Goal: Book appointment/travel/reservation

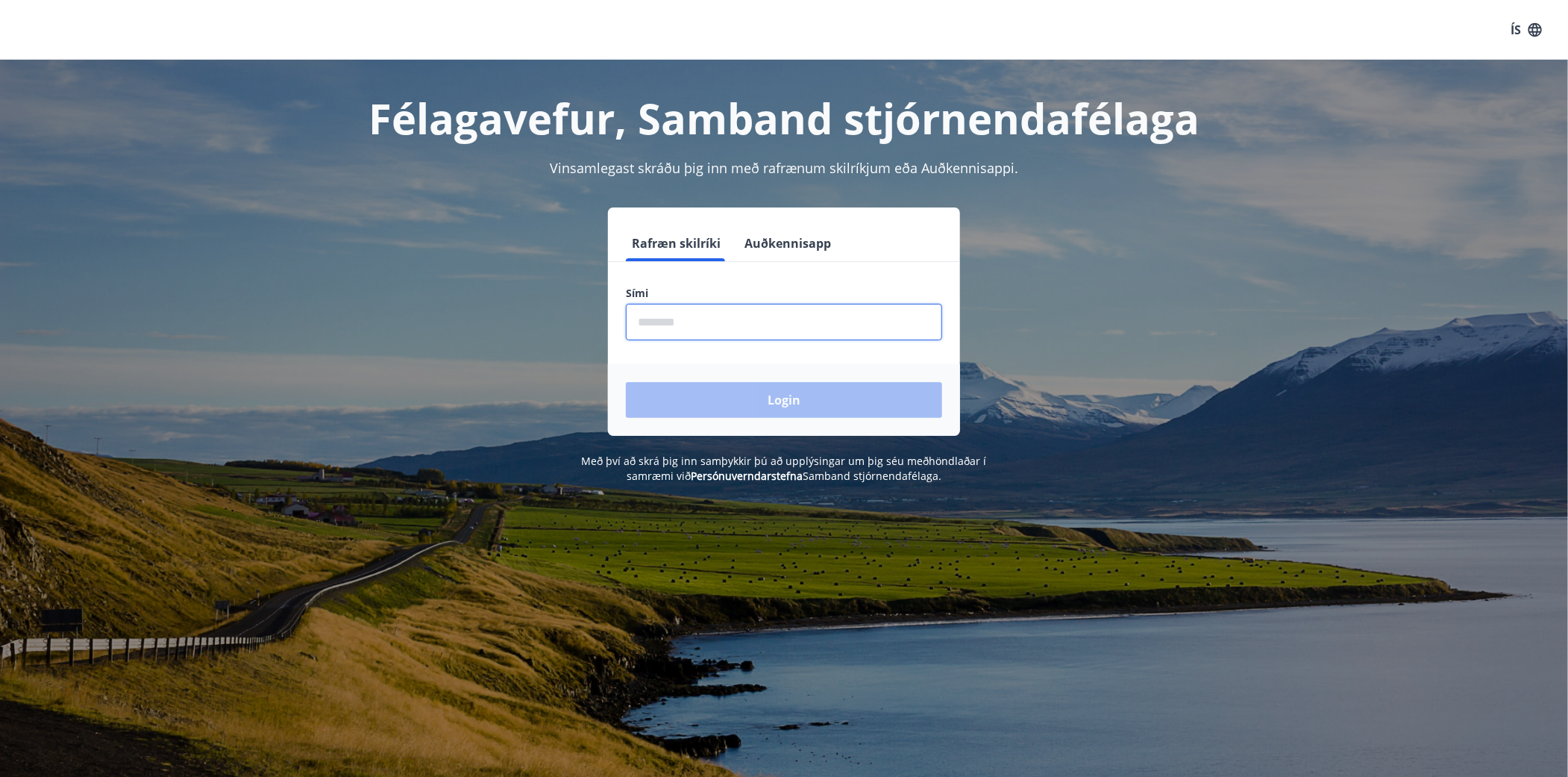
click at [688, 323] on input "phone" at bounding box center [784, 322] width 316 height 37
type input "********"
click at [795, 415] on button "Login" at bounding box center [784, 400] width 316 height 36
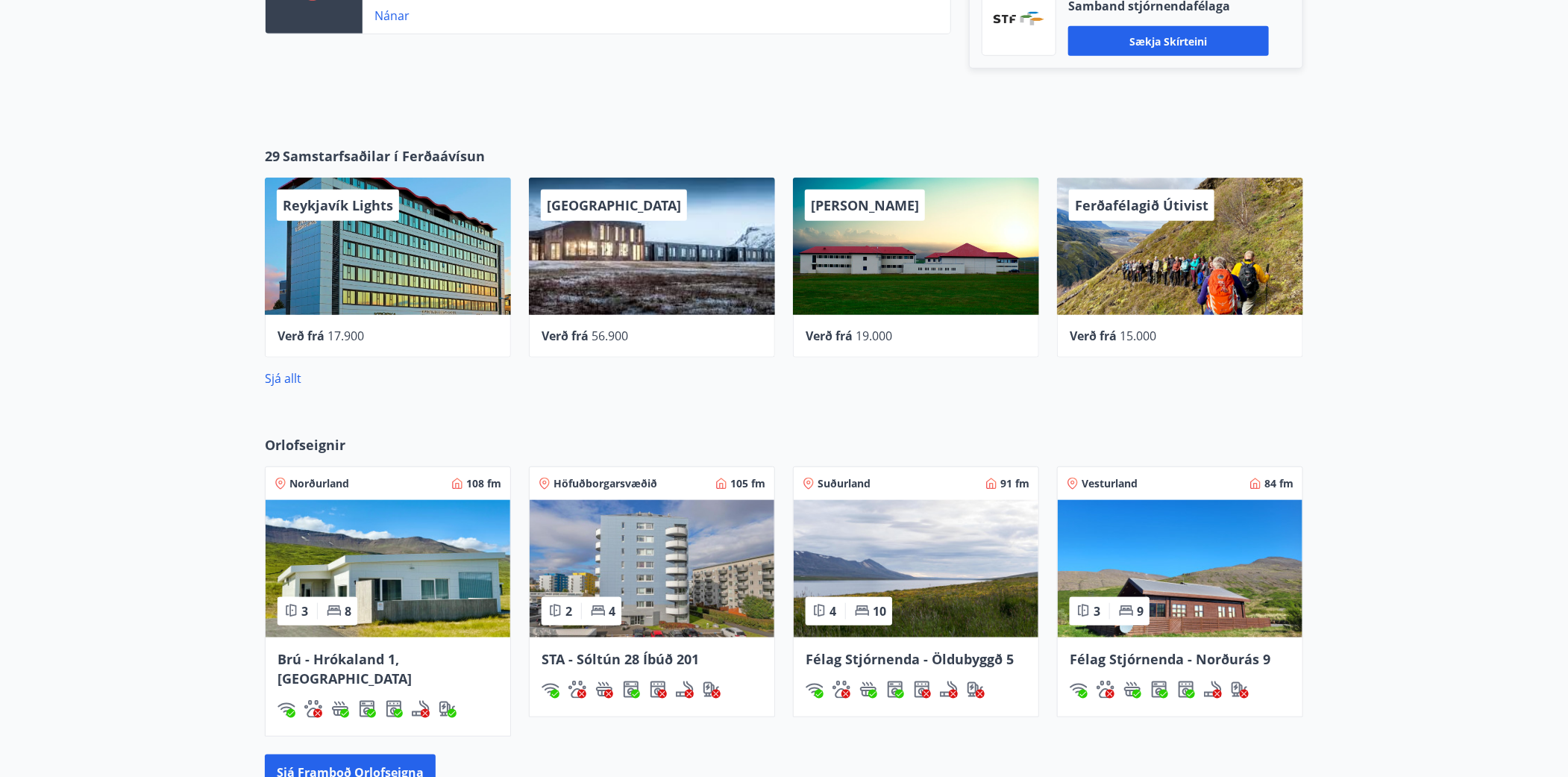
scroll to position [882, 0]
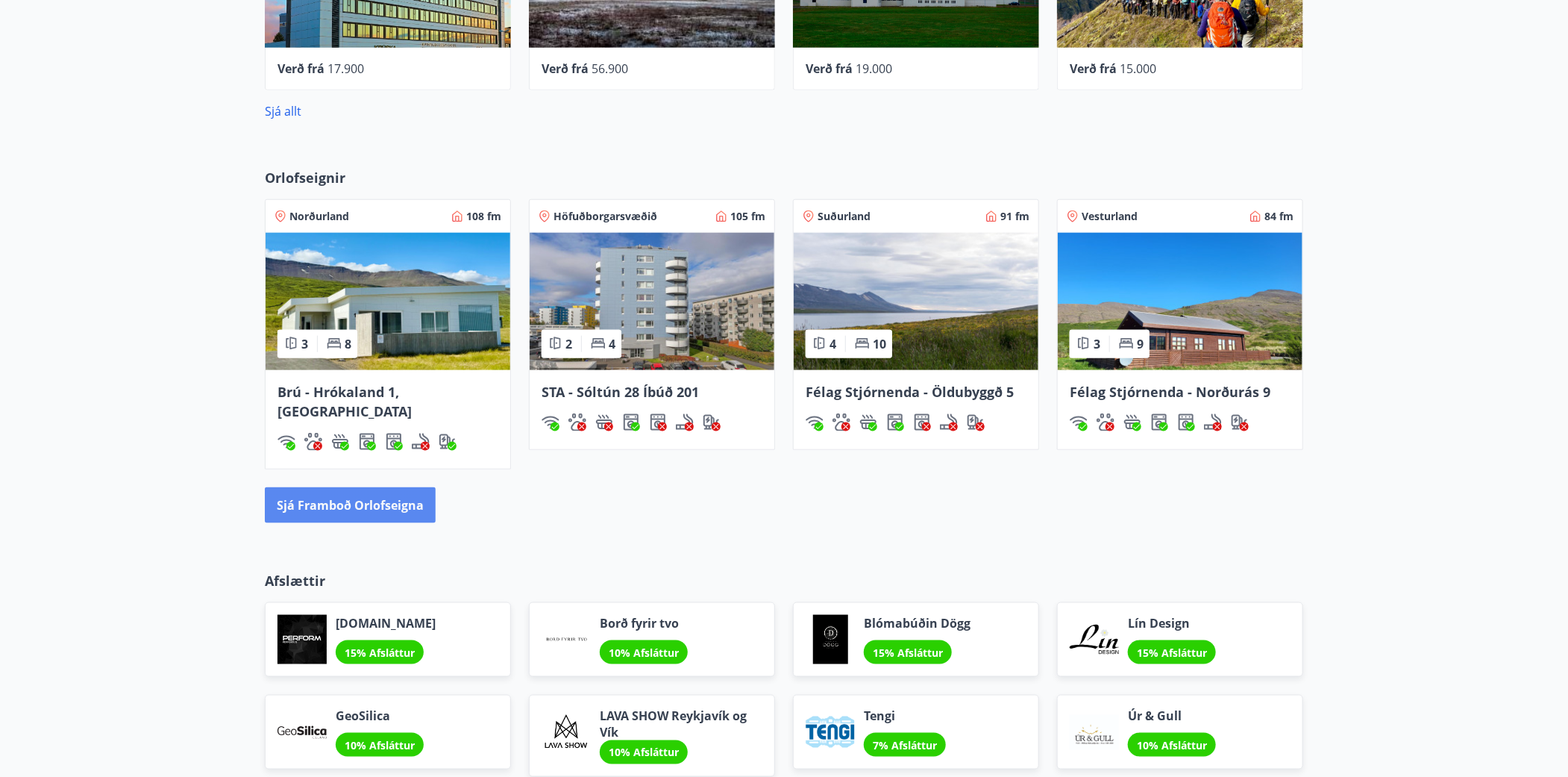
click at [352, 487] on button "Sjá framboð orlofseigna" at bounding box center [350, 505] width 171 height 36
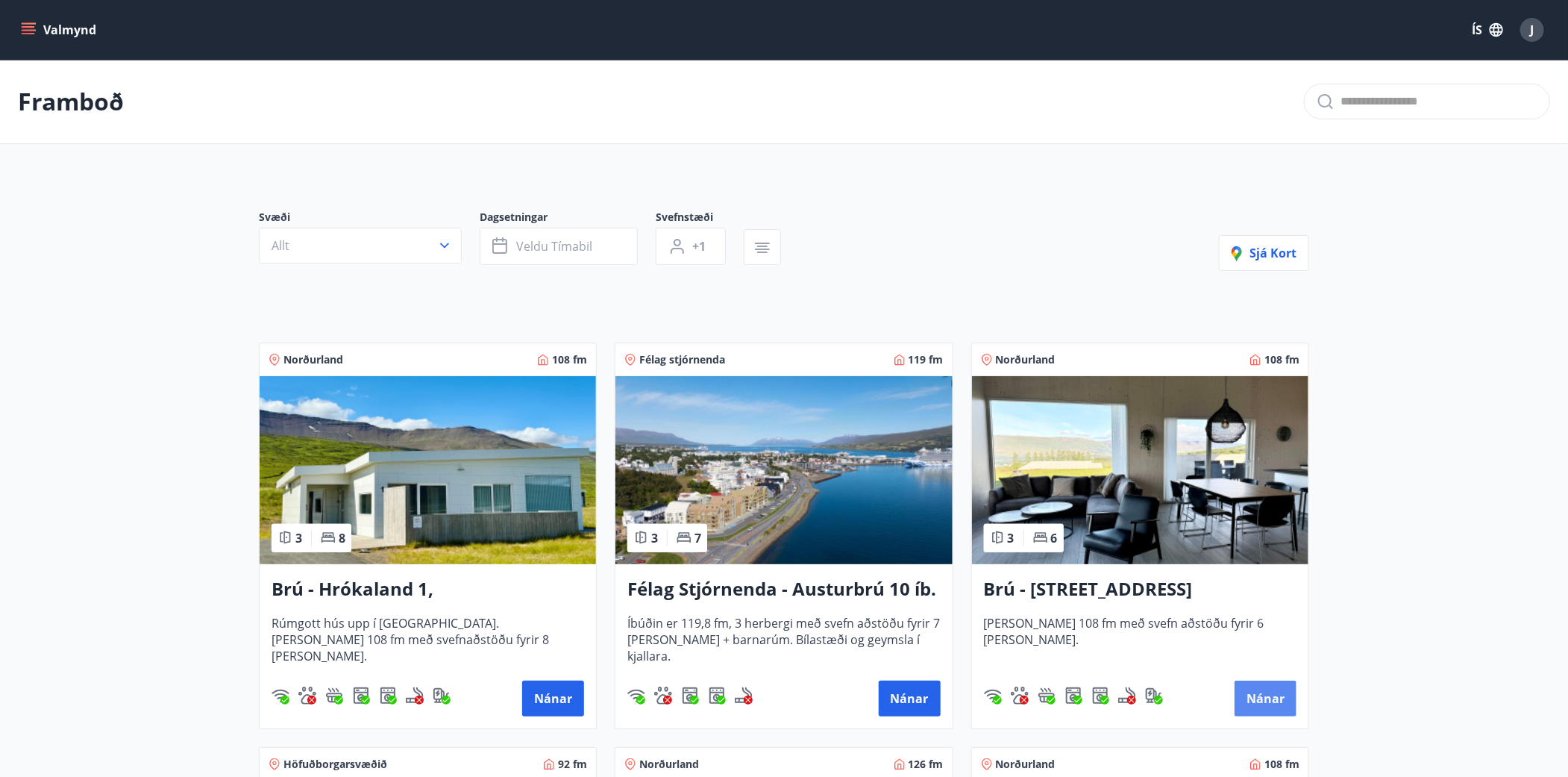
click at [1263, 693] on button "Nánar" at bounding box center [1266, 698] width 62 height 36
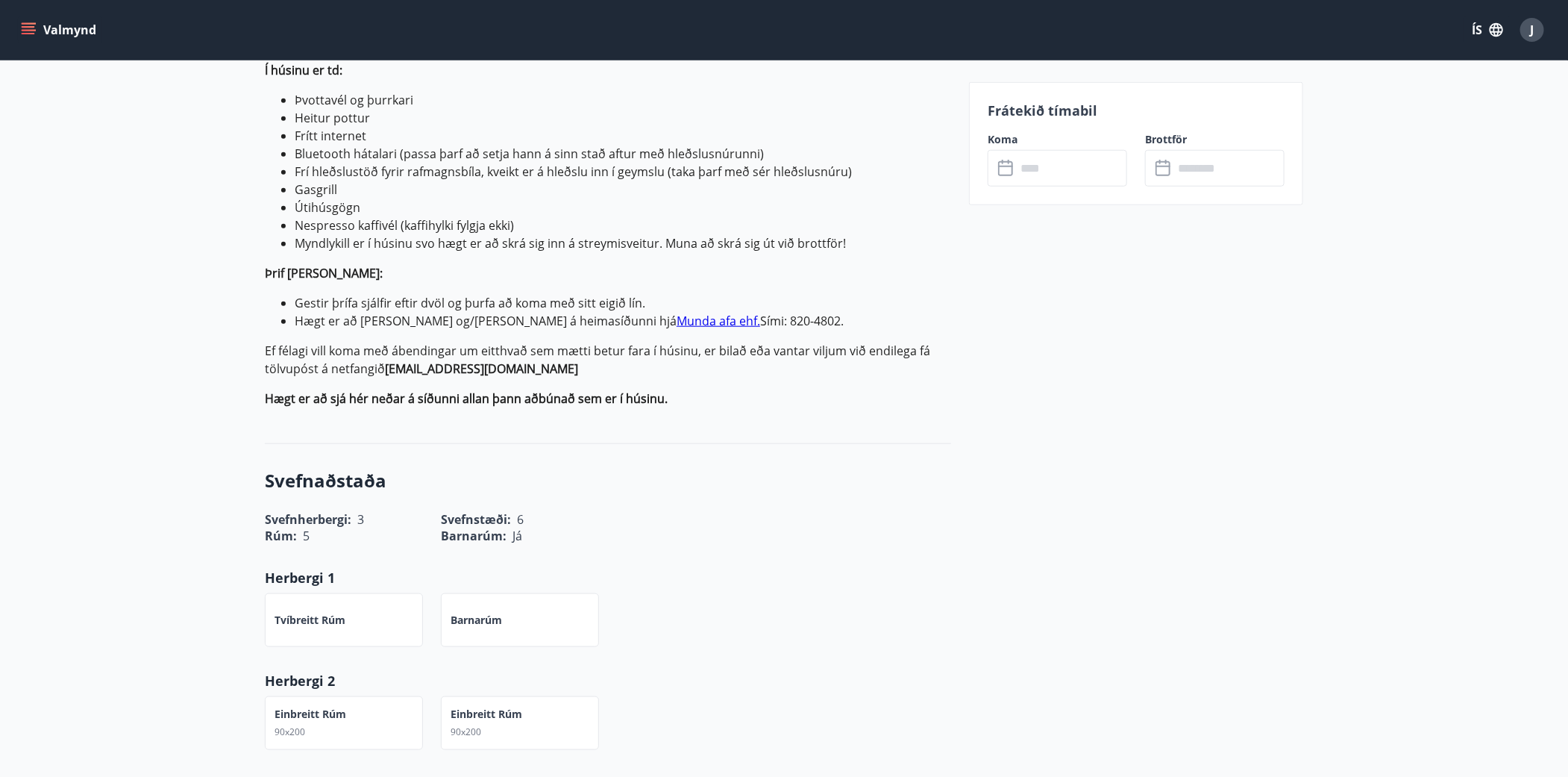
scroll to position [475, 0]
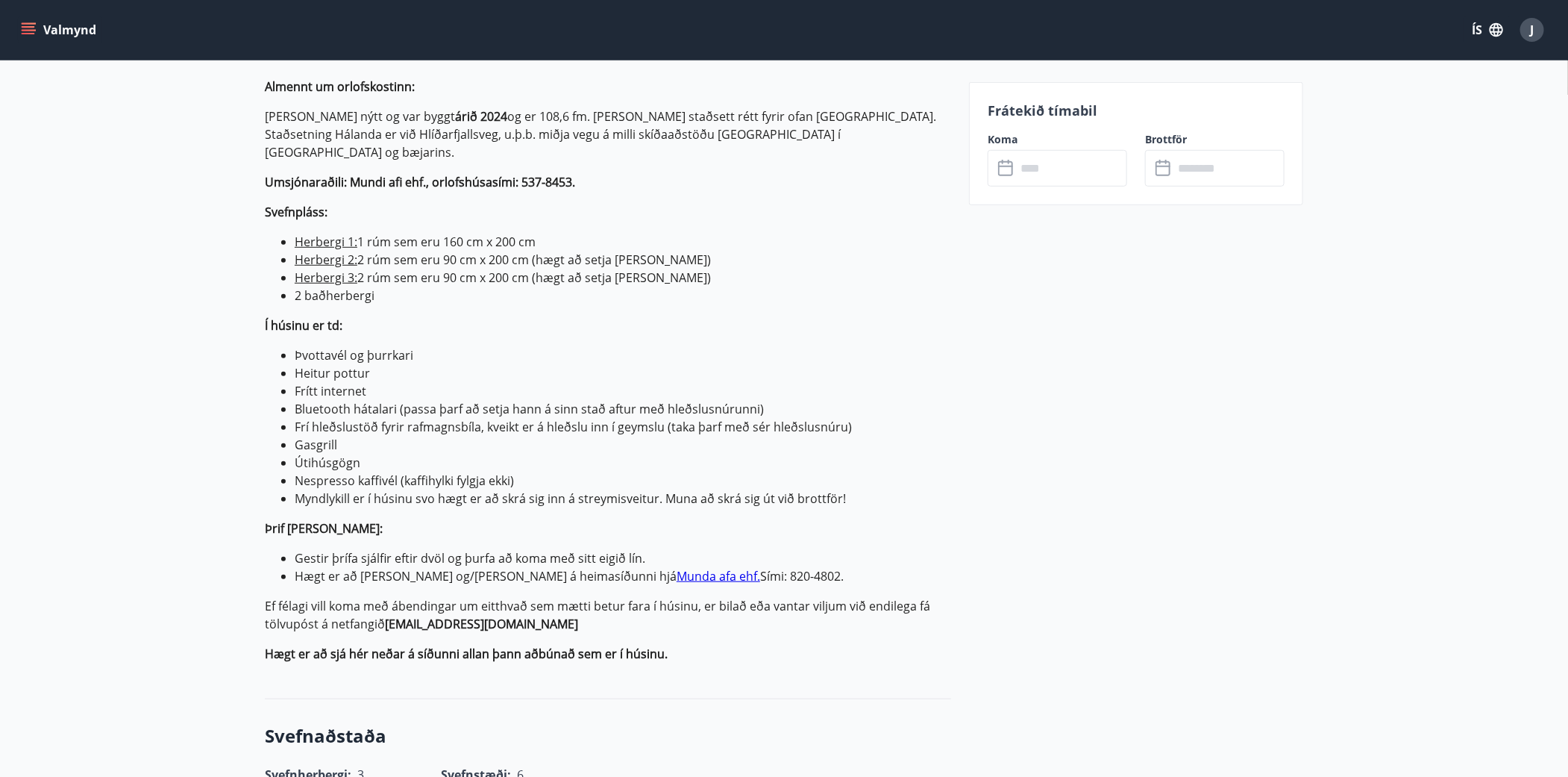
click at [1103, 161] on input "text" at bounding box center [1071, 169] width 111 height 37
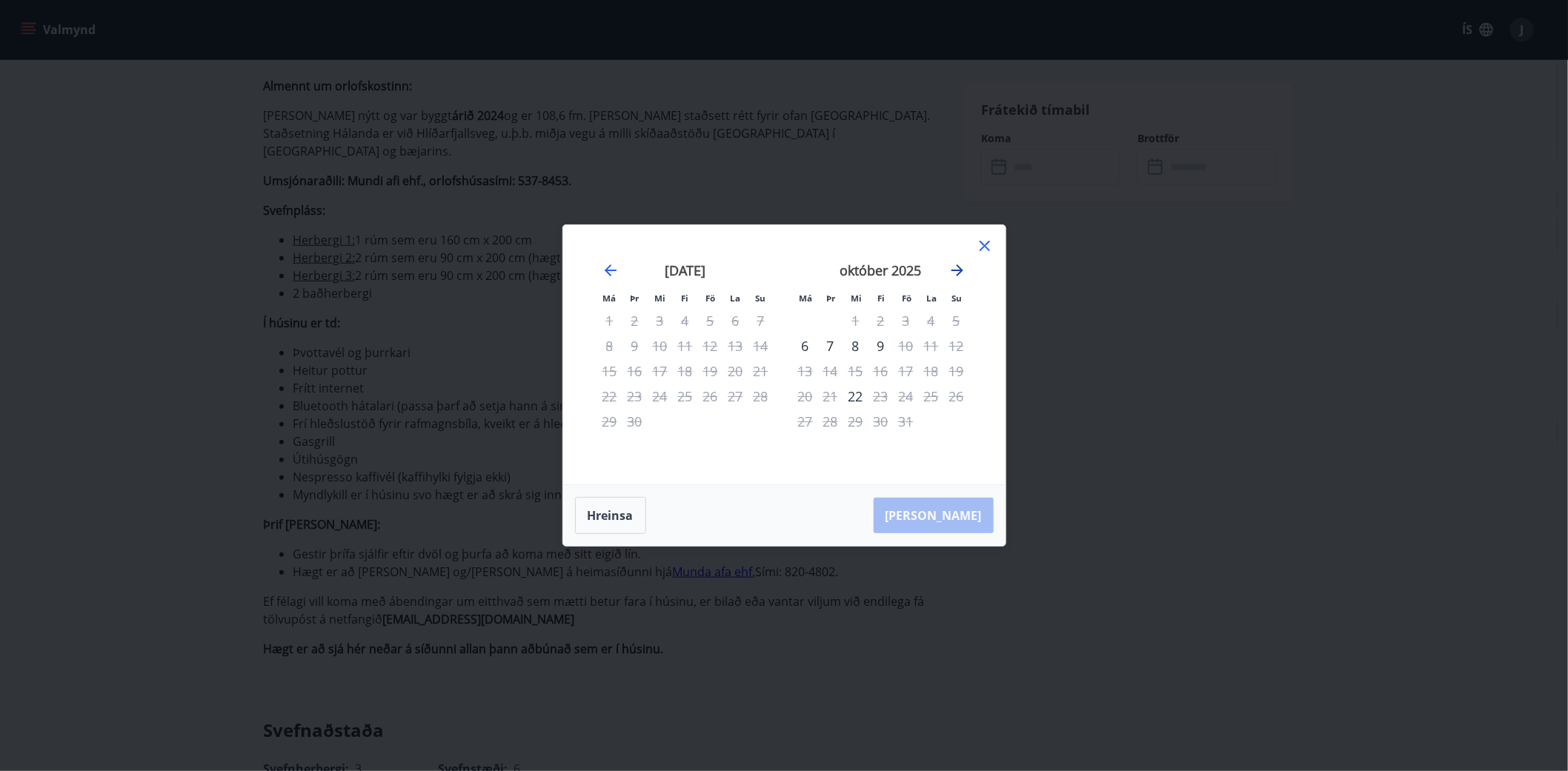
click at [957, 271] on icon "Move forward to switch to the next month." at bounding box center [958, 270] width 18 height 18
click at [955, 274] on icon "Move forward to switch to the next month." at bounding box center [958, 270] width 18 height 18
click at [954, 269] on icon "Move forward to switch to the next month." at bounding box center [957, 269] width 12 height 12
click at [959, 269] on icon "Move forward to switch to the next month." at bounding box center [958, 270] width 18 height 18
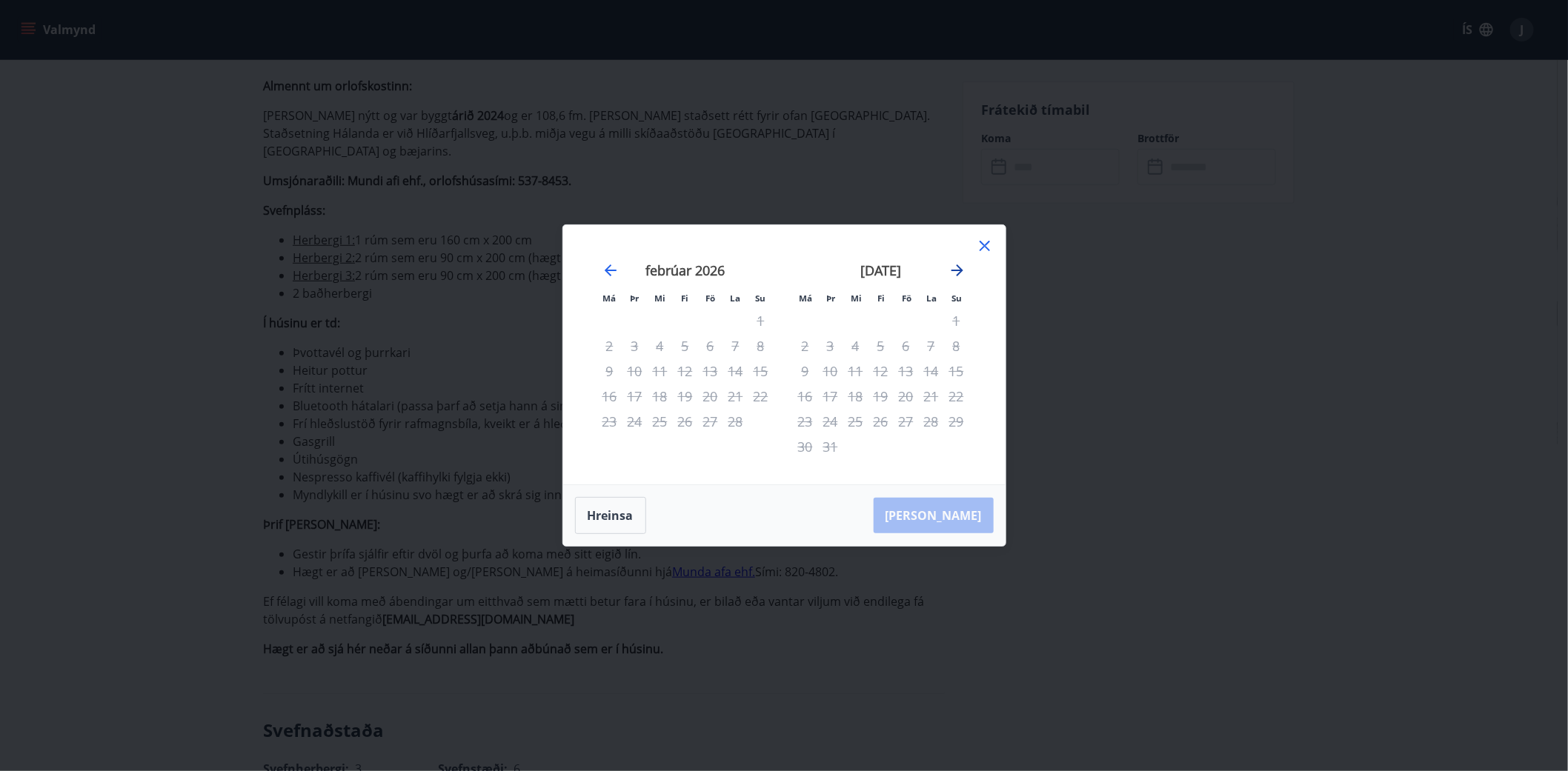
click at [959, 269] on icon "Move forward to switch to the next month." at bounding box center [958, 270] width 18 height 18
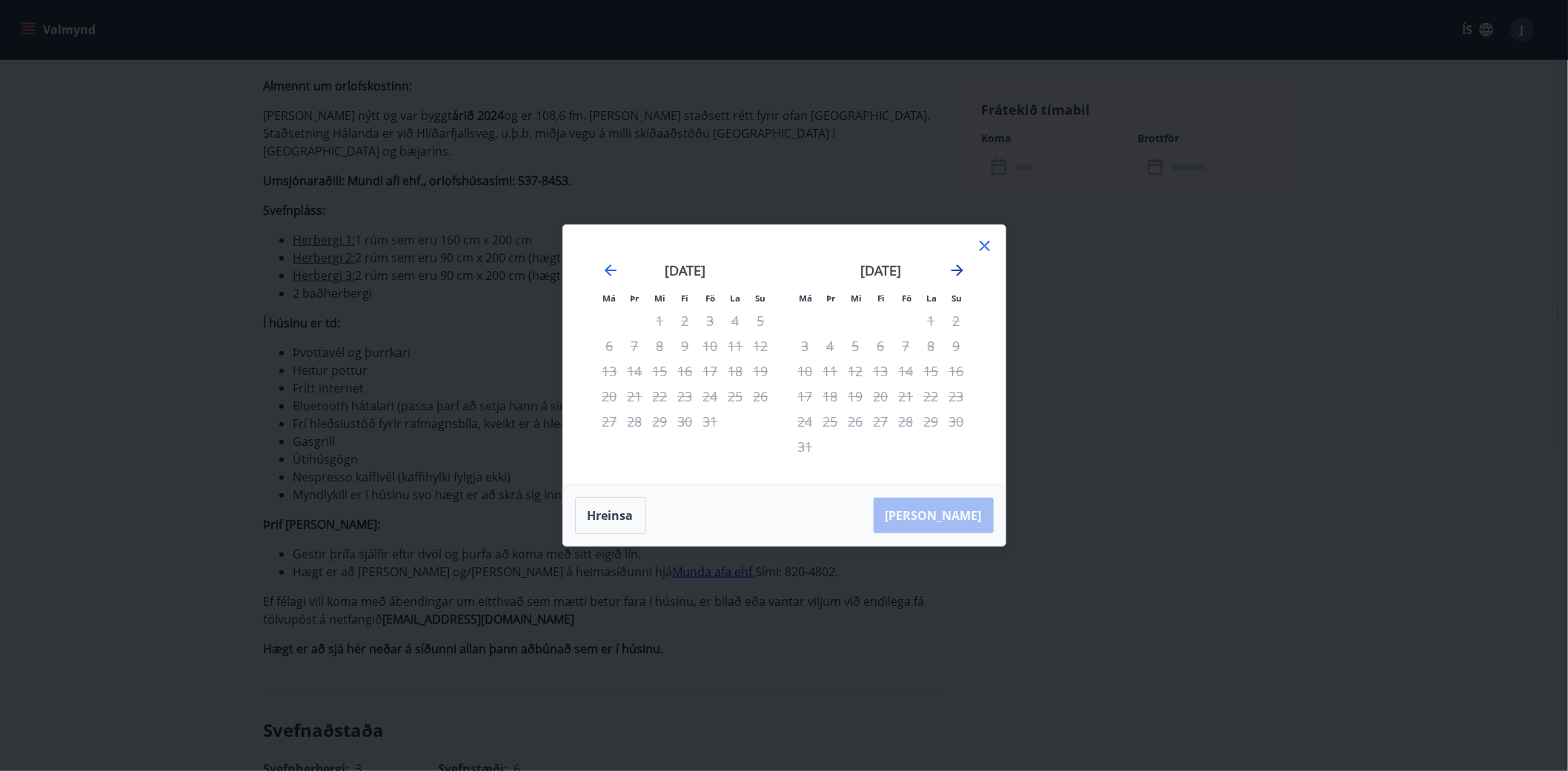
click at [959, 269] on icon "Move forward to switch to the next month." at bounding box center [958, 270] width 18 height 18
click at [983, 240] on icon at bounding box center [985, 246] width 18 height 18
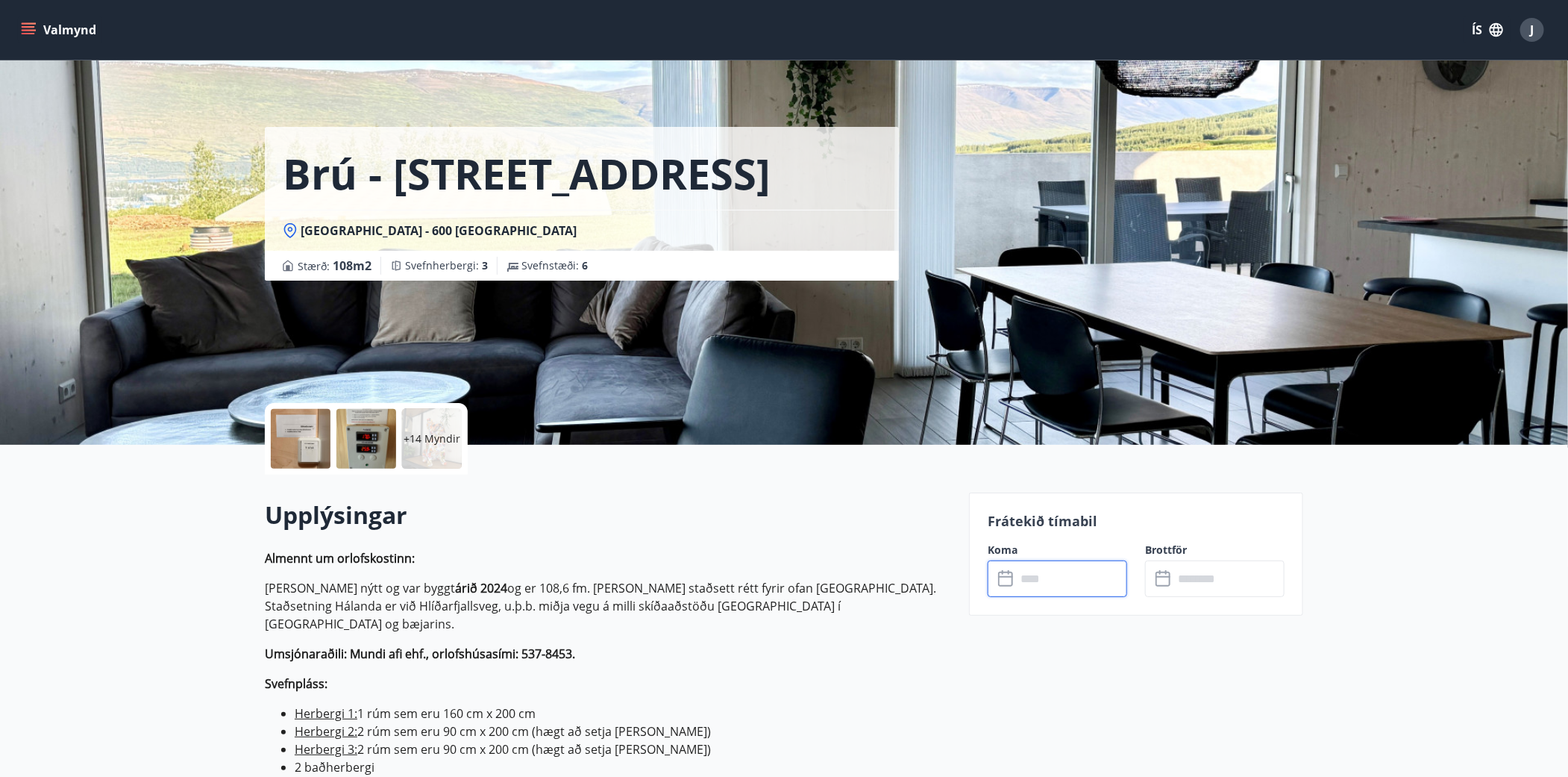
scroll to position [0, 0]
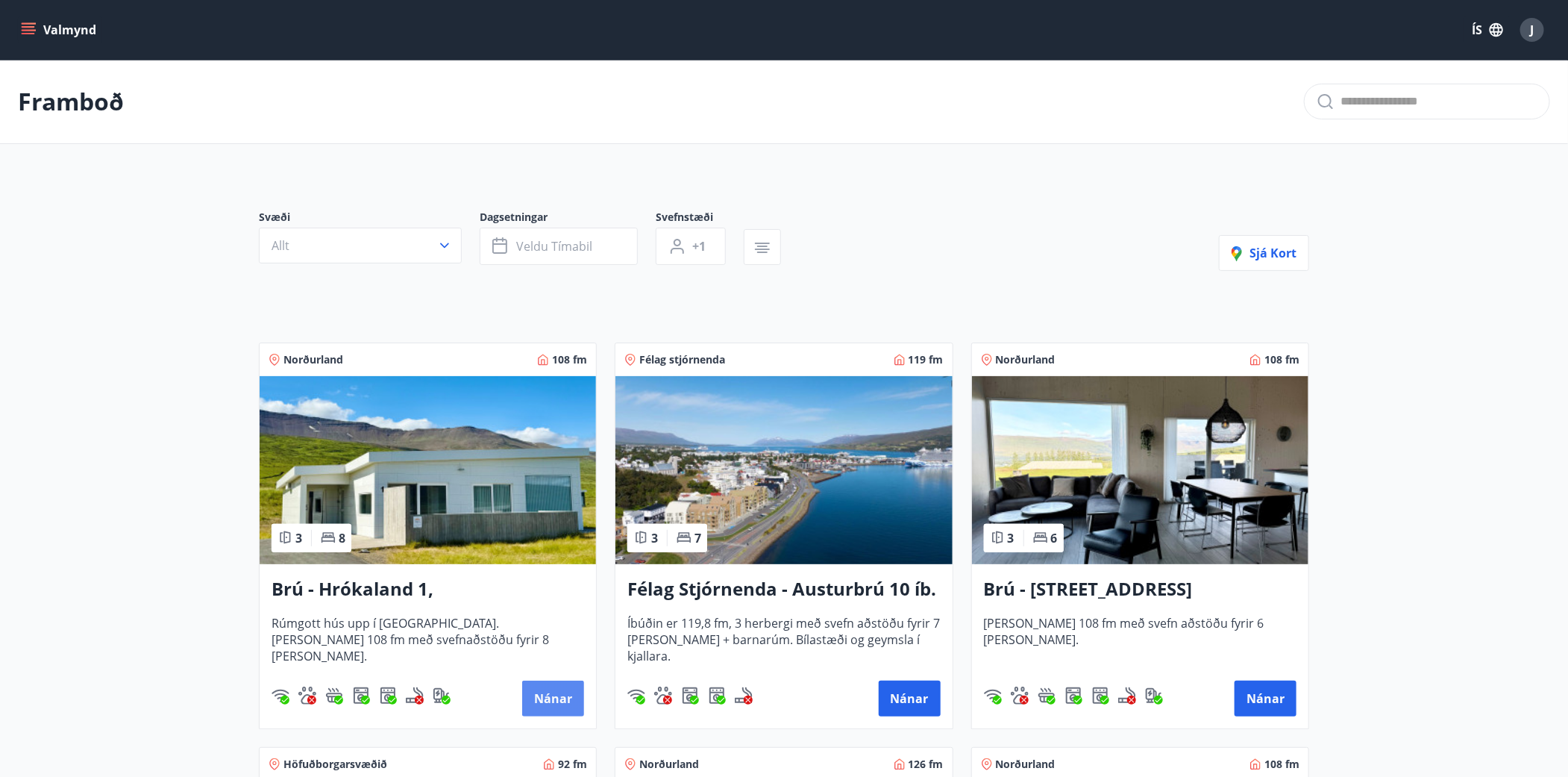
click at [537, 690] on button "Nánar" at bounding box center [554, 698] width 62 height 36
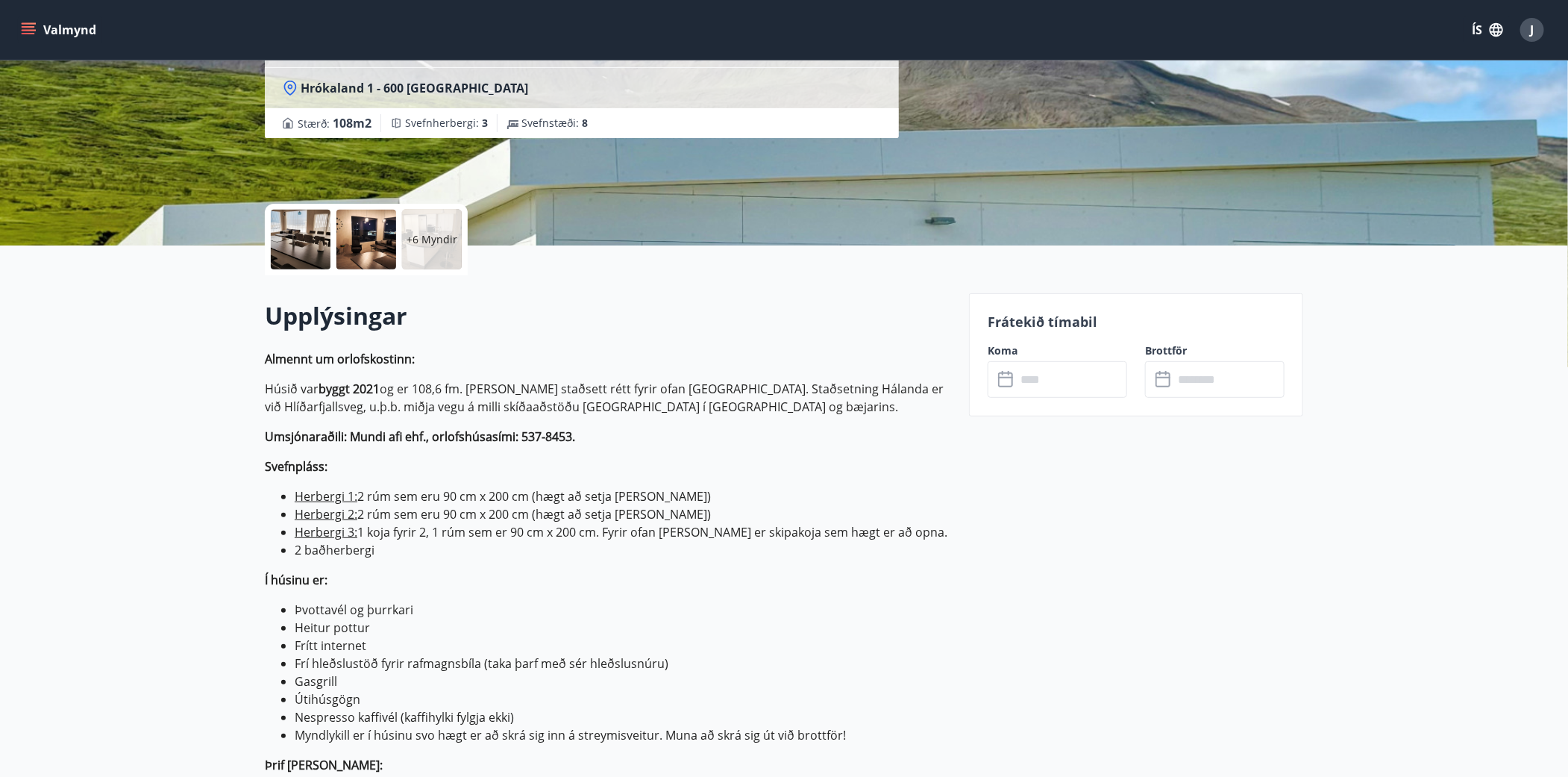
scroll to position [203, 0]
click at [1105, 380] on input "text" at bounding box center [1071, 379] width 111 height 37
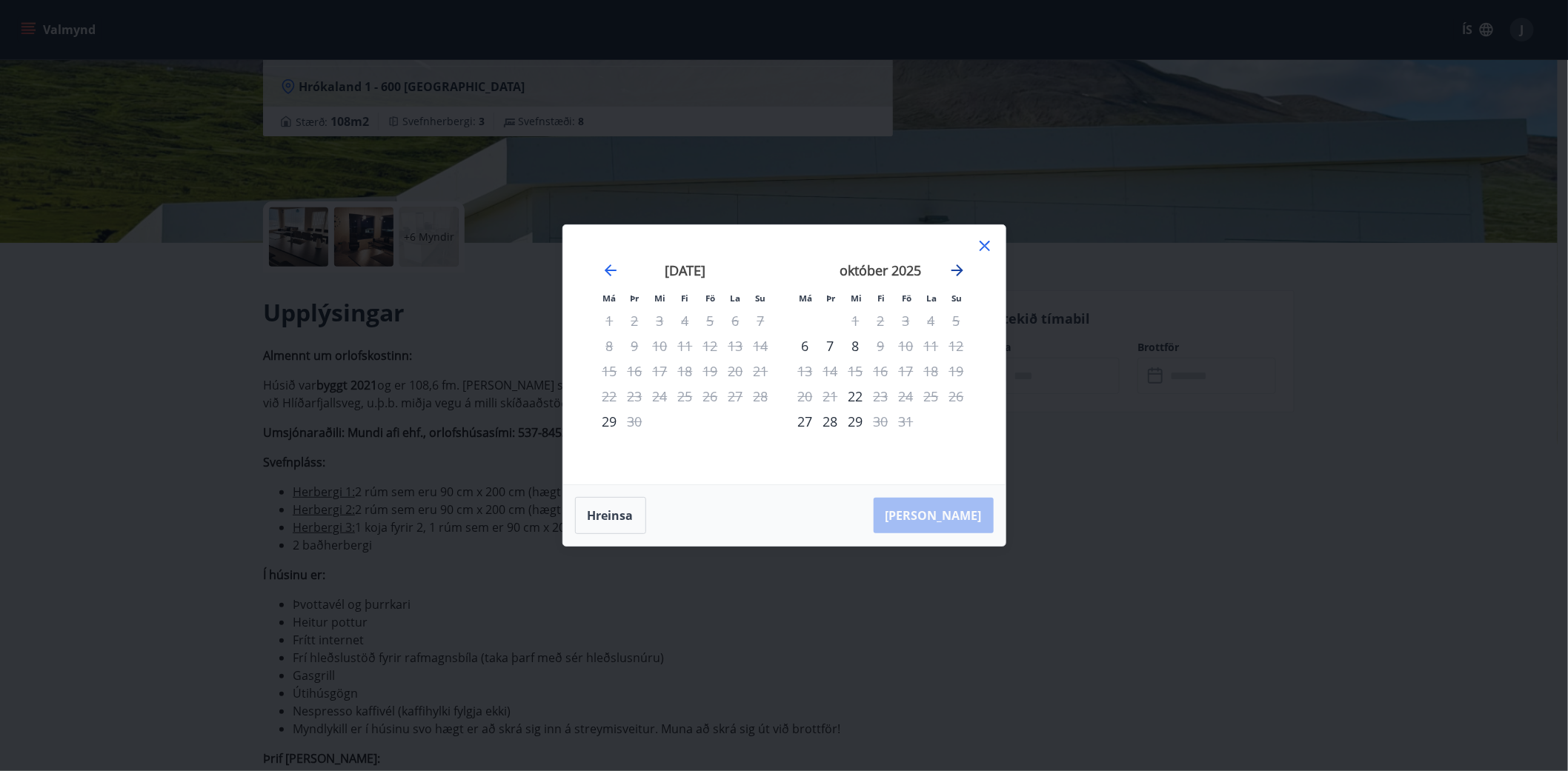
click at [955, 273] on icon "Move forward to switch to the next month." at bounding box center [958, 270] width 18 height 18
click at [981, 246] on icon at bounding box center [985, 246] width 18 height 18
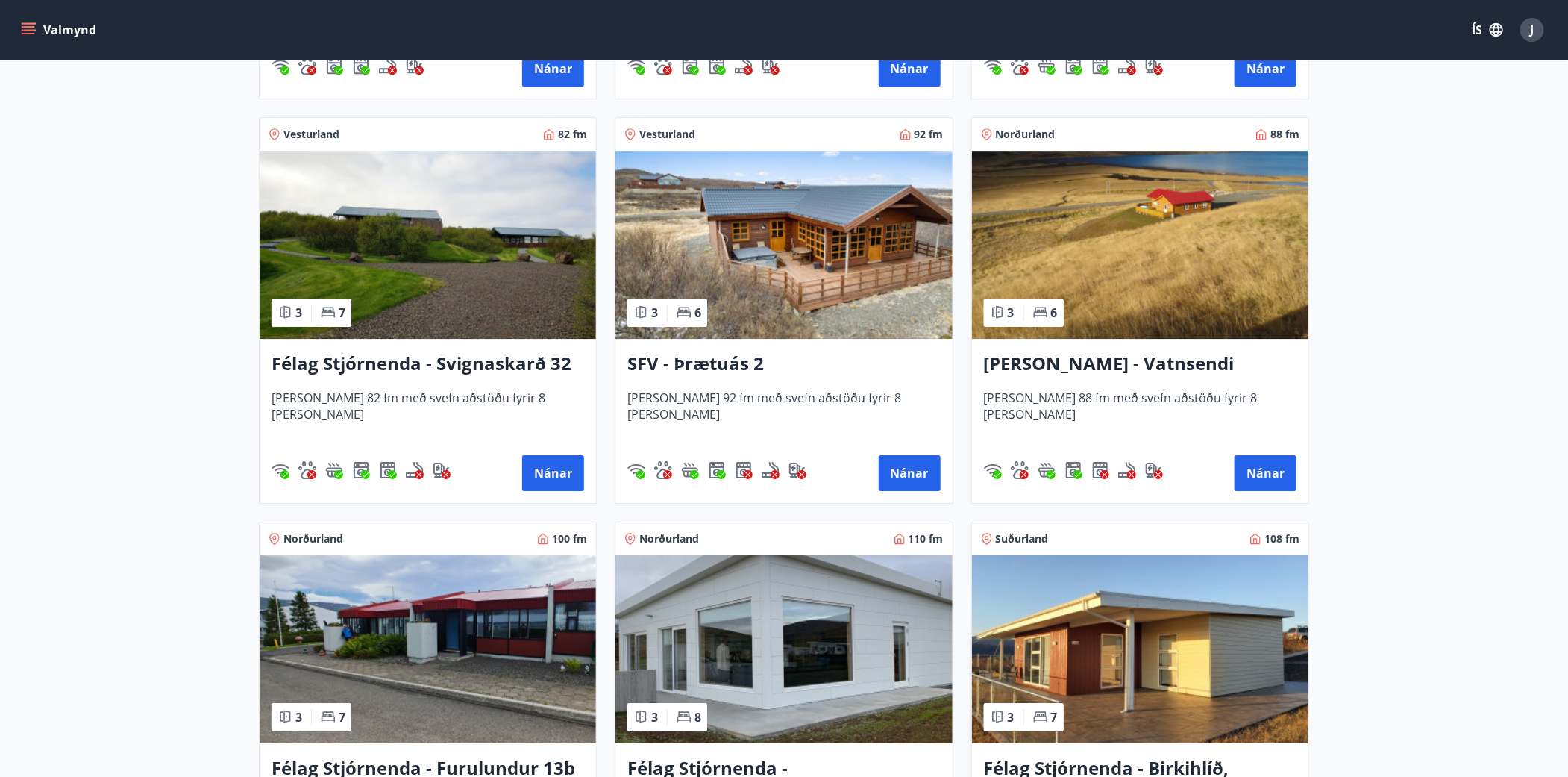
scroll to position [2850, 0]
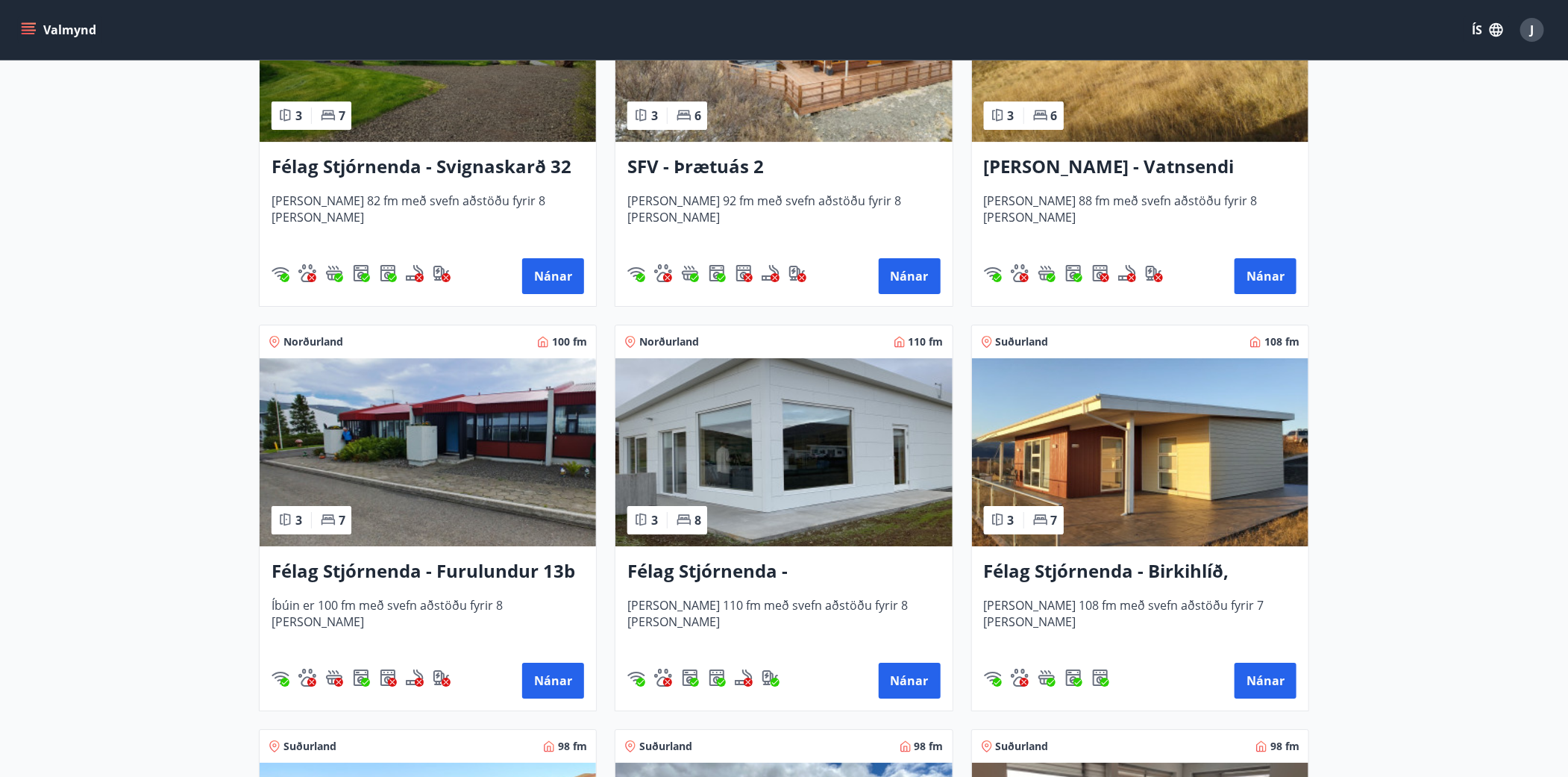
click at [1147, 472] on img at bounding box center [1140, 452] width 337 height 188
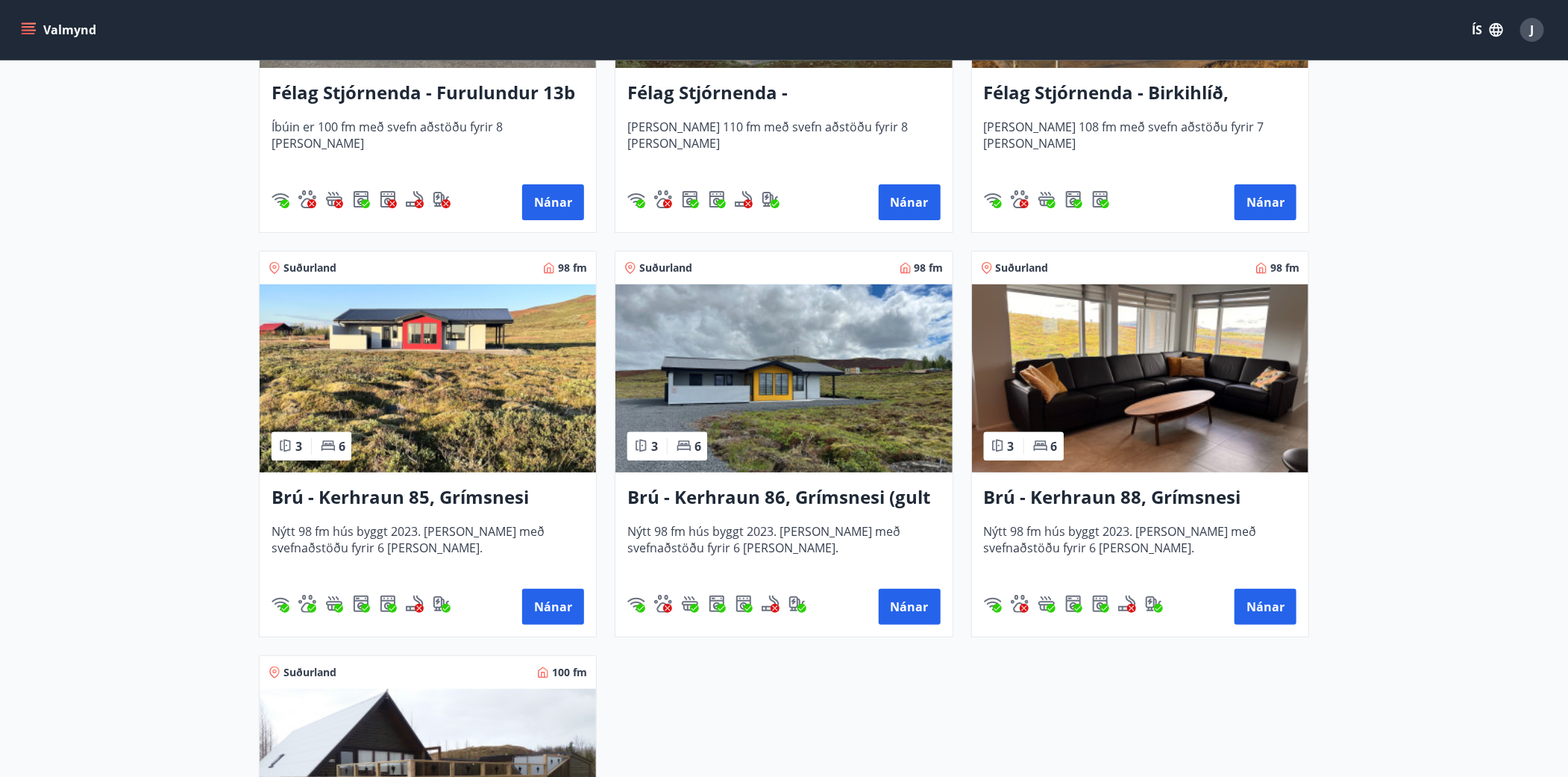
scroll to position [3324, 0]
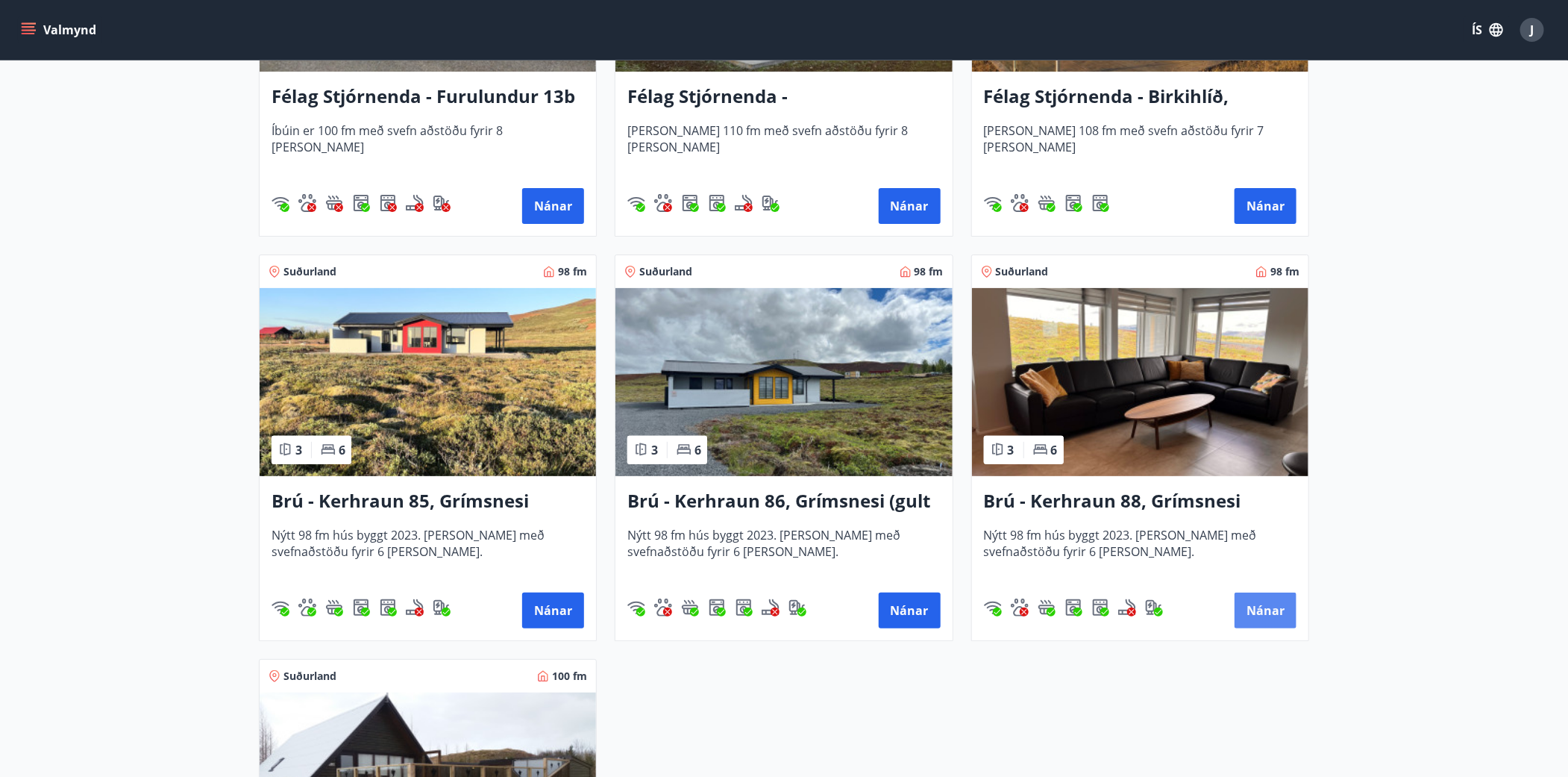
click at [1264, 612] on button "Nánar" at bounding box center [1266, 610] width 62 height 36
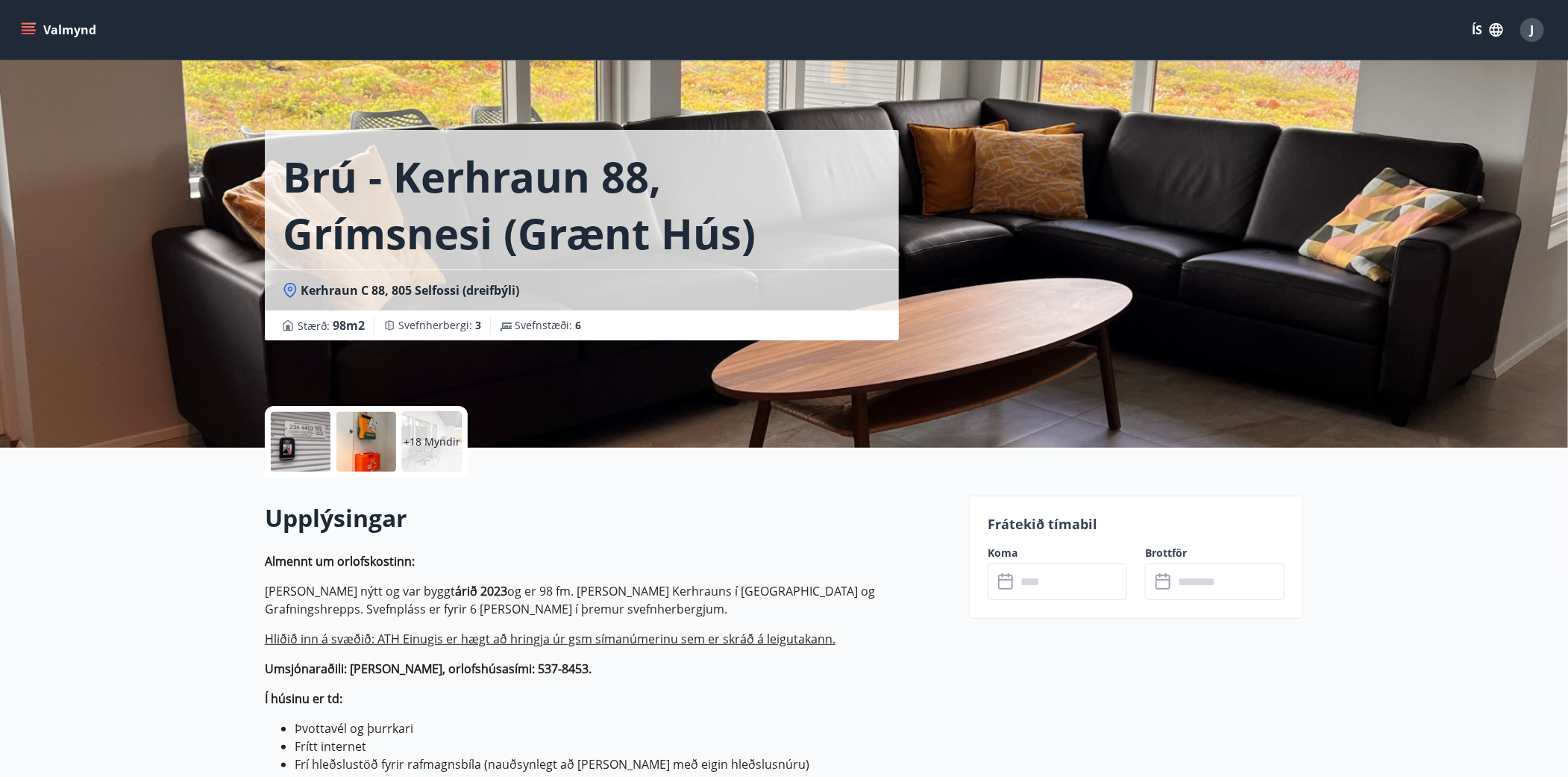
click at [319, 442] on div at bounding box center [300, 441] width 60 height 60
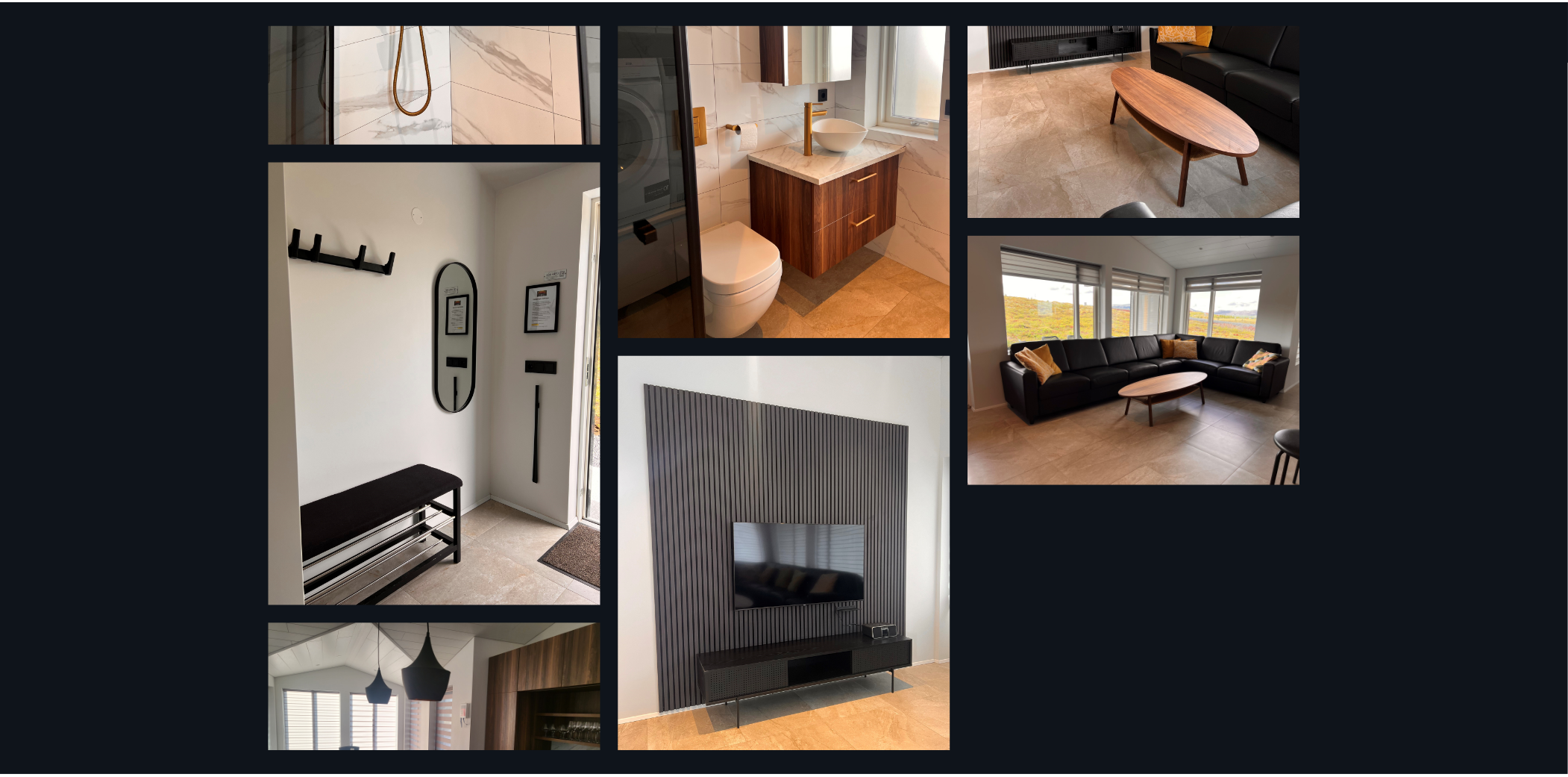
scroll to position [2491, 0]
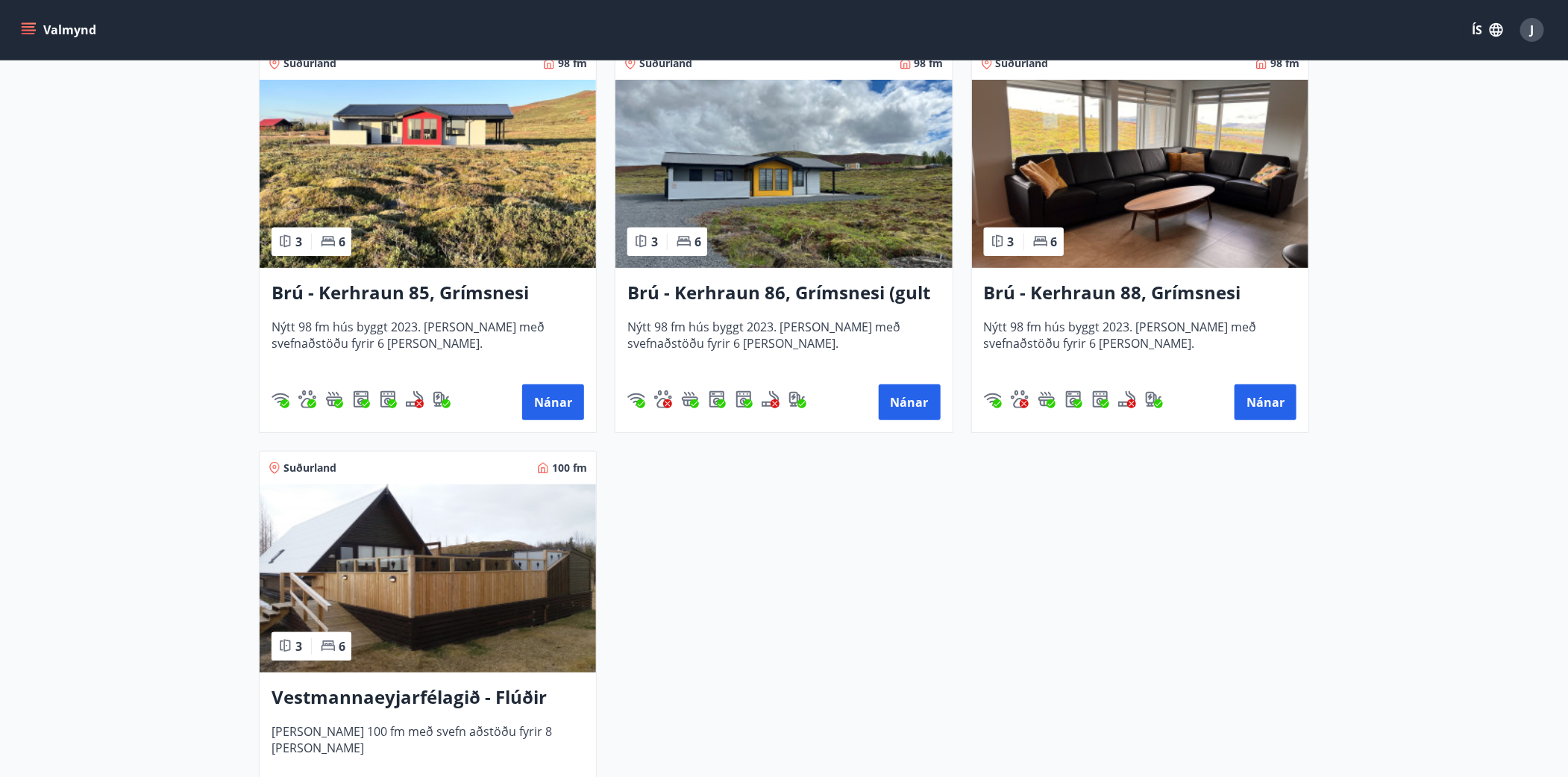
scroll to position [3460, 0]
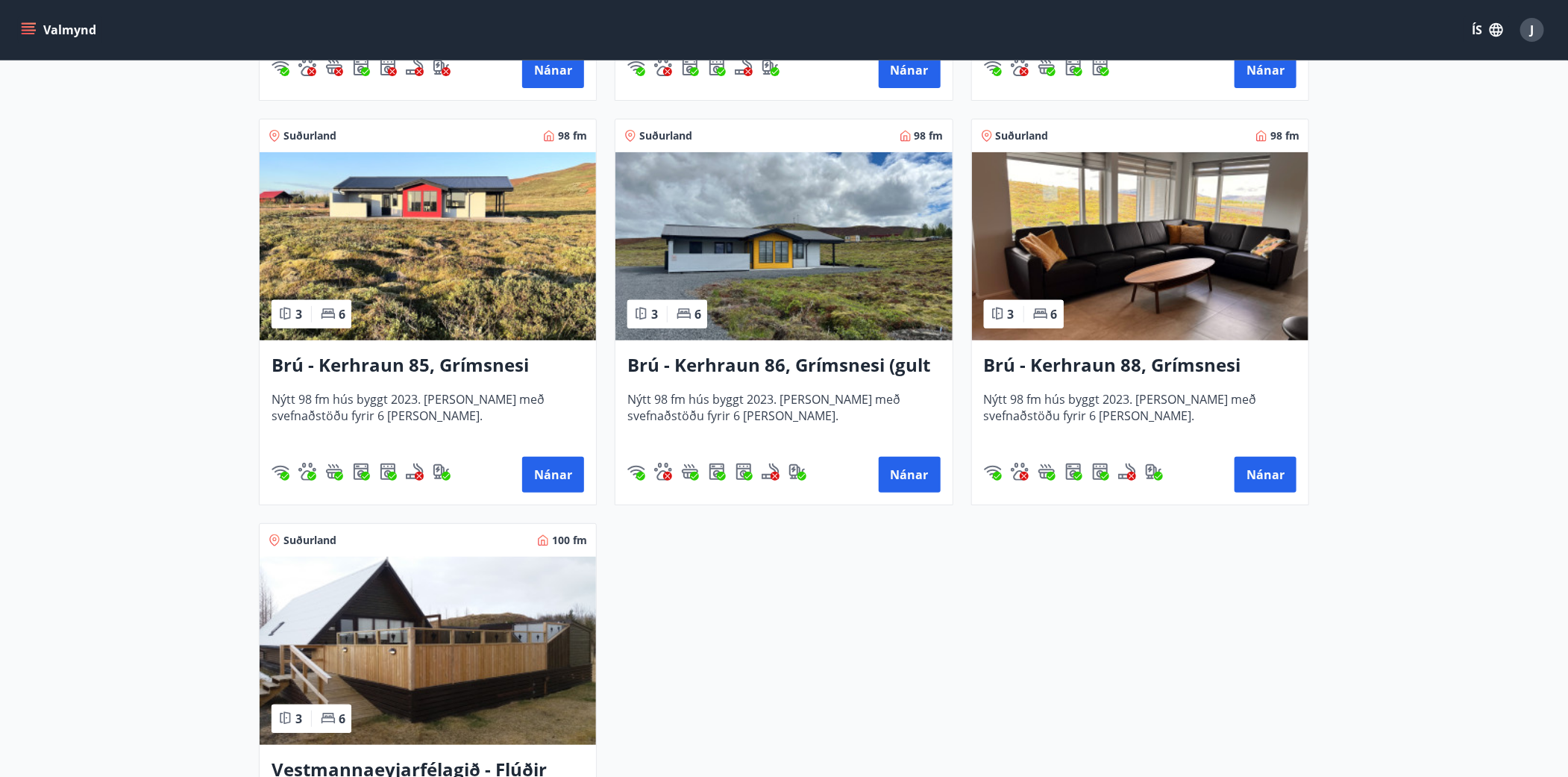
click at [1112, 302] on img at bounding box center [1140, 246] width 337 height 188
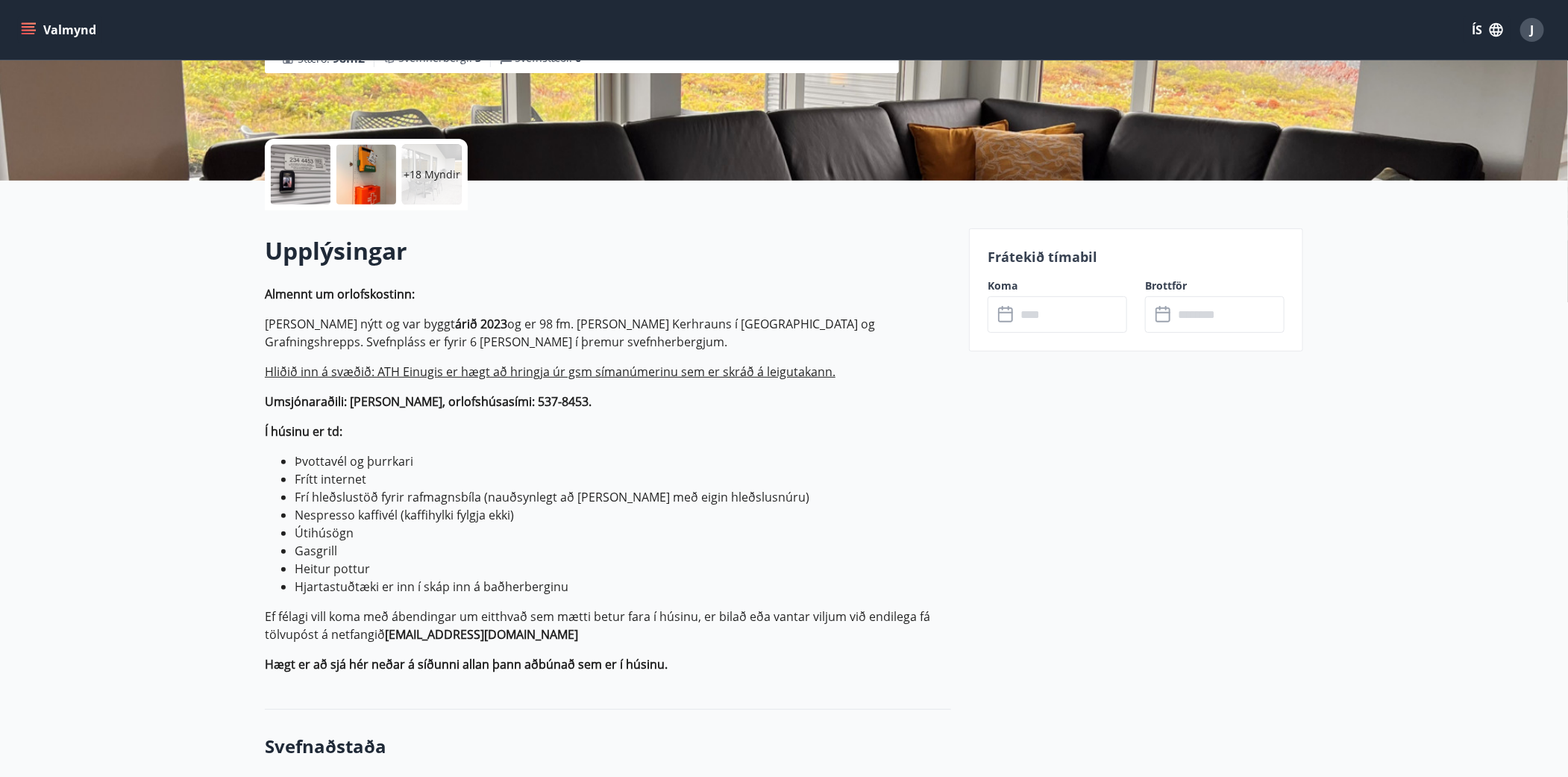
scroll to position [271, 0]
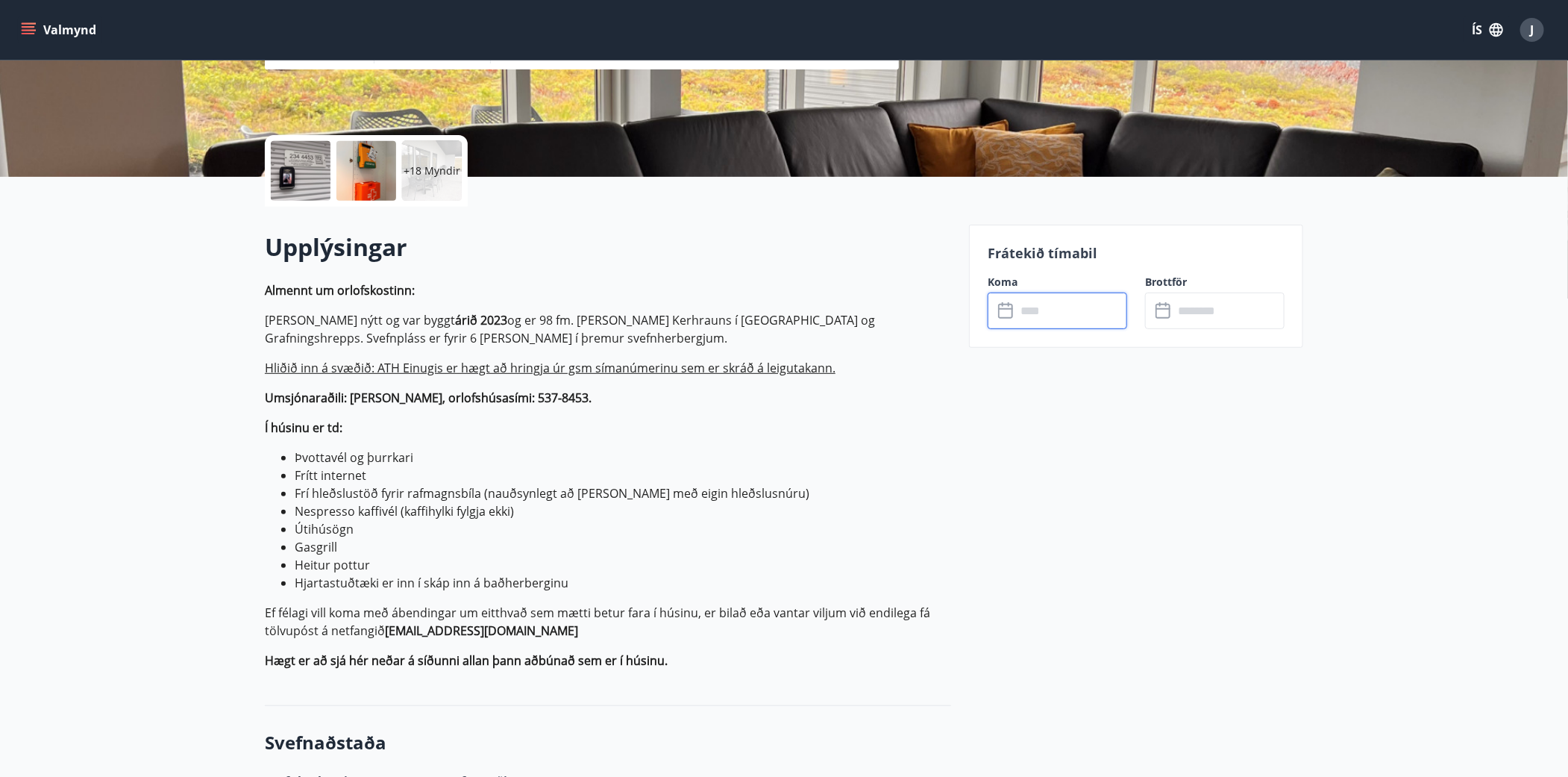
click at [1097, 316] on input "text" at bounding box center [1071, 311] width 111 height 37
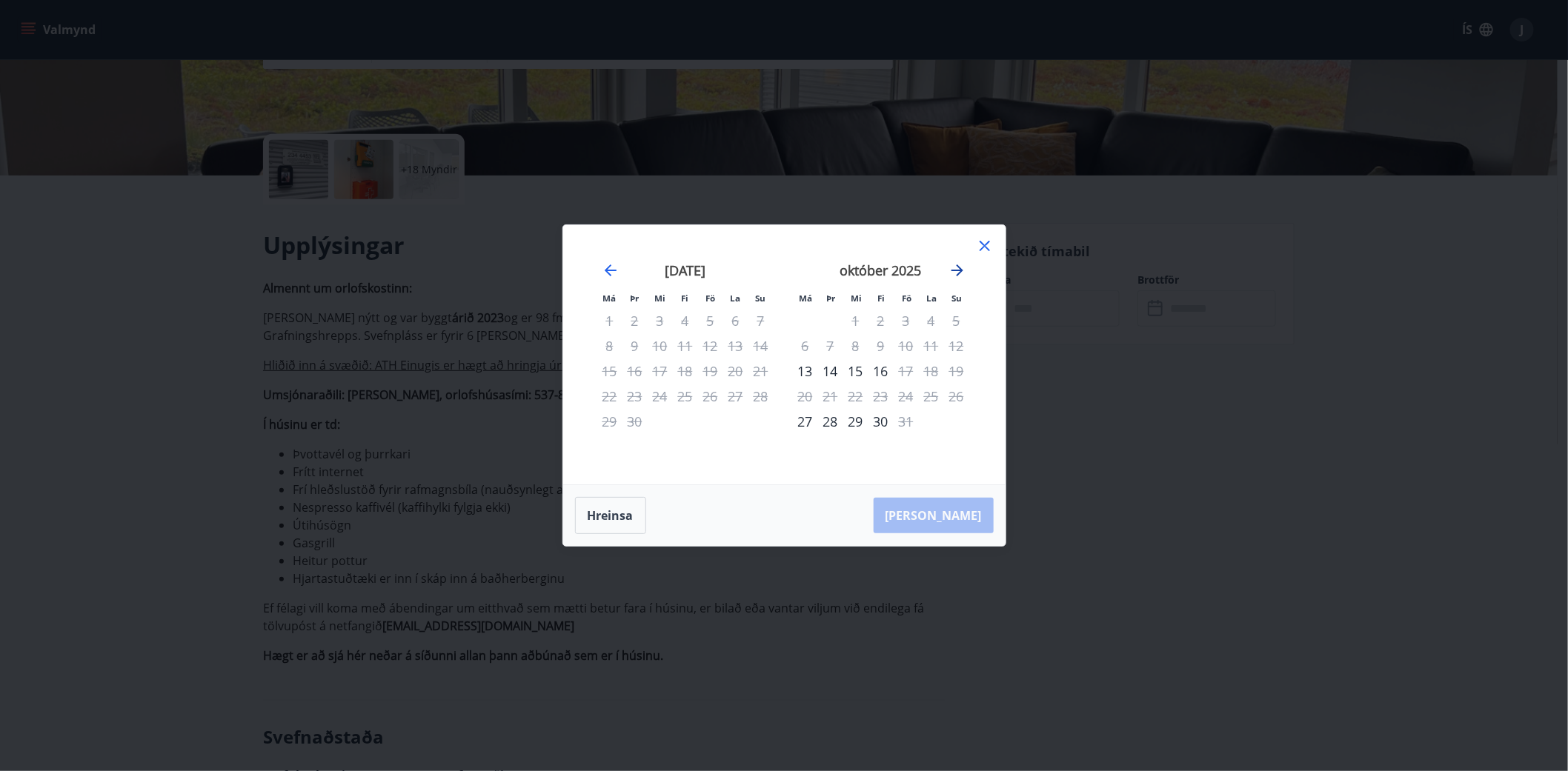
click at [954, 268] on icon "Move forward to switch to the next month." at bounding box center [958, 270] width 18 height 18
click at [906, 342] on div "7" at bounding box center [906, 346] width 25 height 25
click at [927, 348] on div "8" at bounding box center [932, 346] width 25 height 25
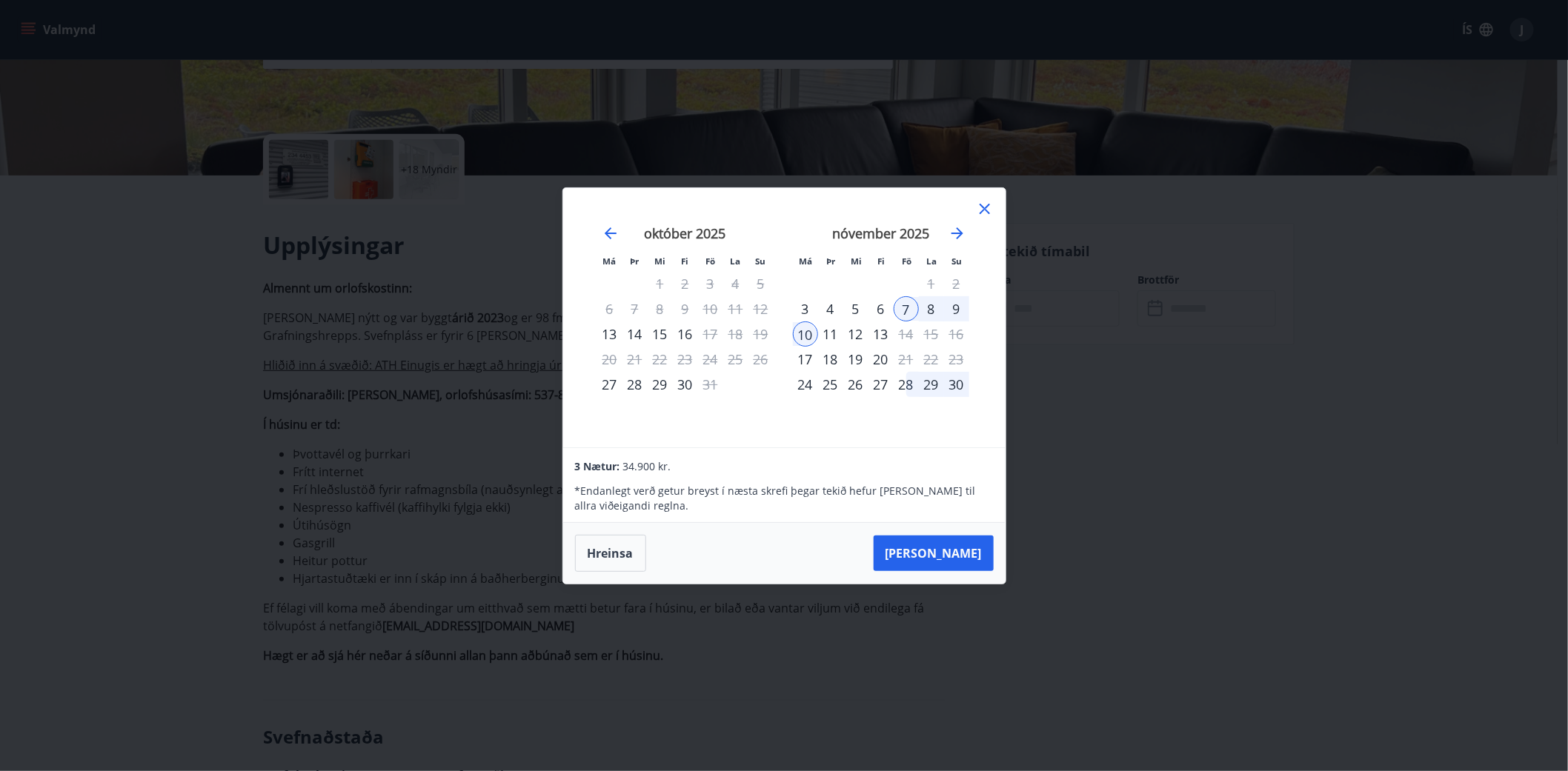
click at [956, 309] on div "9" at bounding box center [957, 309] width 25 height 25
click at [808, 330] on div "10" at bounding box center [806, 334] width 25 height 25
click at [942, 311] on div "8" at bounding box center [932, 309] width 25 height 25
click at [928, 311] on div "8" at bounding box center [932, 309] width 25 height 25
click at [806, 334] on div "10" at bounding box center [806, 334] width 25 height 25
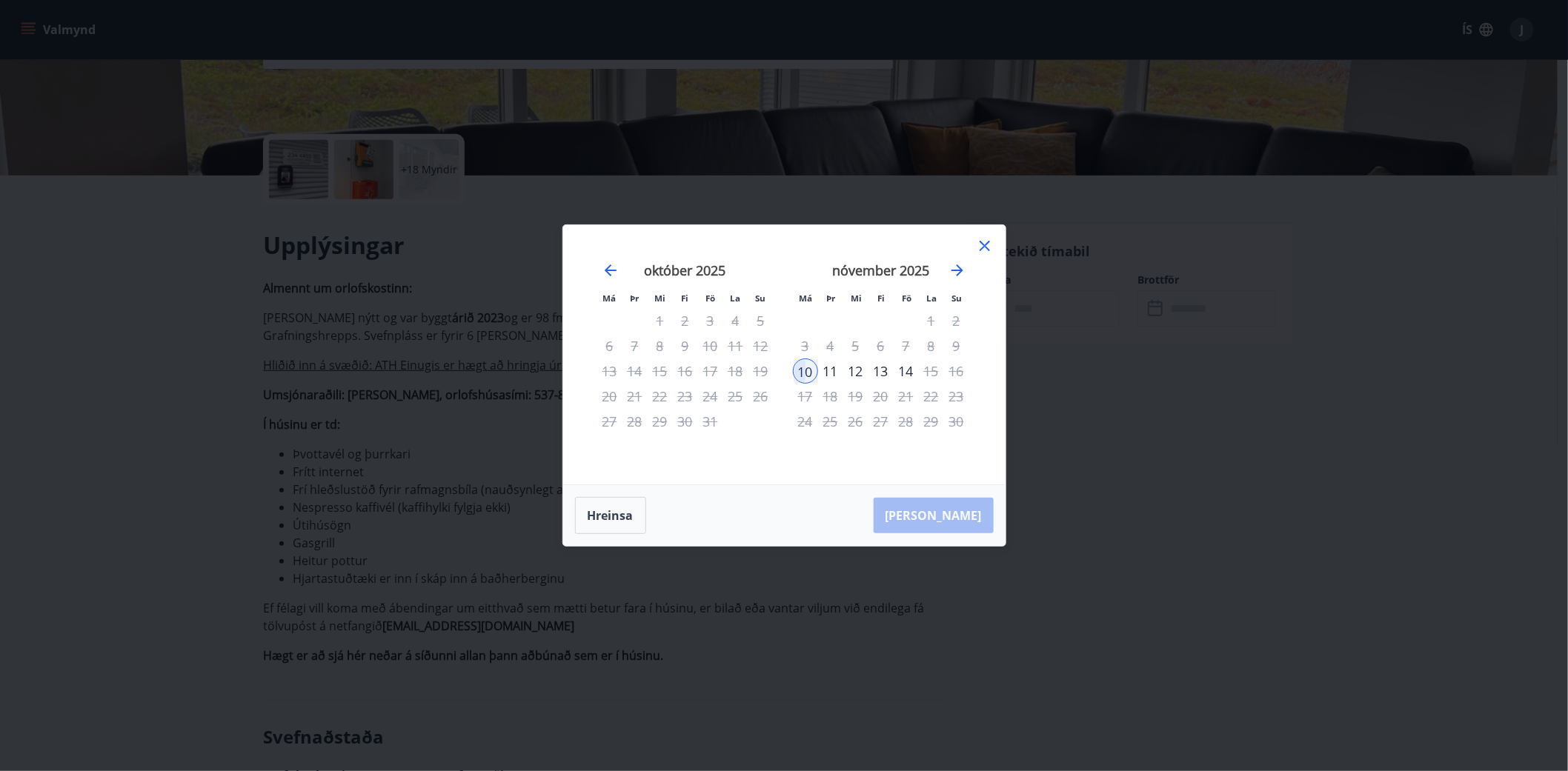
click at [981, 249] on icon at bounding box center [985, 246] width 18 height 18
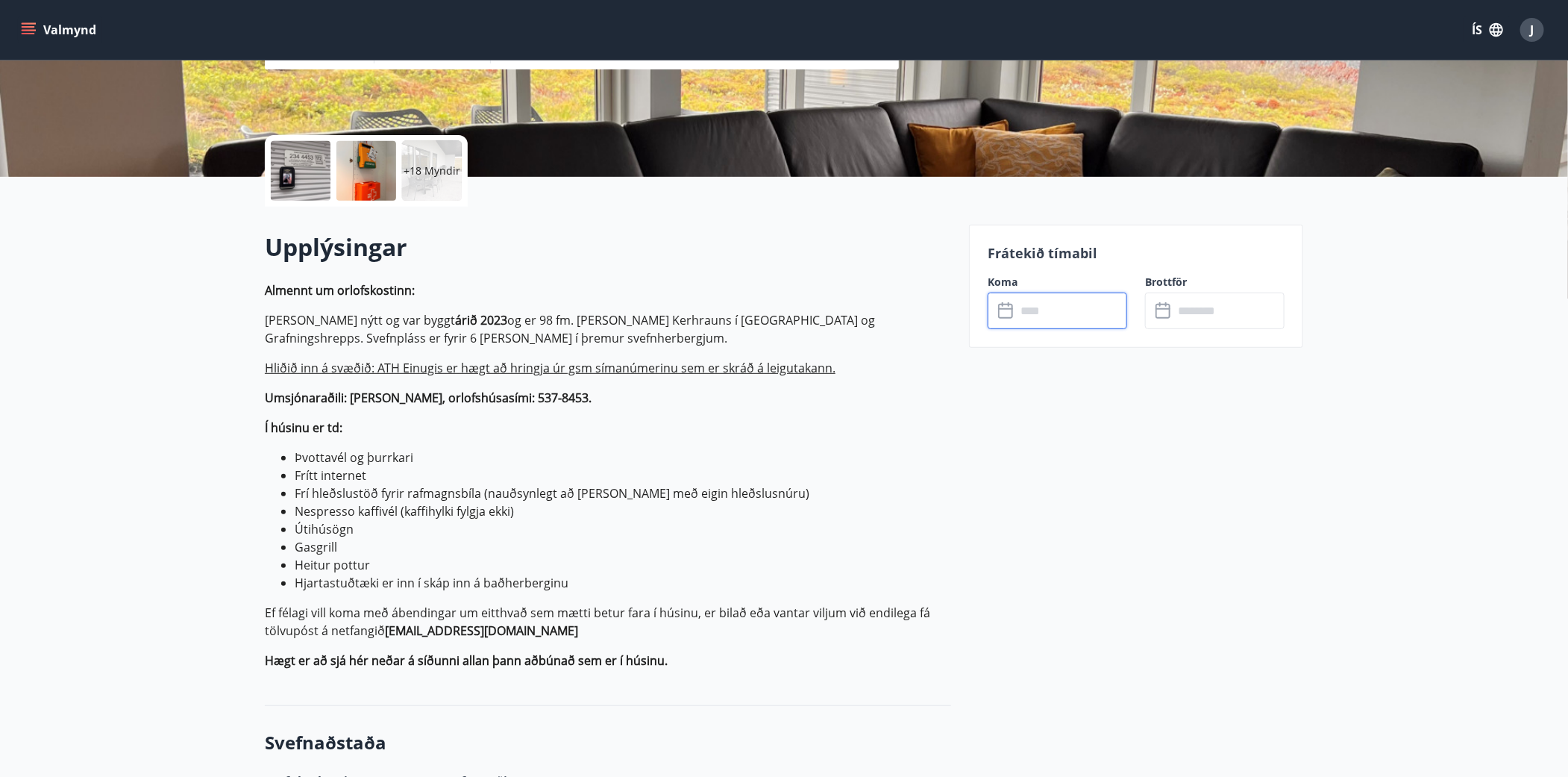
click at [1111, 303] on input "text" at bounding box center [1071, 311] width 111 height 37
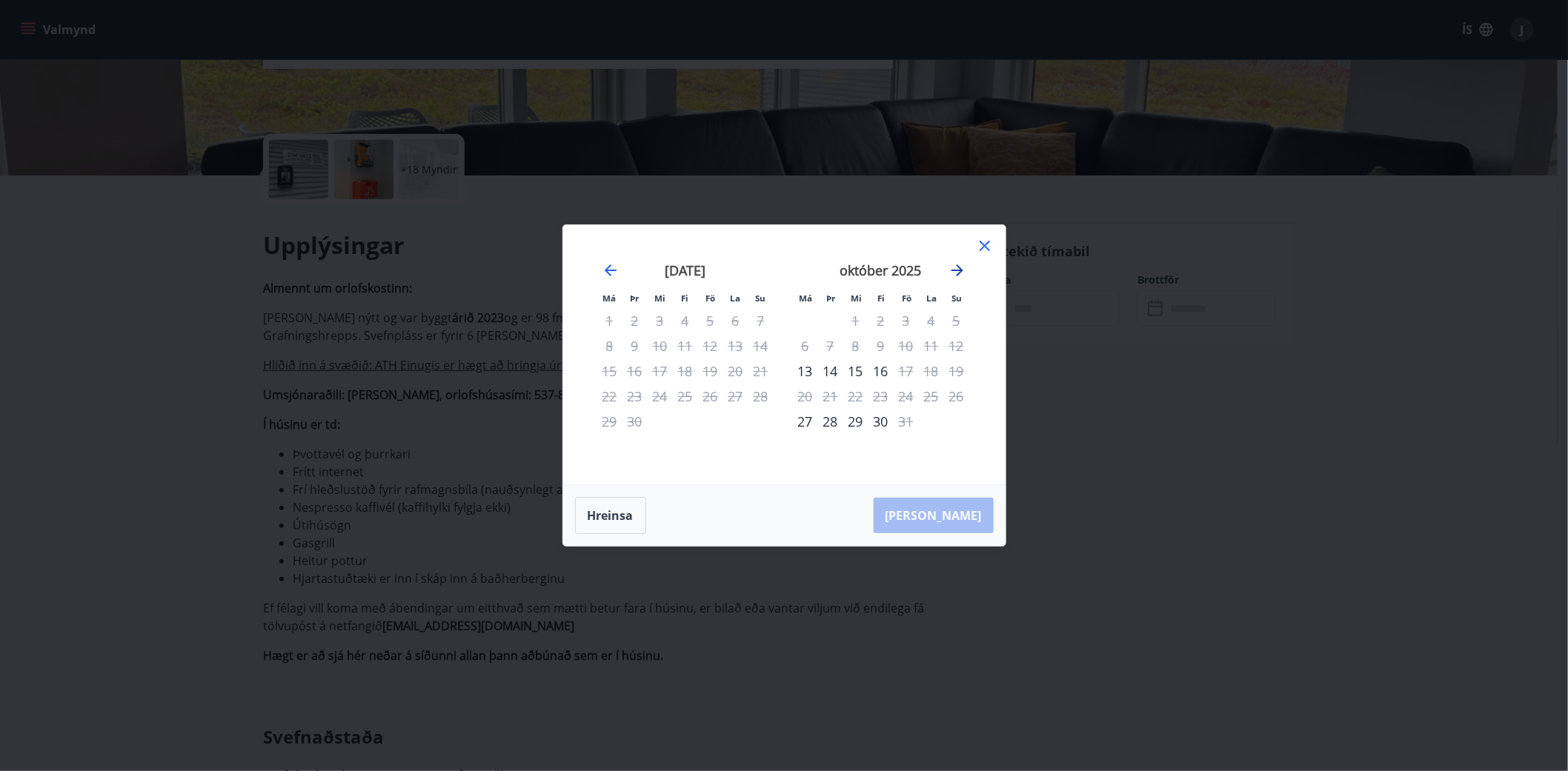
click at [963, 271] on icon "Move forward to switch to the next month." at bounding box center [958, 270] width 18 height 18
click at [986, 246] on icon at bounding box center [985, 246] width 18 height 18
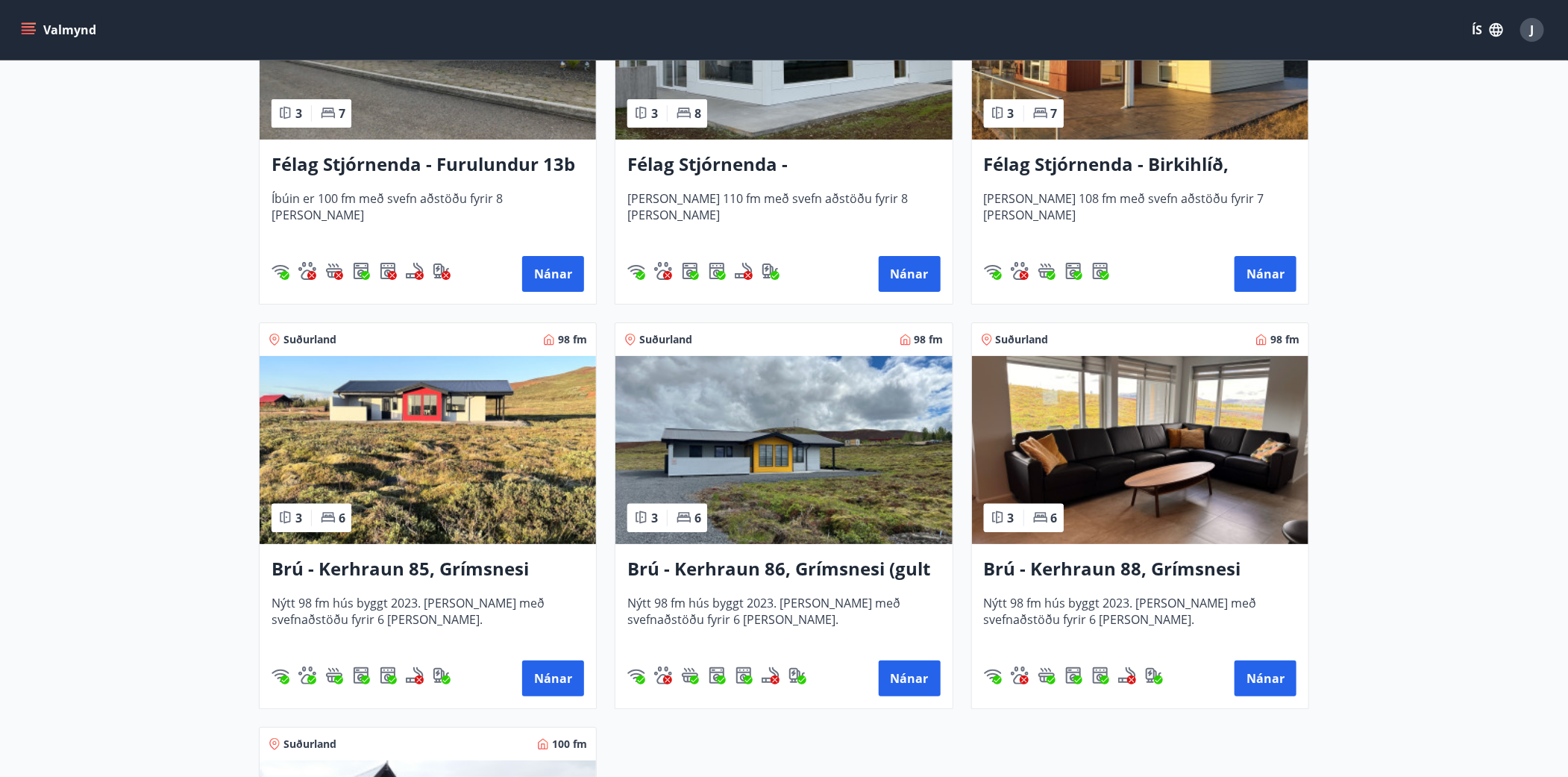
click at [431, 427] on img at bounding box center [427, 450] width 337 height 188
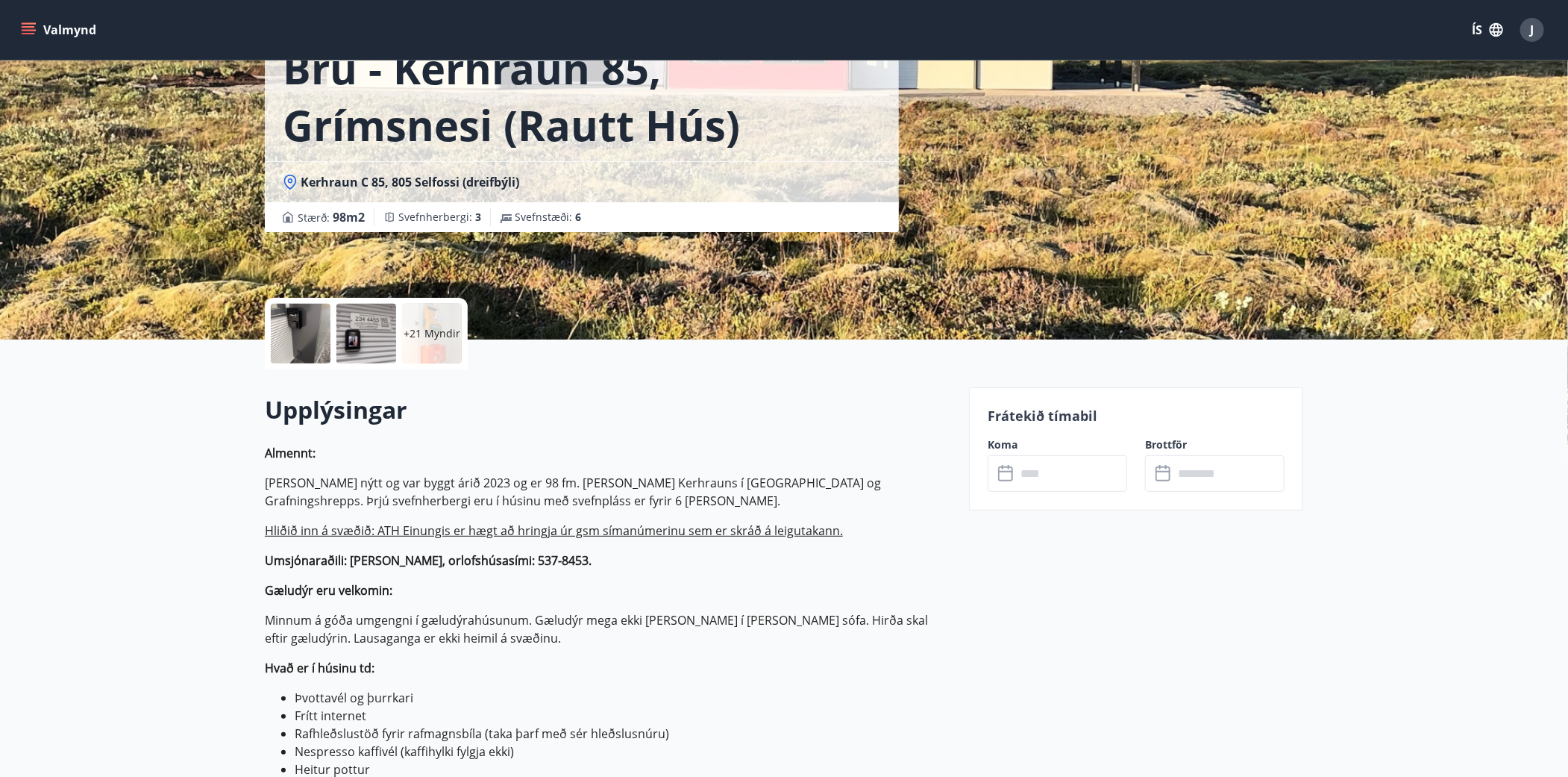
scroll to position [339, 0]
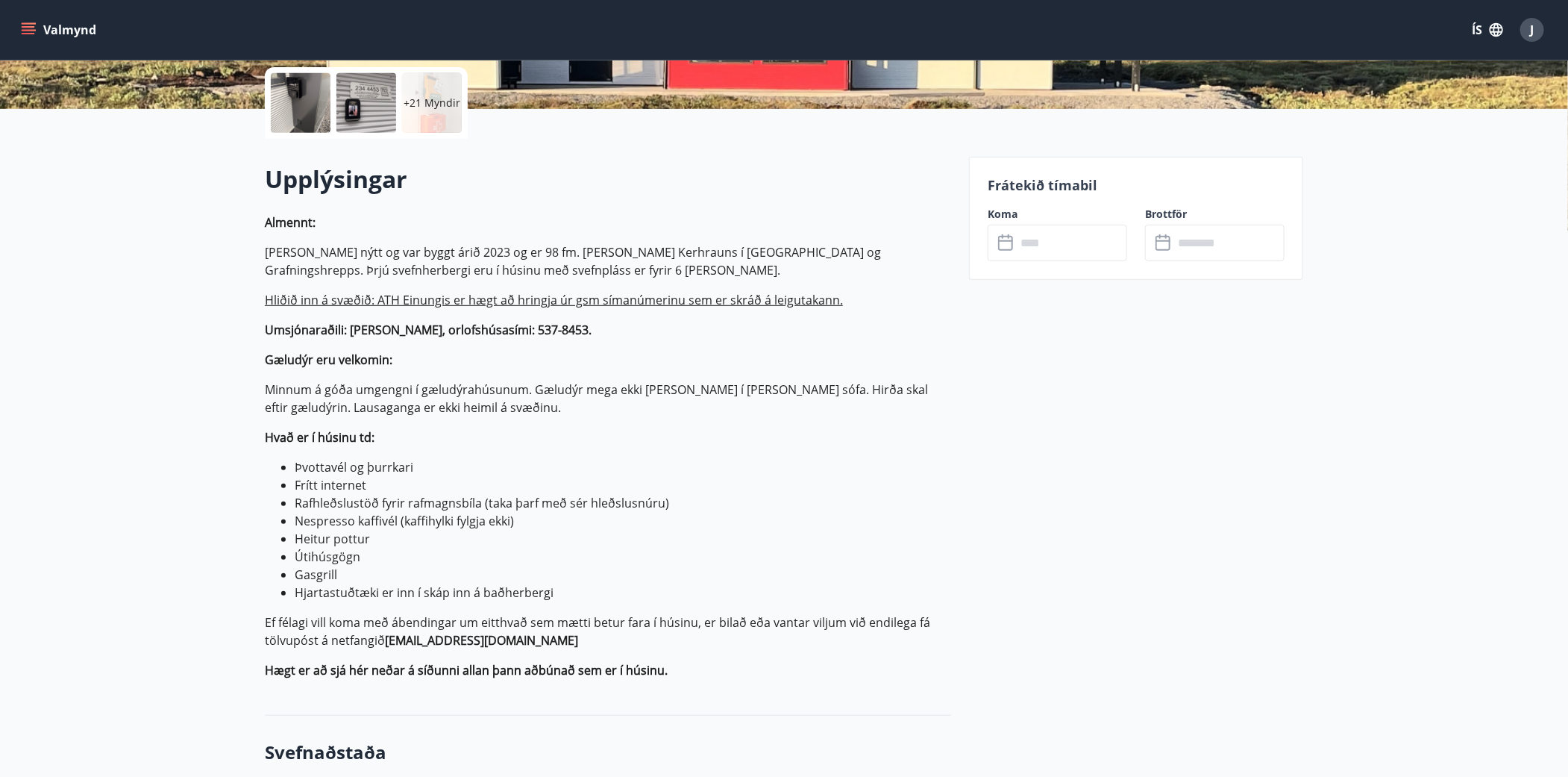
click at [1115, 239] on input "text" at bounding box center [1071, 243] width 111 height 37
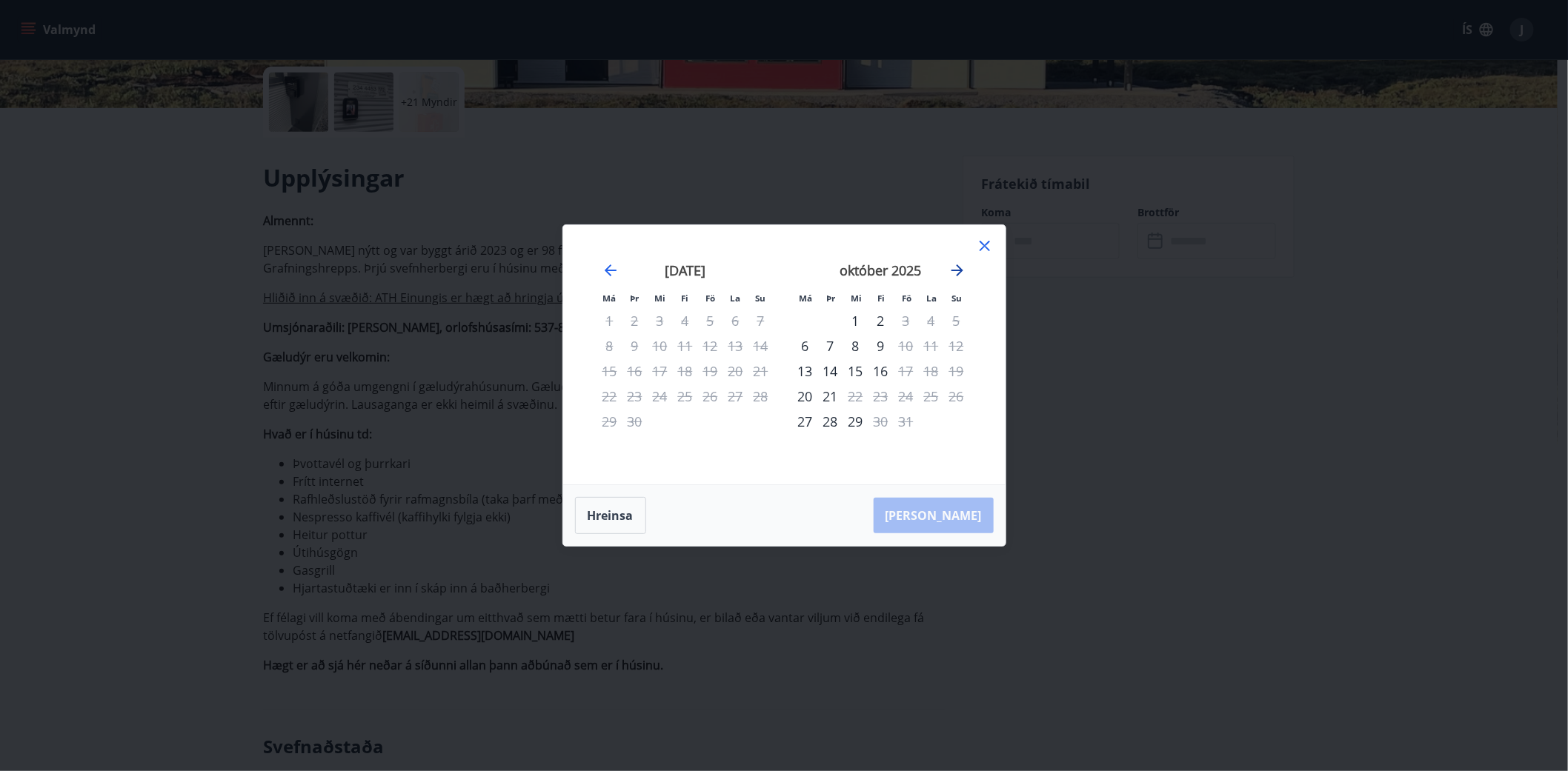
click at [961, 269] on icon "Move forward to switch to the next month." at bounding box center [957, 269] width 12 height 12
click at [983, 252] on icon at bounding box center [985, 246] width 18 height 18
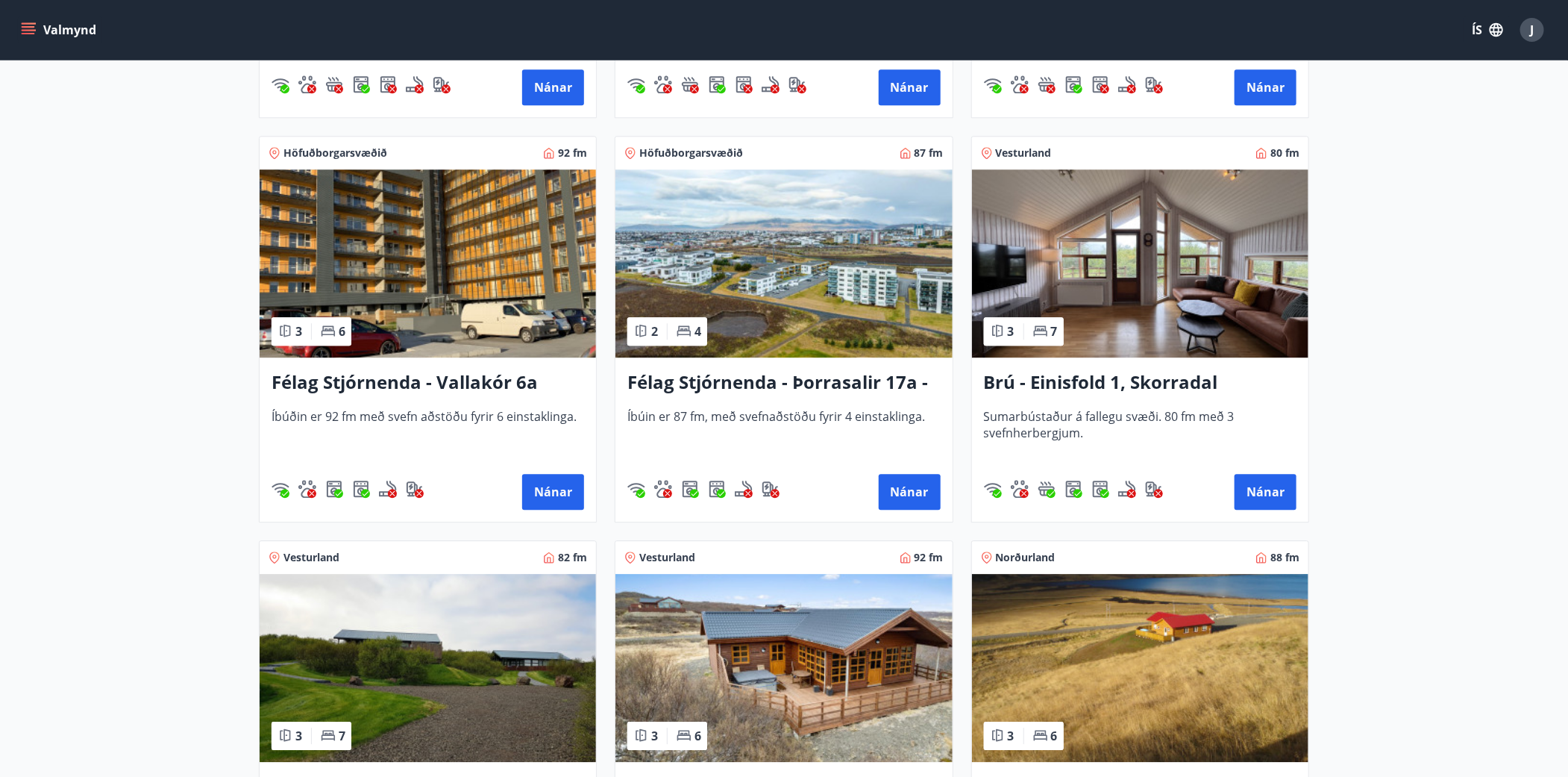
scroll to position [2442, 0]
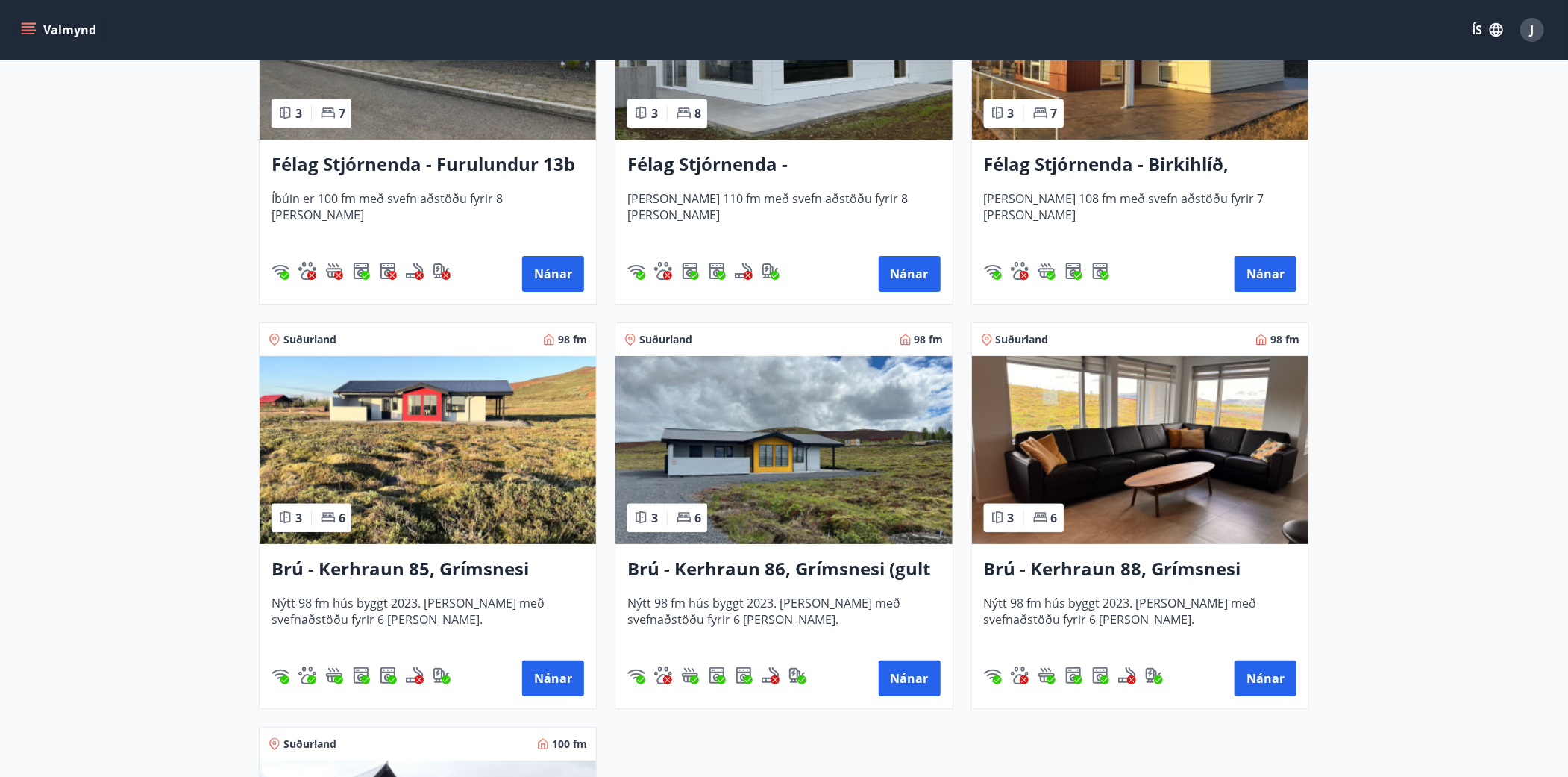
click at [810, 468] on img at bounding box center [783, 450] width 337 height 188
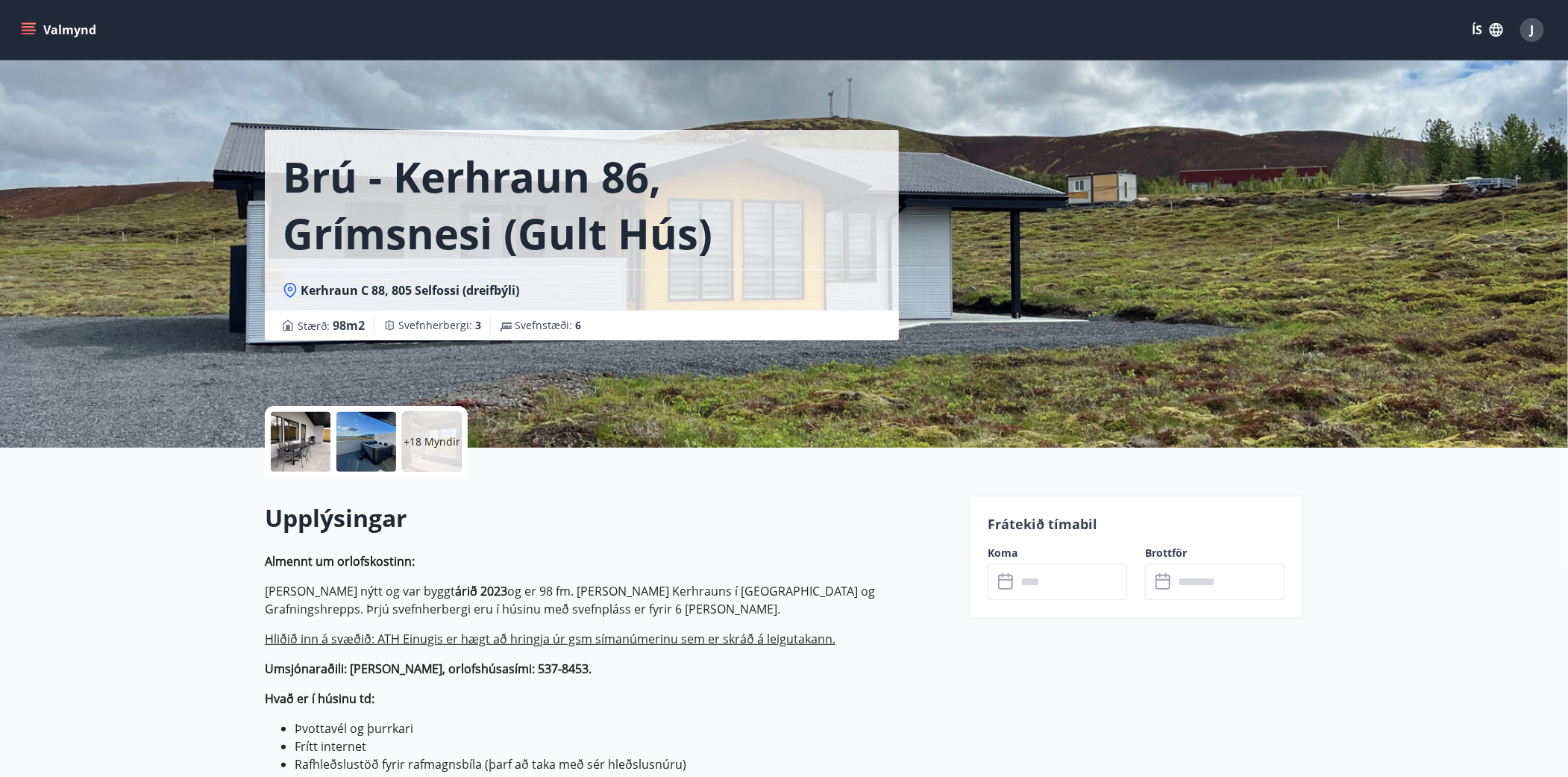
click at [1111, 586] on input "text" at bounding box center [1071, 582] width 111 height 37
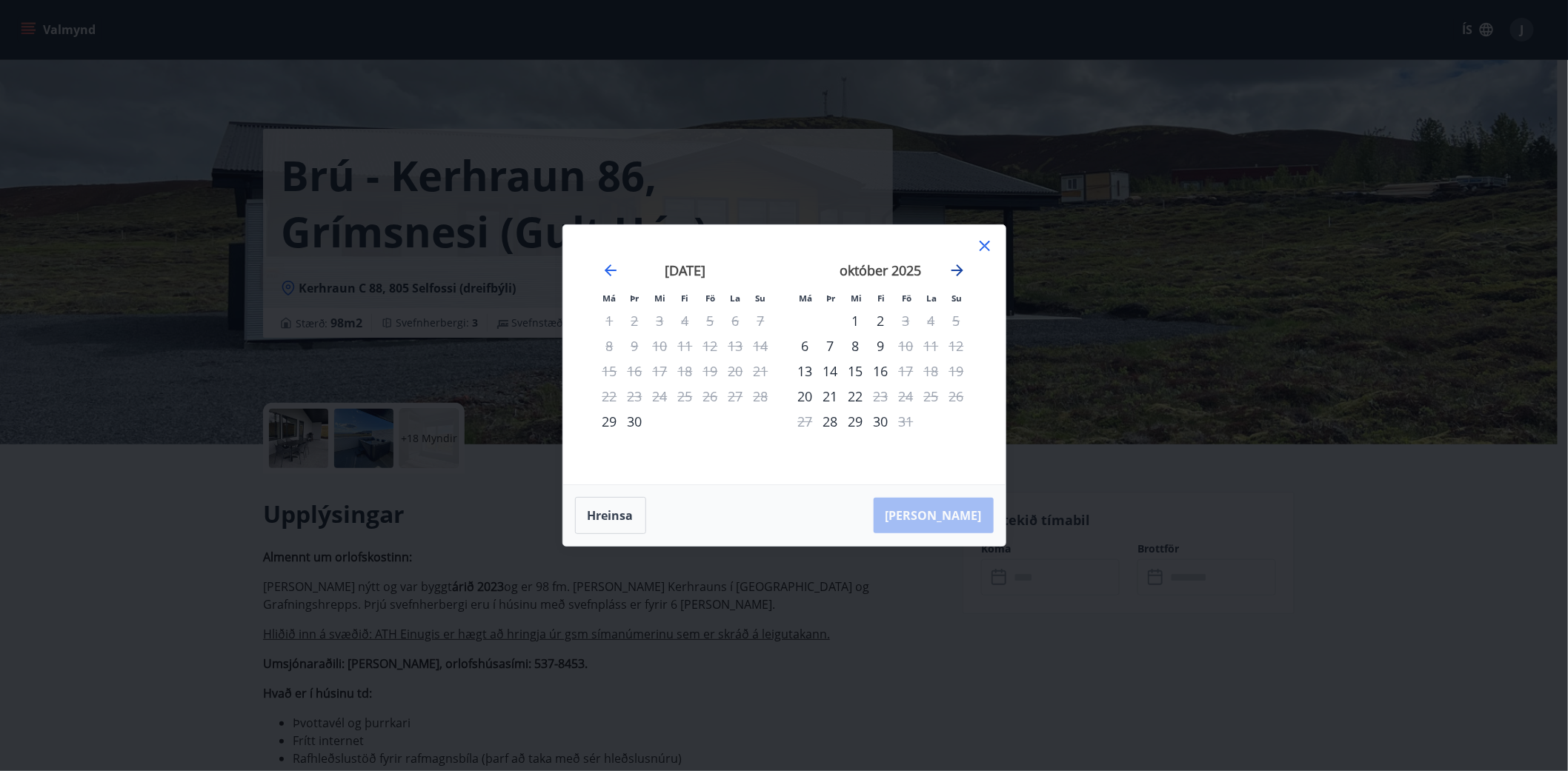
click at [953, 270] on icon "Move forward to switch to the next month." at bounding box center [957, 269] width 12 height 12
click at [983, 247] on icon at bounding box center [984, 245] width 10 height 10
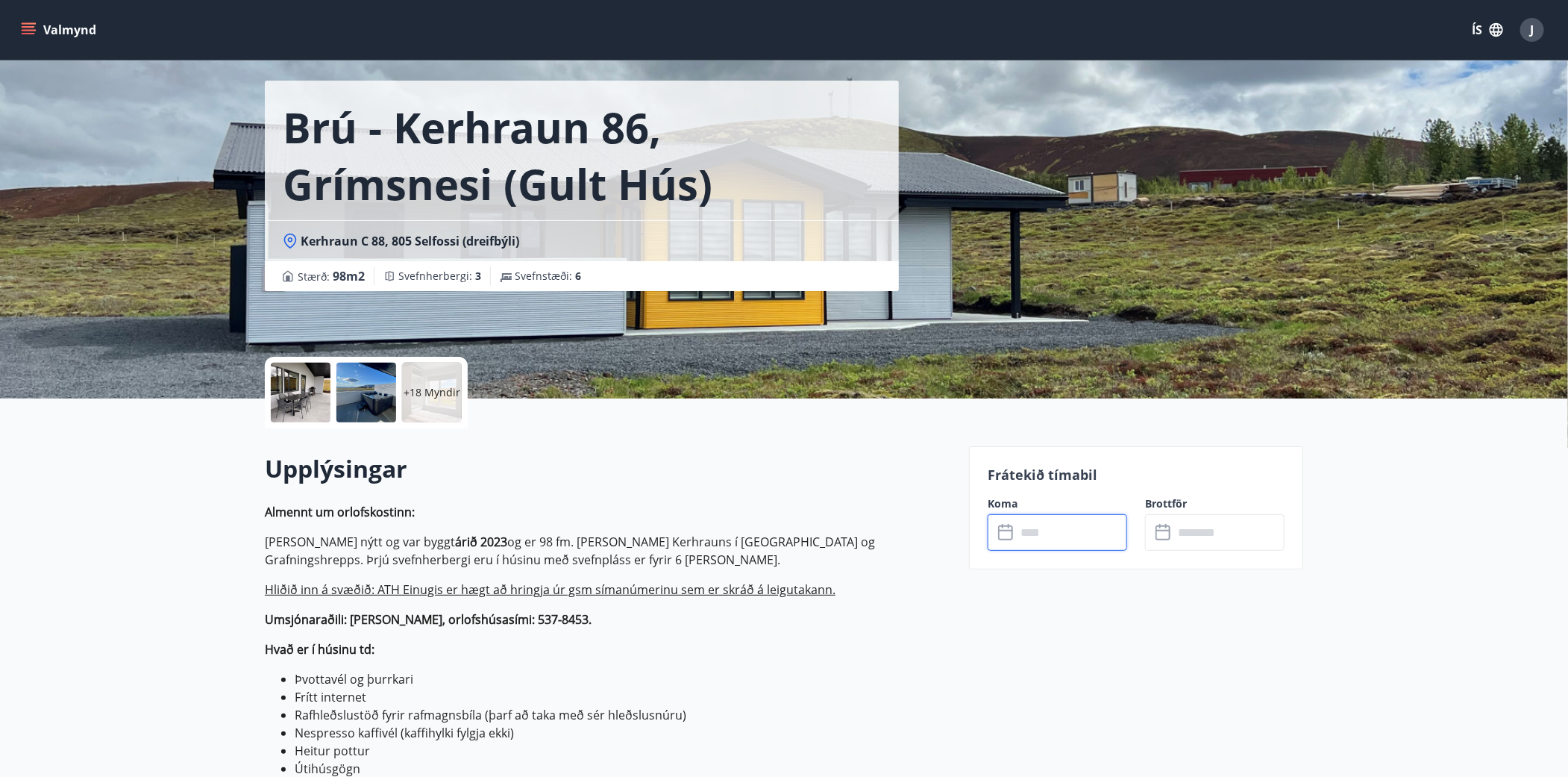
scroll to position [271, 0]
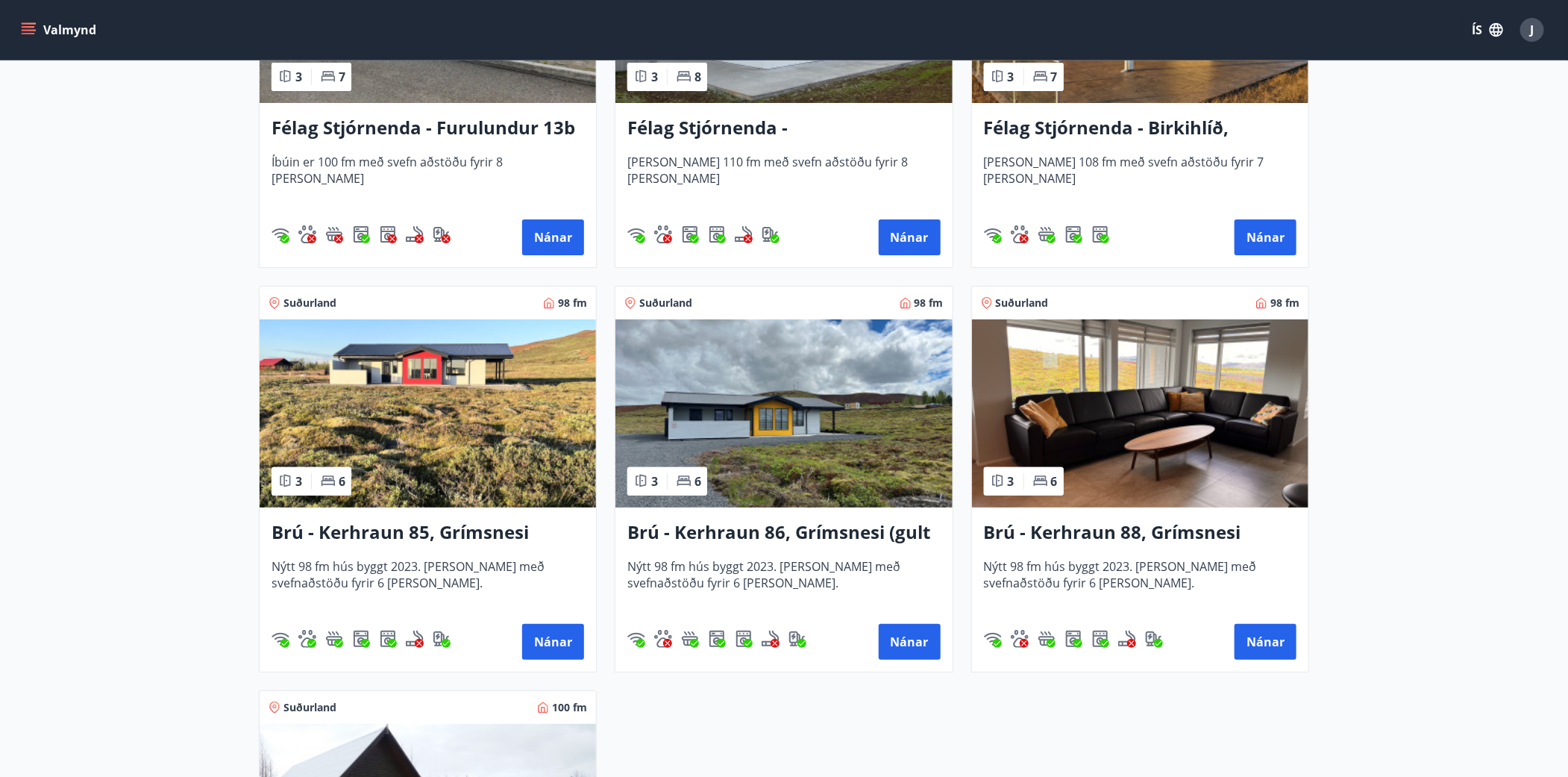
scroll to position [3324, 0]
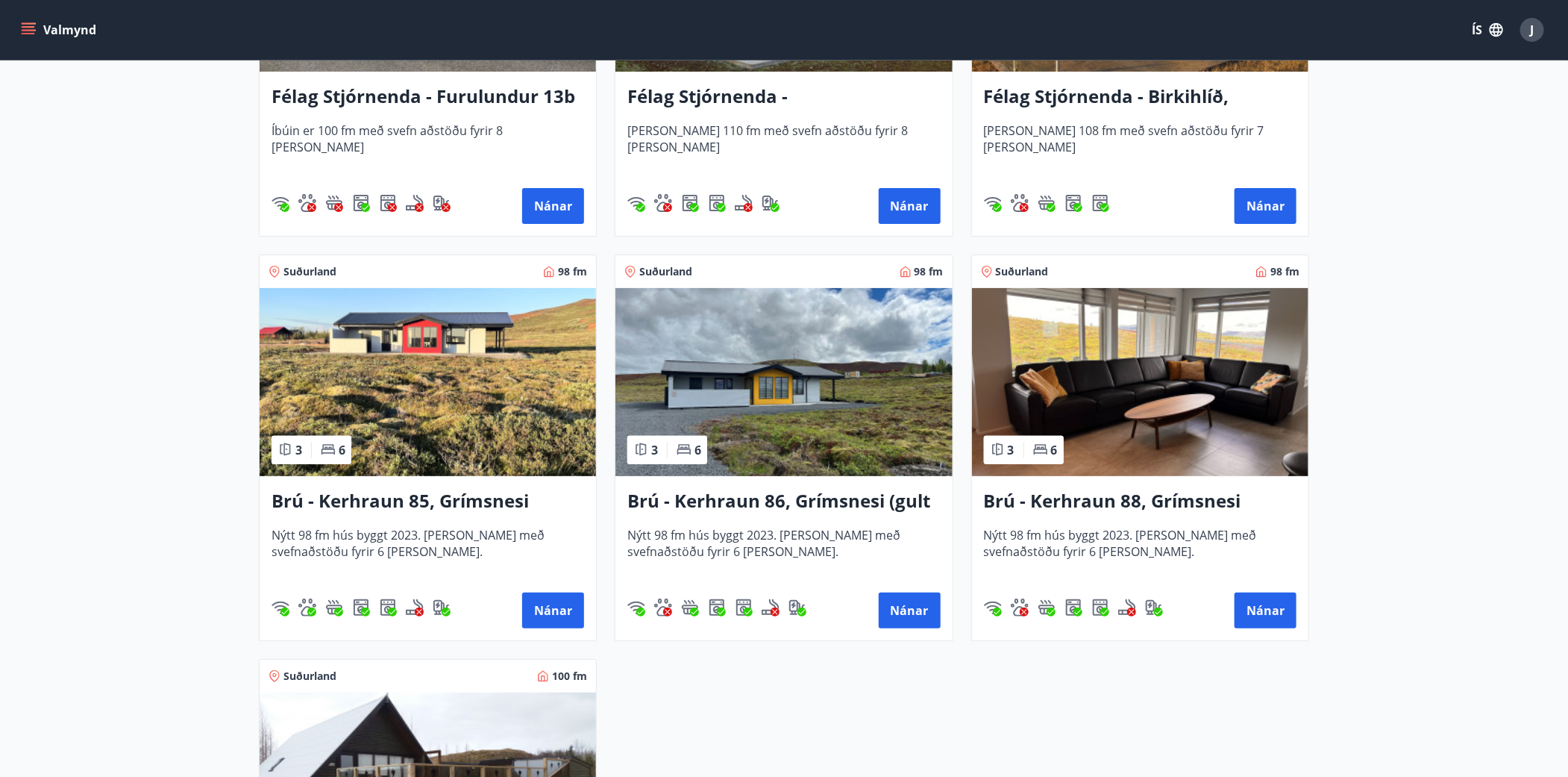
click at [1139, 383] on img at bounding box center [1140, 382] width 337 height 188
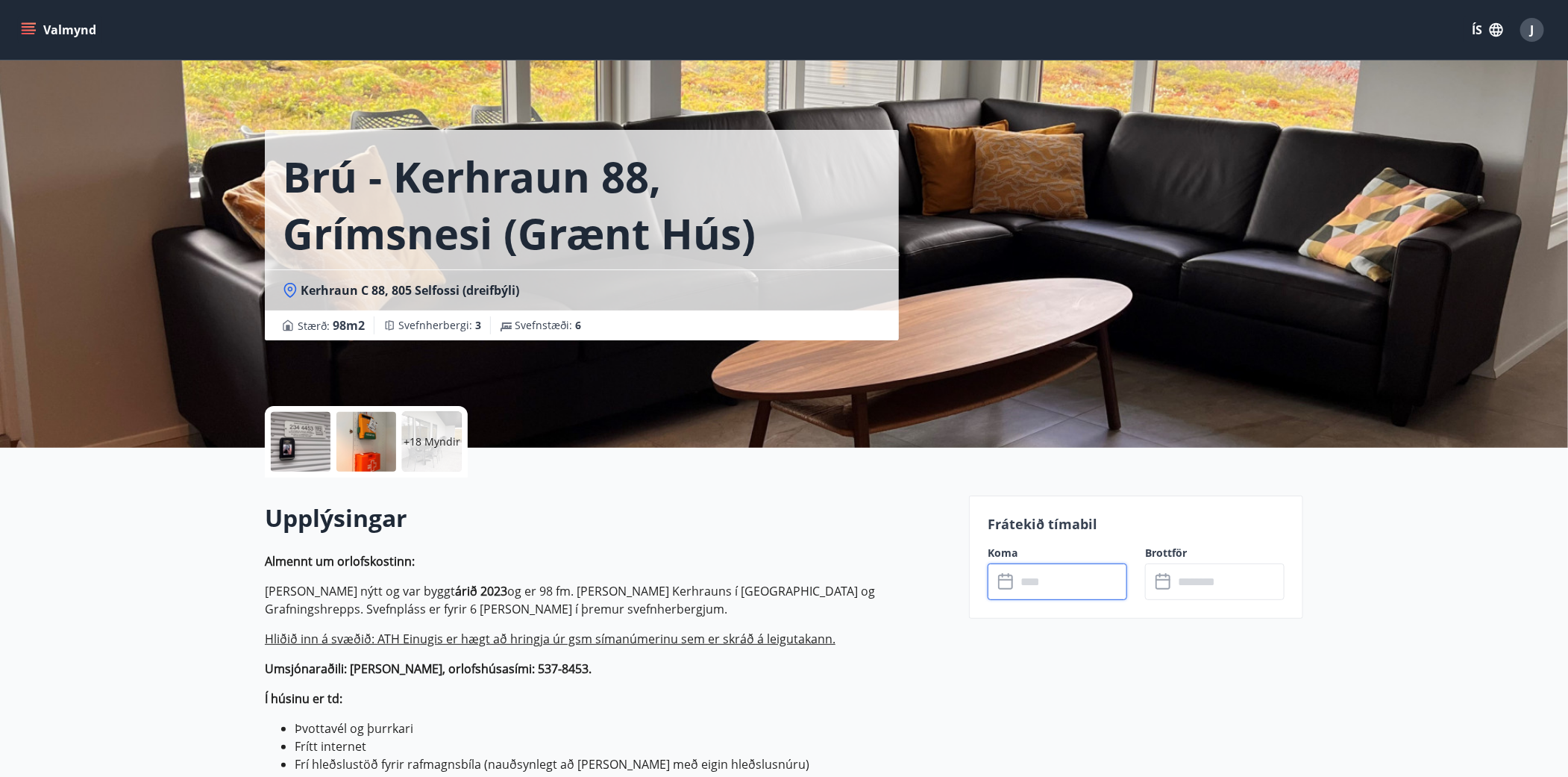
click at [1101, 585] on input "text" at bounding box center [1071, 582] width 111 height 37
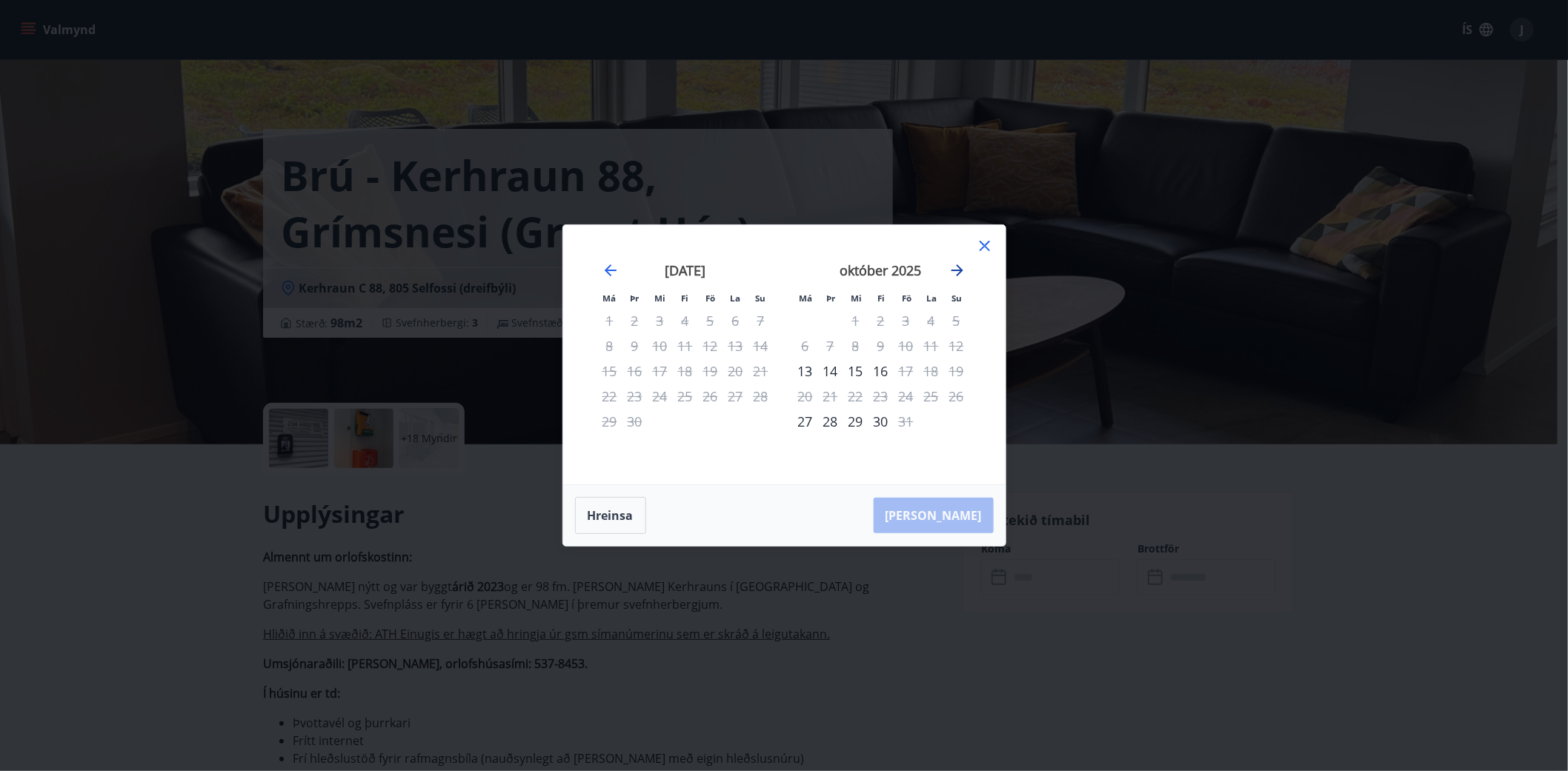
click at [949, 268] on icon "Move forward to switch to the next month." at bounding box center [958, 270] width 18 height 18
click at [913, 343] on div "7" at bounding box center [906, 346] width 25 height 25
click at [942, 511] on div "[PERSON_NAME]" at bounding box center [784, 515] width 443 height 61
click at [956, 518] on div "[PERSON_NAME]" at bounding box center [784, 515] width 443 height 61
click at [1152, 265] on div "Má Þr Mi Fi Fö La Su Má Þr Mi Fi Fö La Su [DATE] 1 2 3 4 5 6 7 8 9 10 11 12 13 …" at bounding box center [784, 385] width 1568 height 771
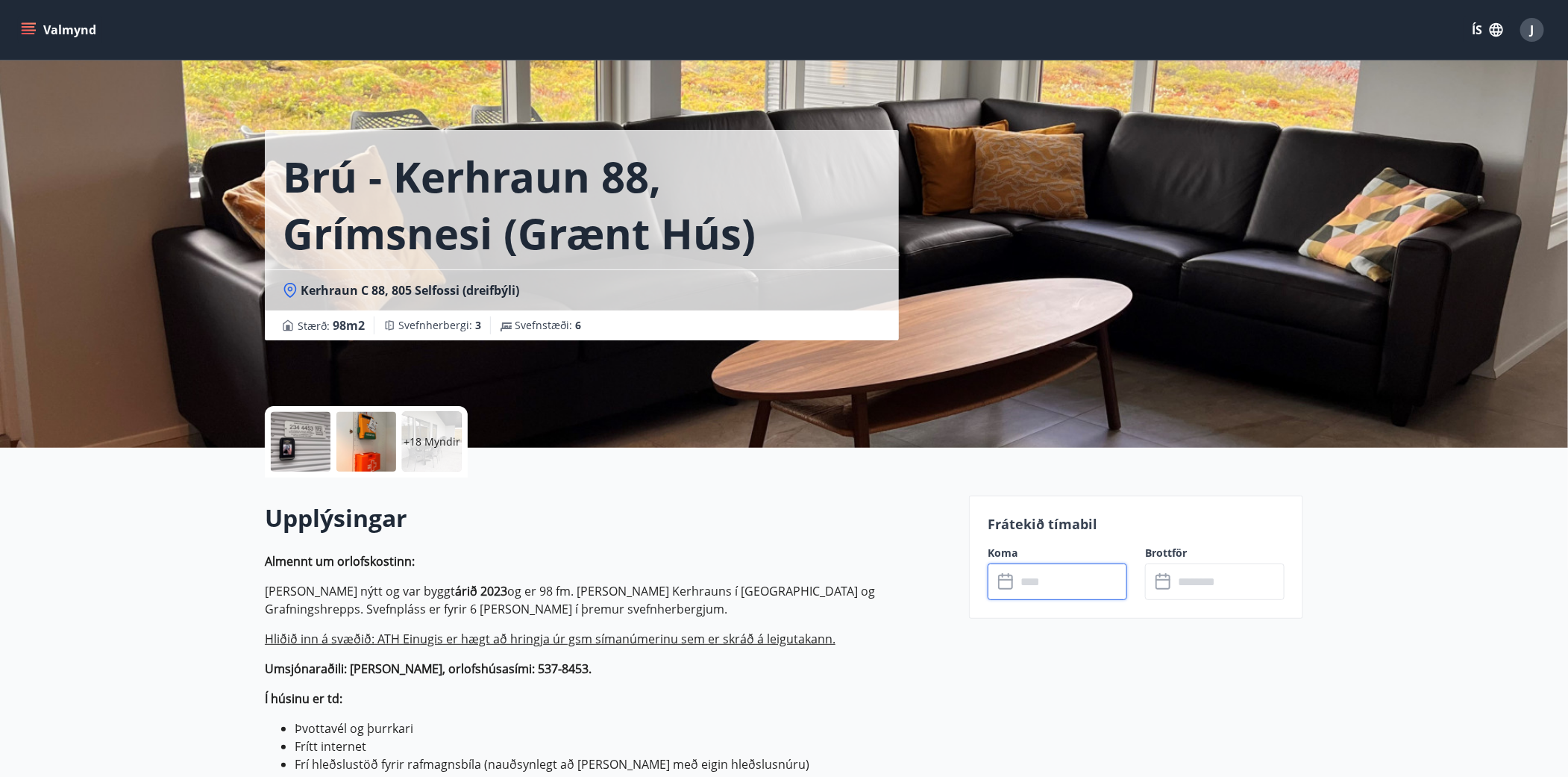
click at [1528, 29] on div "J" at bounding box center [1532, 30] width 24 height 24
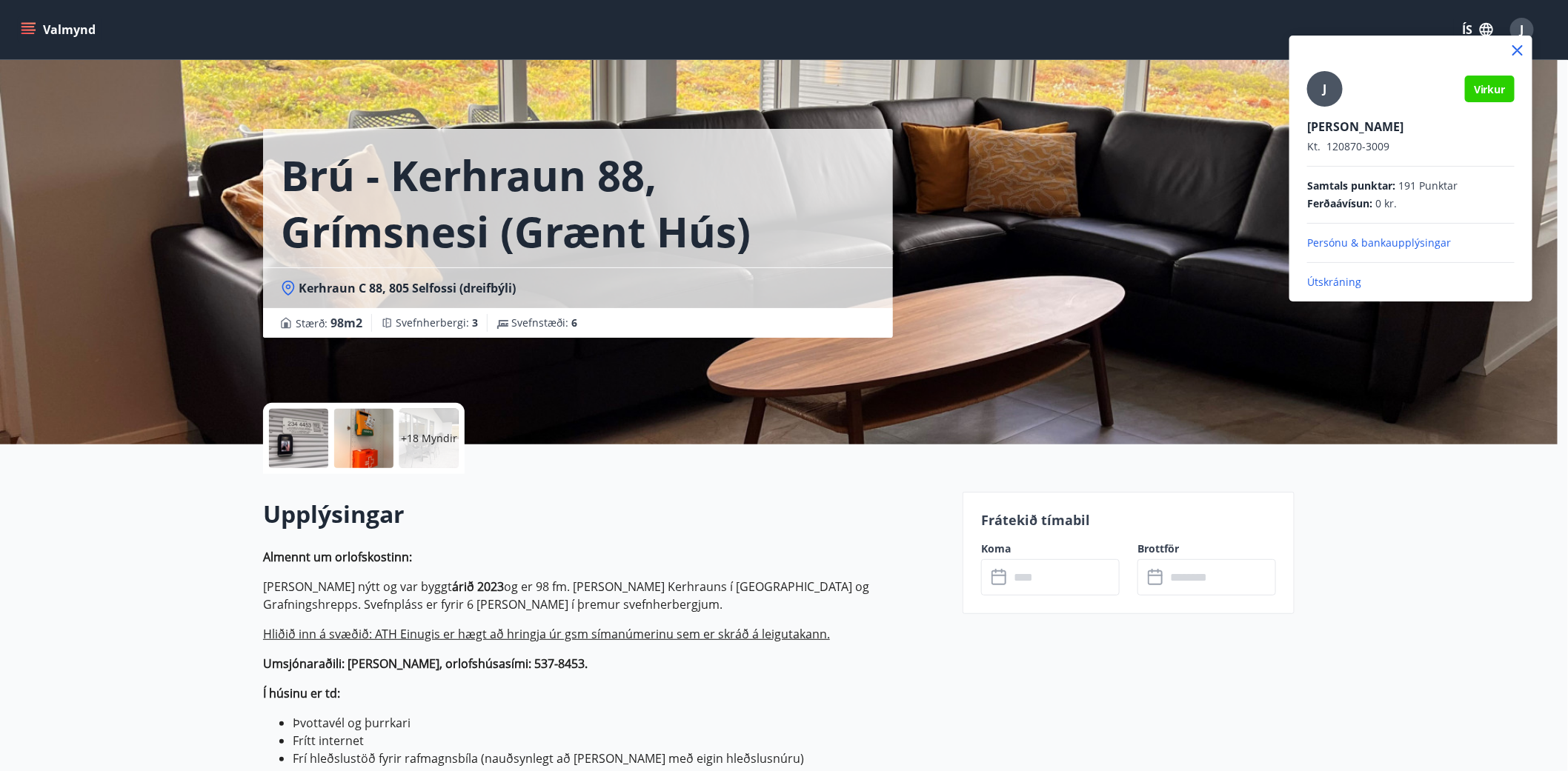
click at [536, 512] on div at bounding box center [784, 385] width 1568 height 771
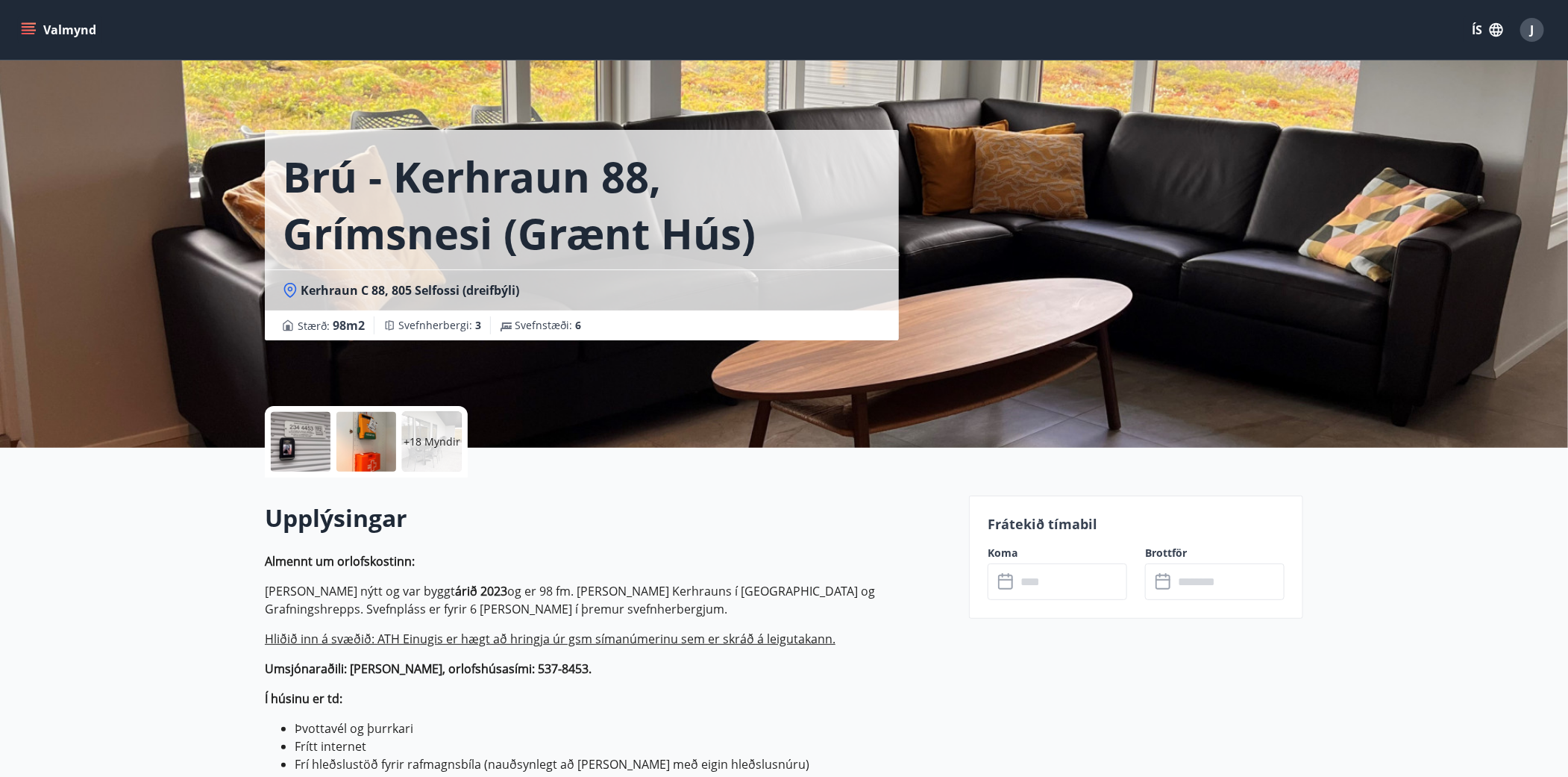
click at [423, 233] on h1 "Brú - Kerhraun 88, Grímsnesi (grænt hús)" at bounding box center [581, 205] width 599 height 114
click at [843, 281] on div "Kerhraun C 88, 805 Selfossi (dreifbýli)" at bounding box center [582, 290] width 635 height 41
click at [414, 440] on p "+18 Myndir" at bounding box center [432, 442] width 57 height 15
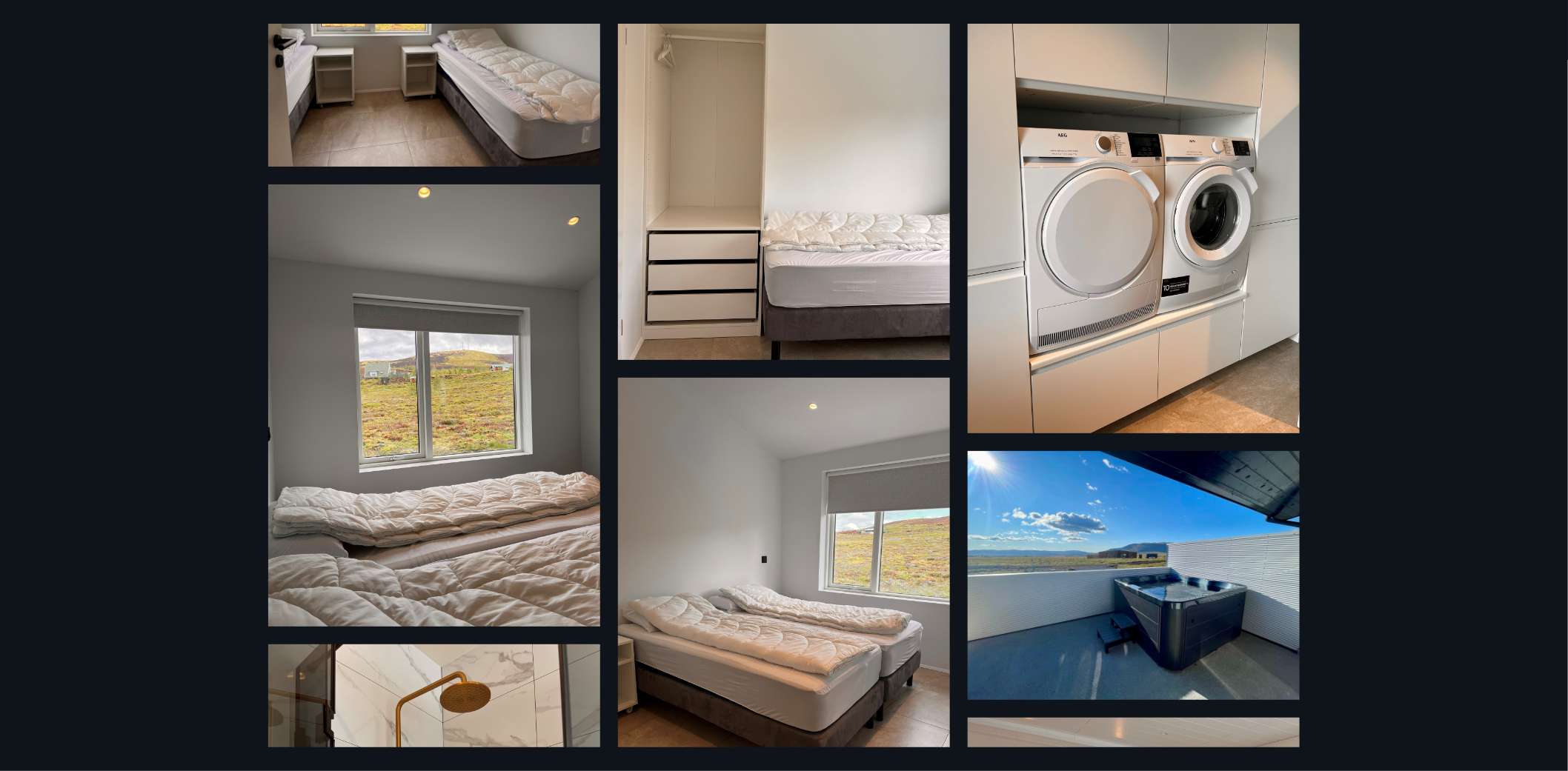
scroll to position [1750, 0]
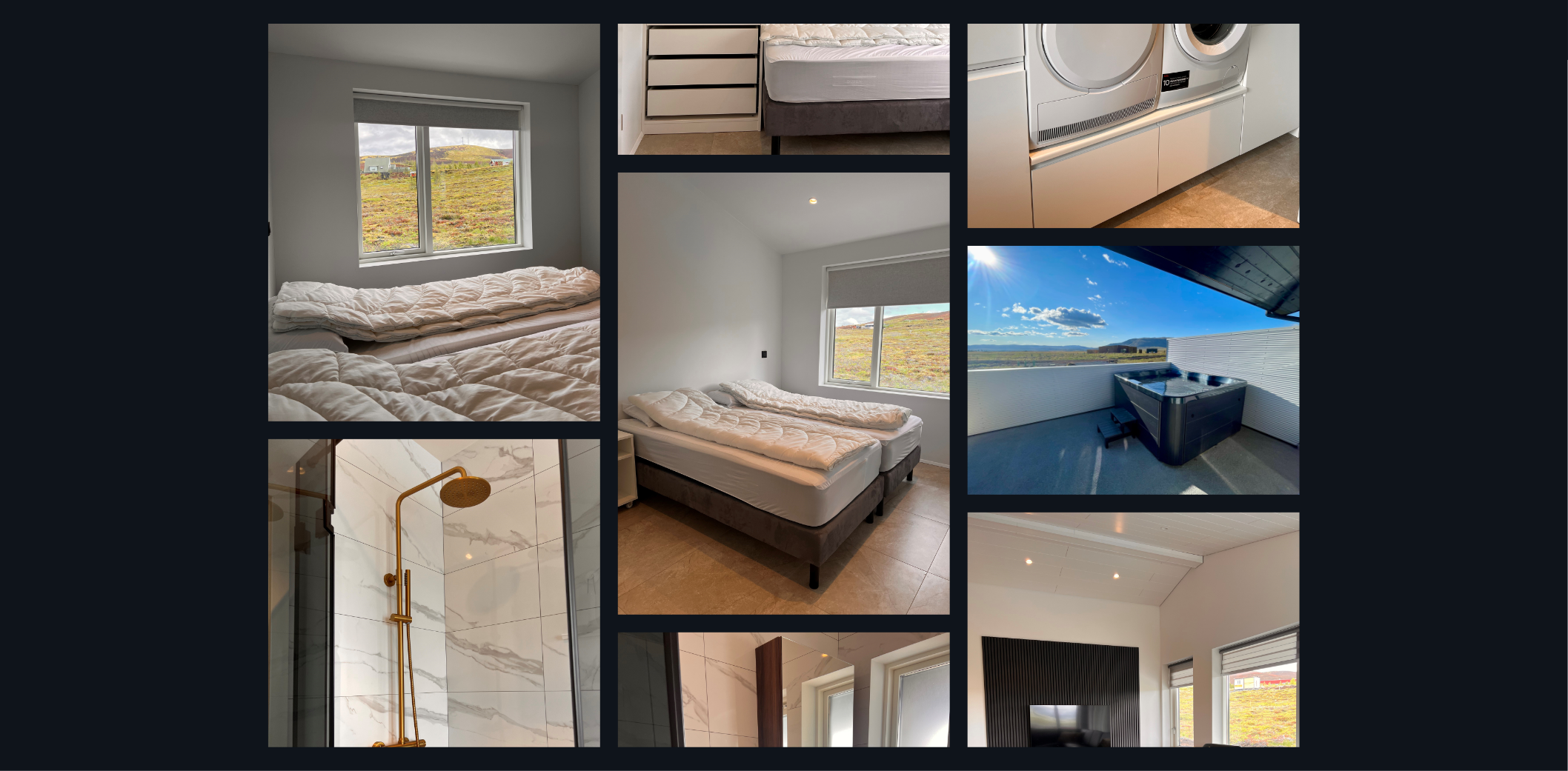
click at [1094, 416] on img at bounding box center [1134, 370] width 332 height 249
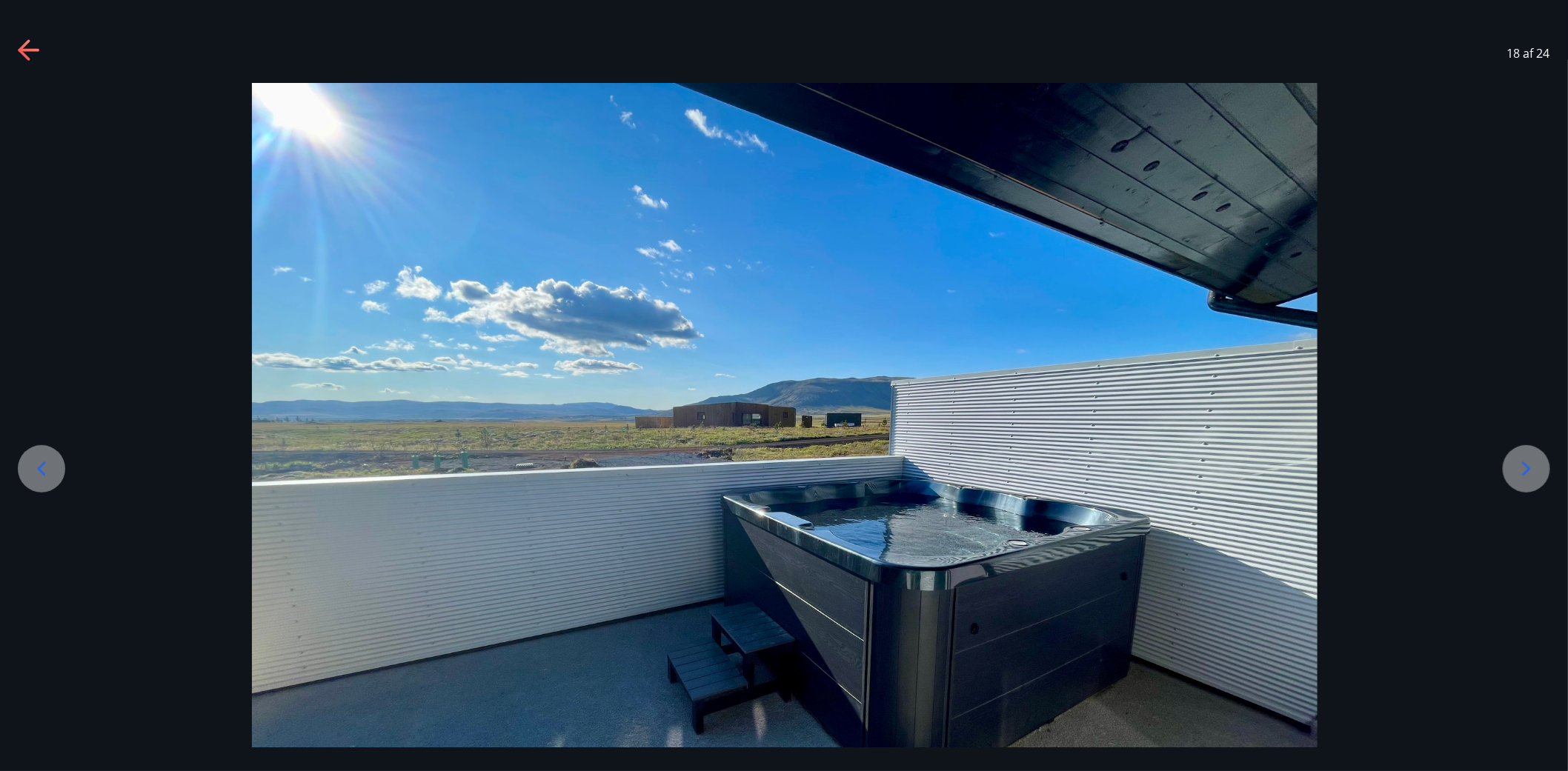
click at [1496, 458] on div at bounding box center [784, 482] width 1569 height 799
click at [1522, 463] on icon at bounding box center [1526, 469] width 24 height 24
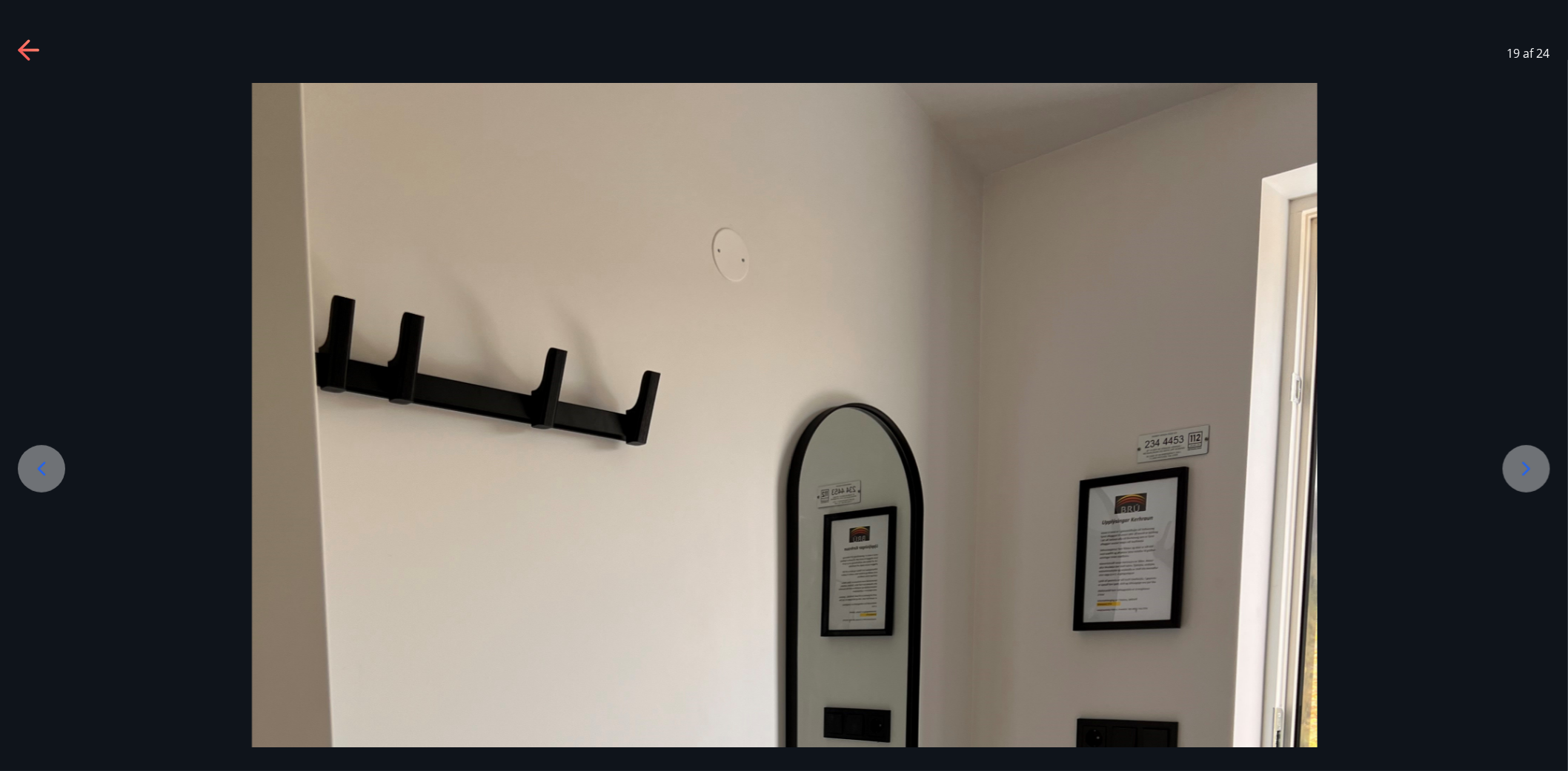
click at [1521, 463] on icon at bounding box center [1526, 469] width 24 height 24
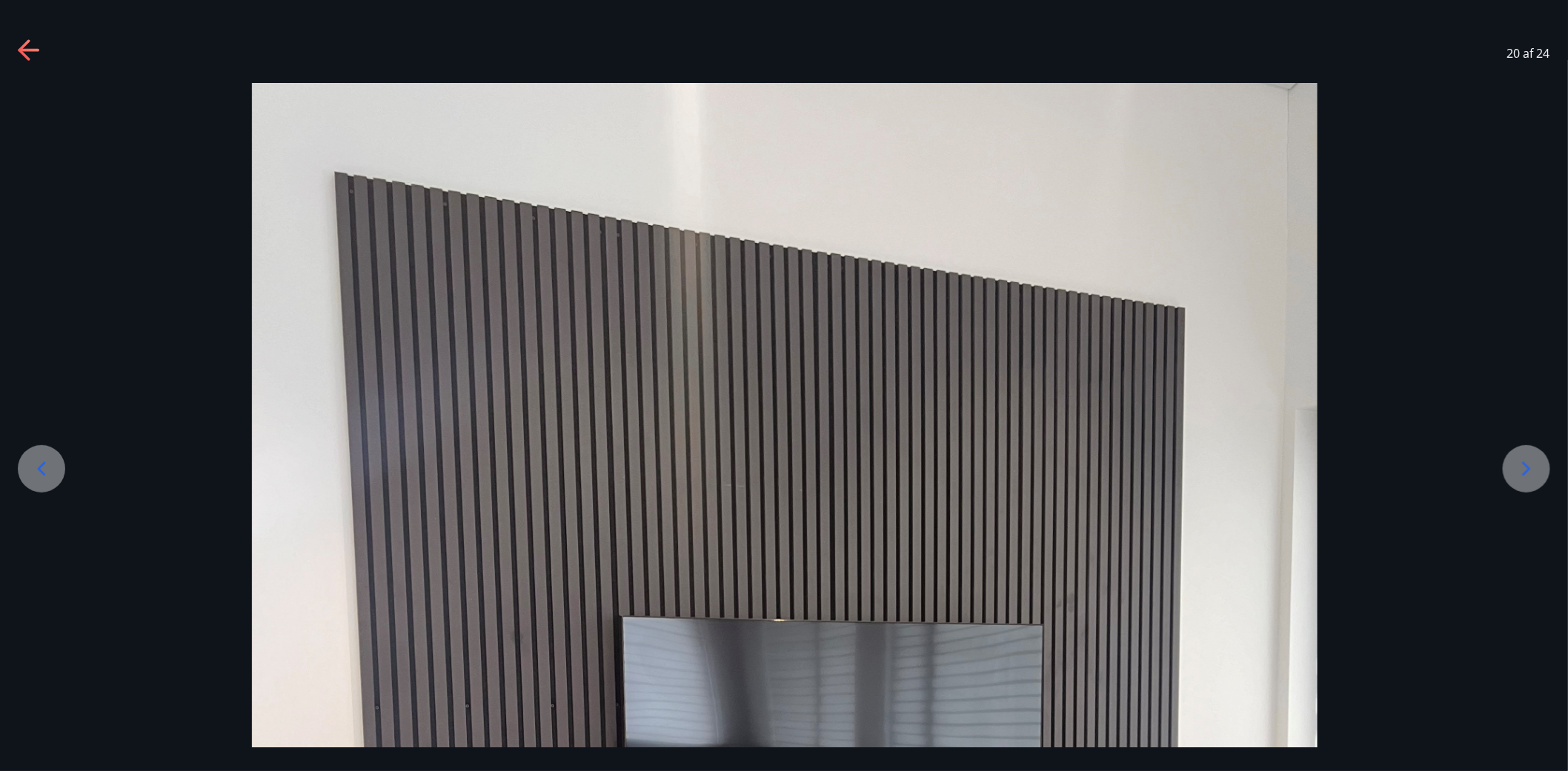
click at [1521, 463] on icon at bounding box center [1526, 469] width 24 height 24
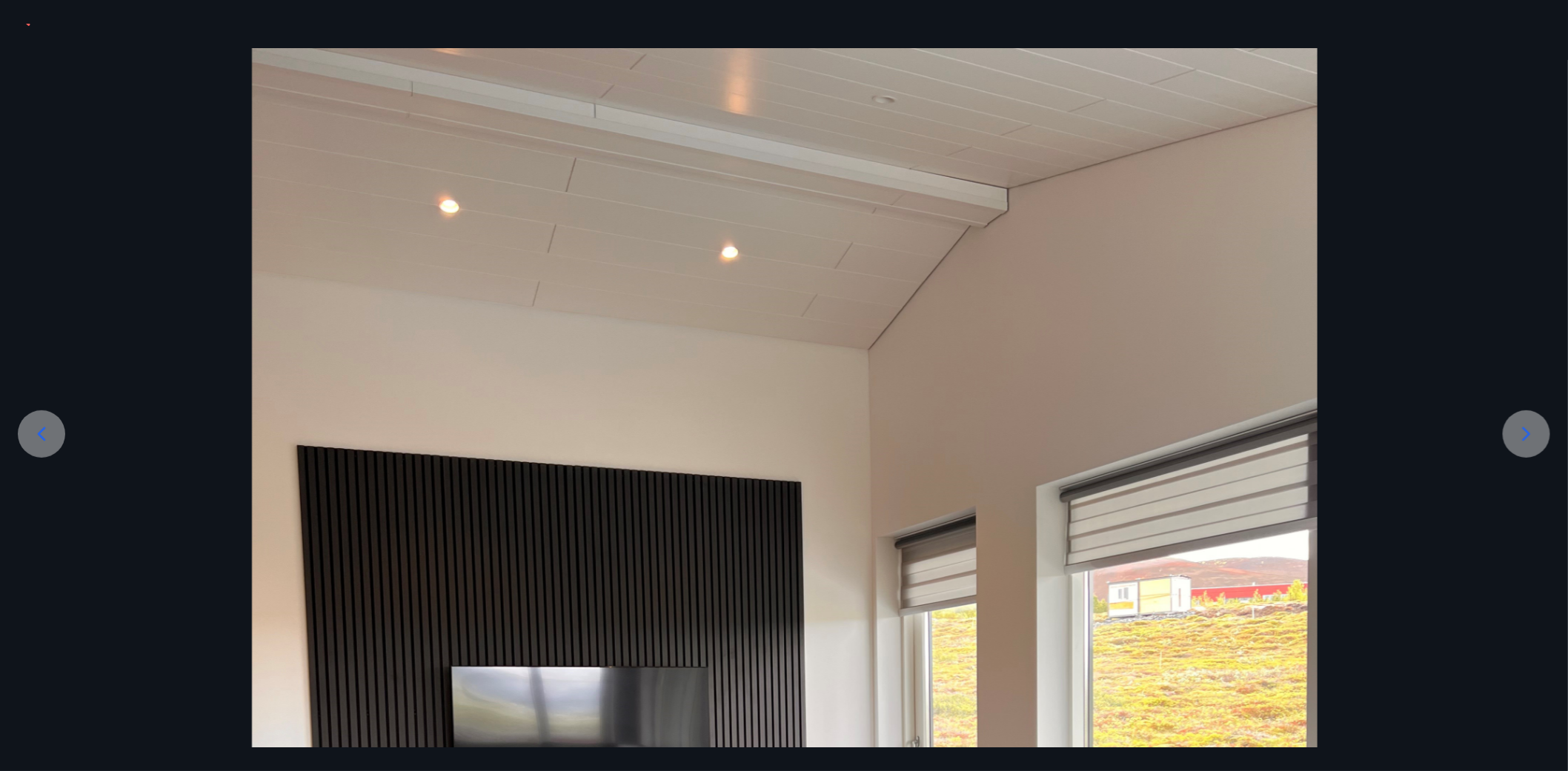
scroll to position [336, 0]
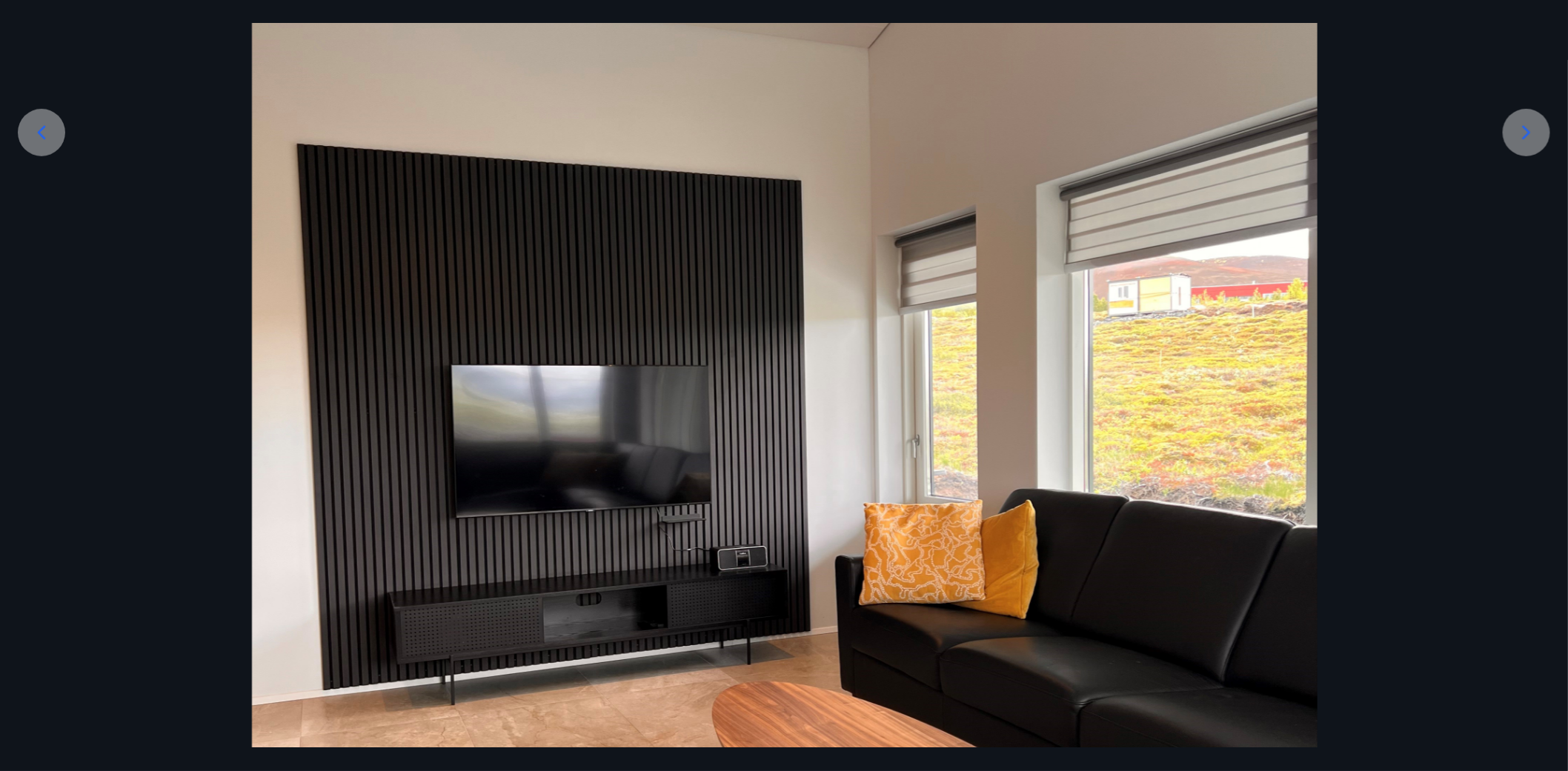
click at [1527, 133] on icon at bounding box center [1526, 132] width 8 height 14
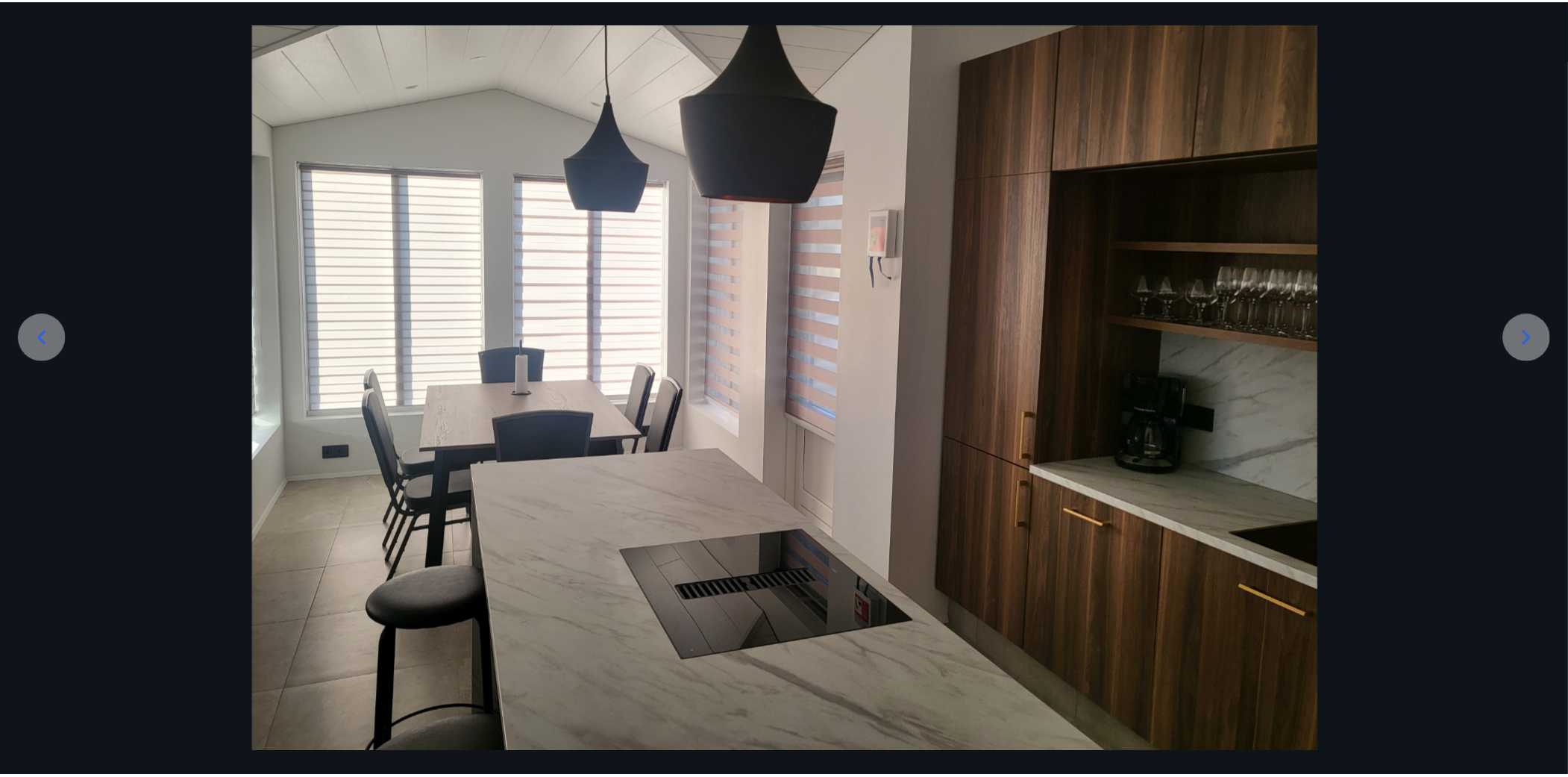
scroll to position [134, 0]
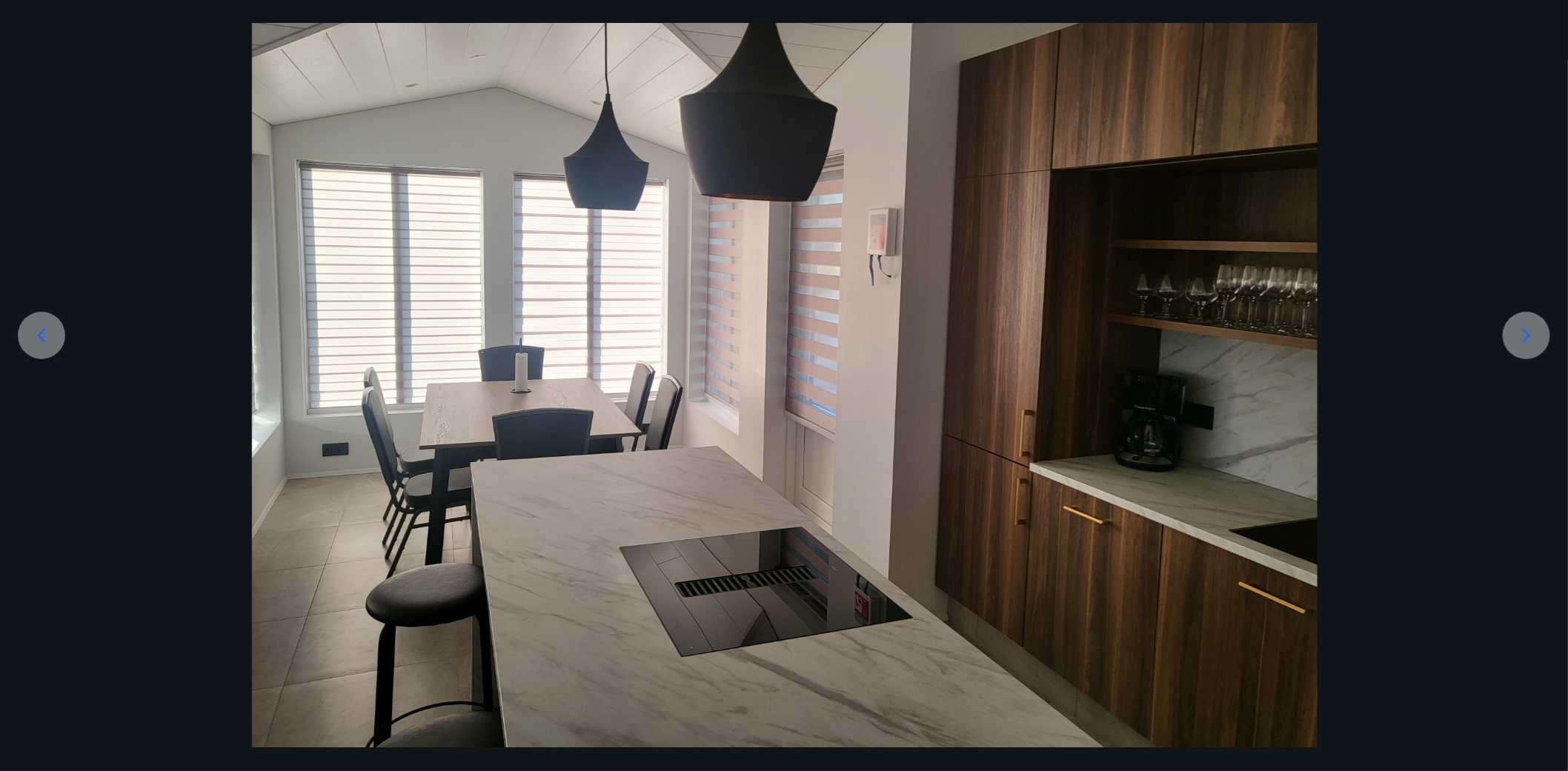
click at [1527, 133] on div at bounding box center [784, 350] width 1569 height 799
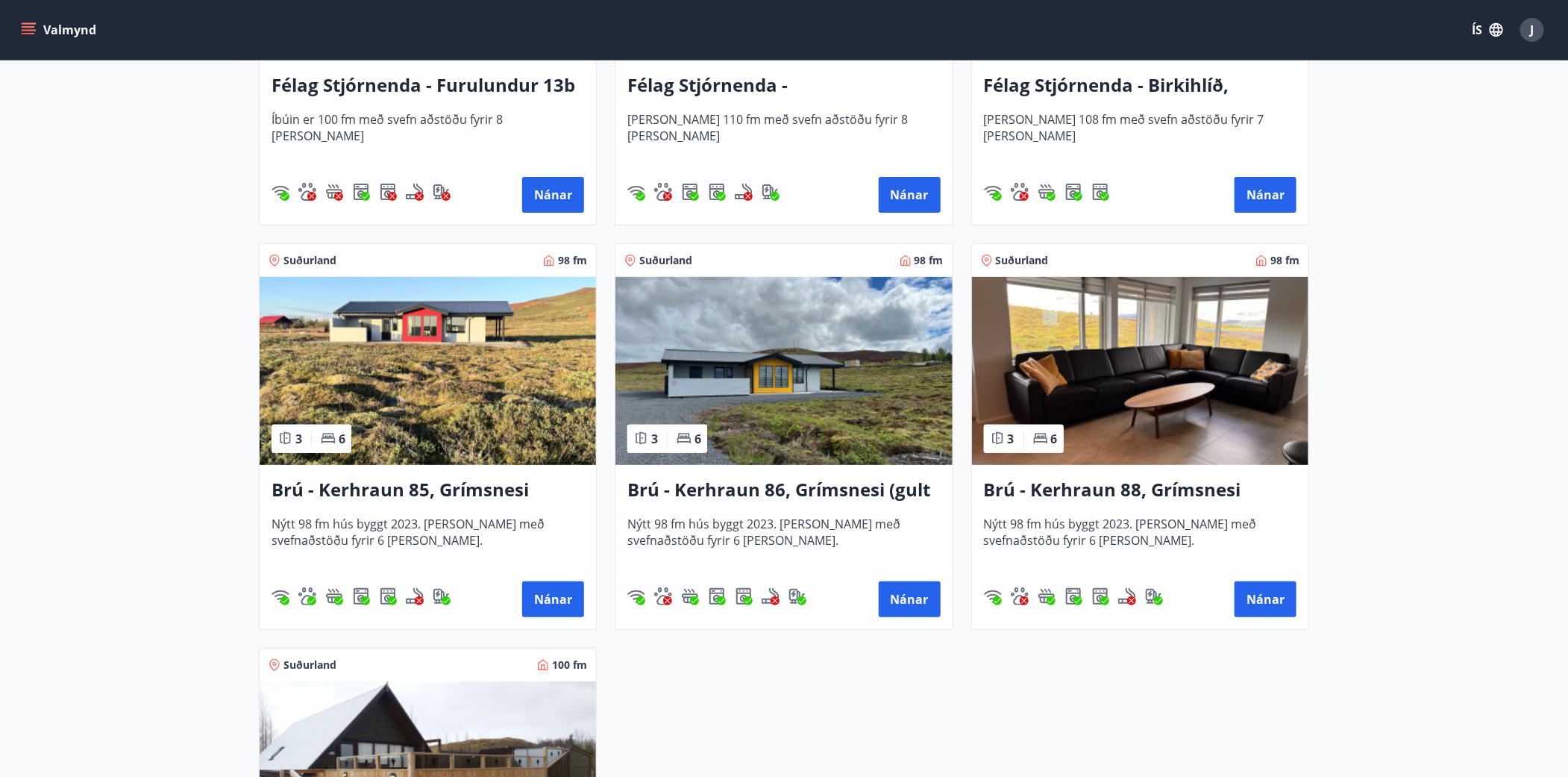
scroll to position [3324, 0]
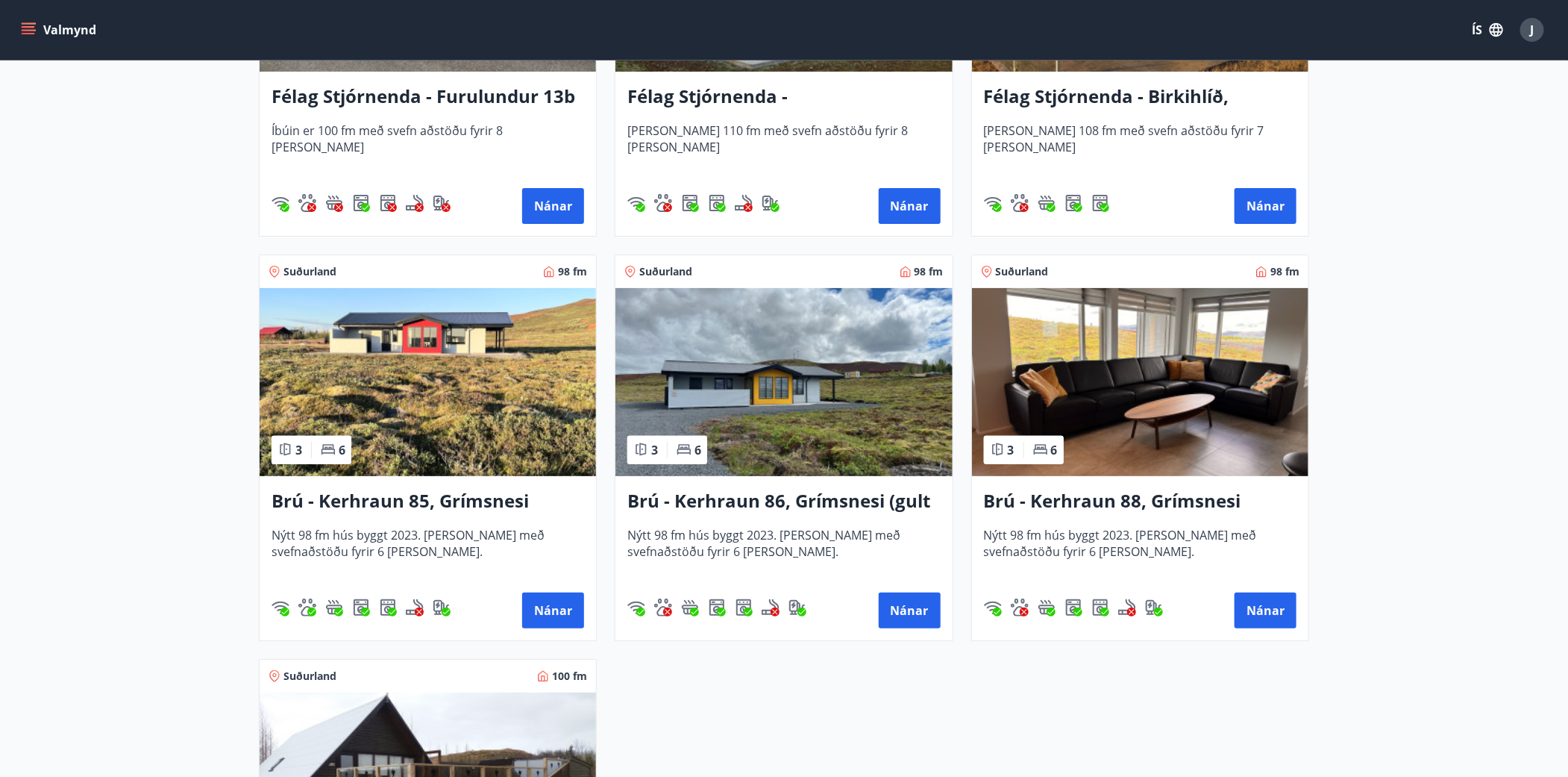
click at [371, 378] on img at bounding box center [427, 382] width 337 height 188
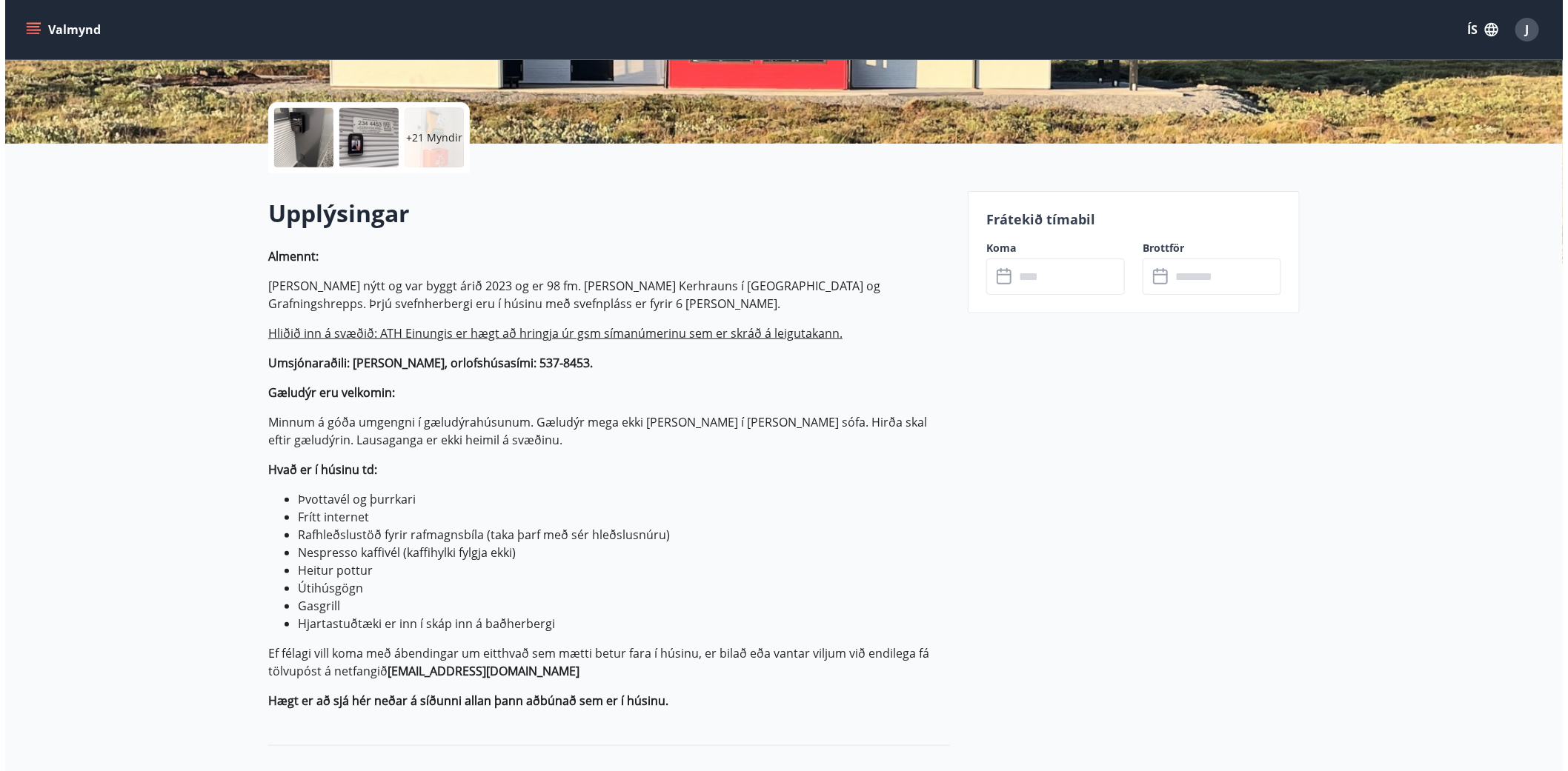
scroll to position [134, 0]
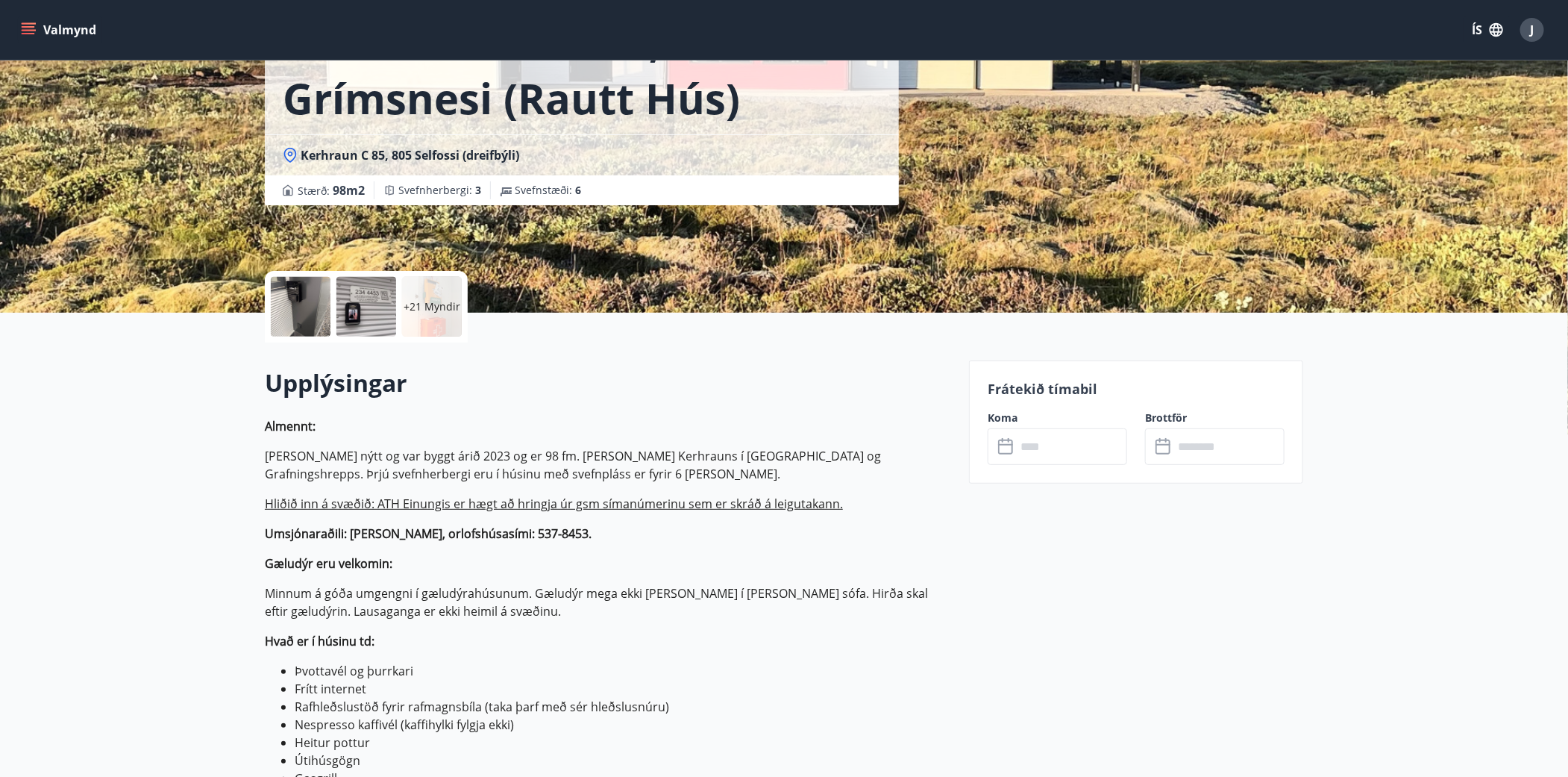
click at [412, 301] on p "+21 Myndir" at bounding box center [432, 306] width 57 height 15
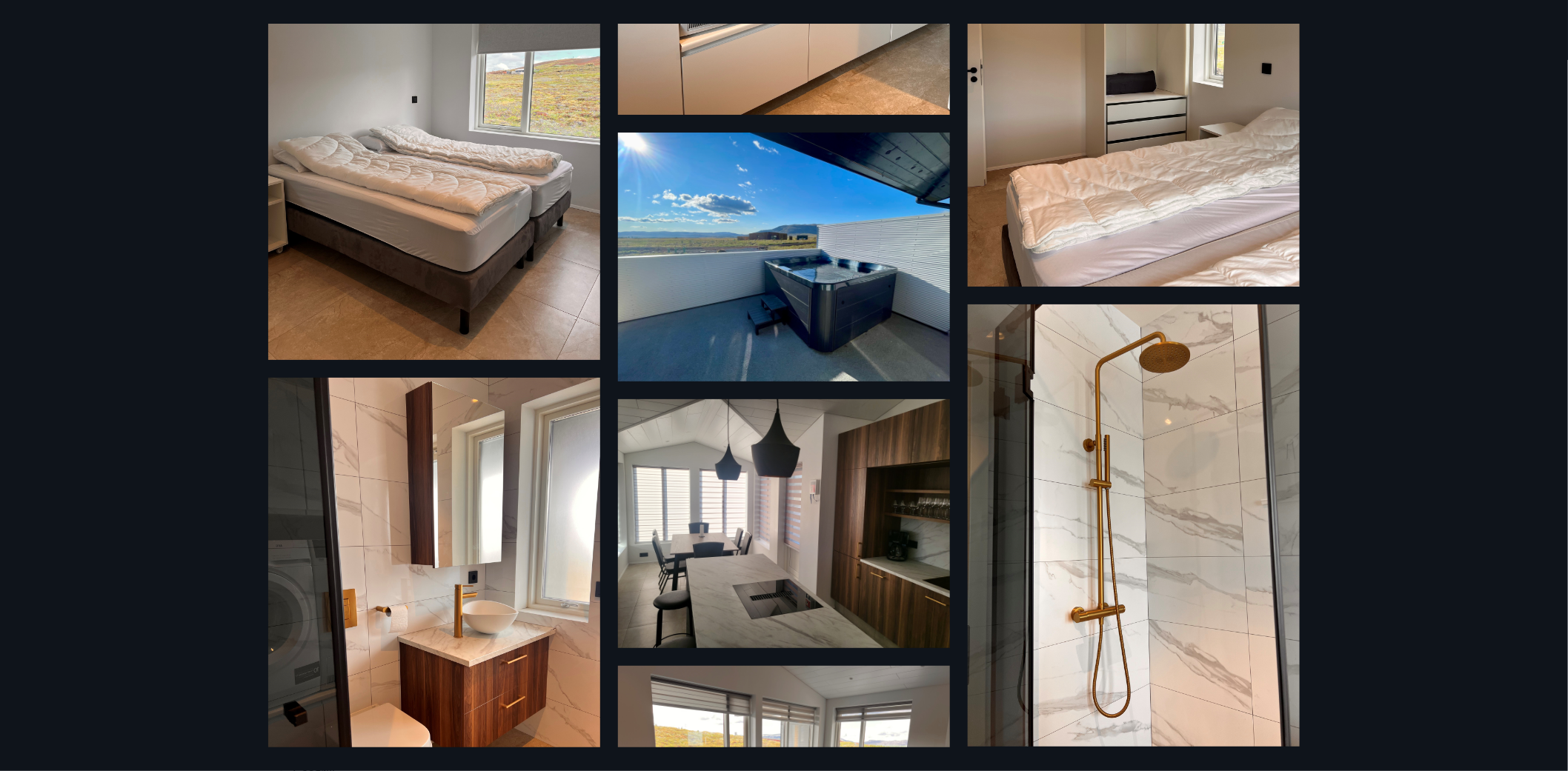
scroll to position [2087, 0]
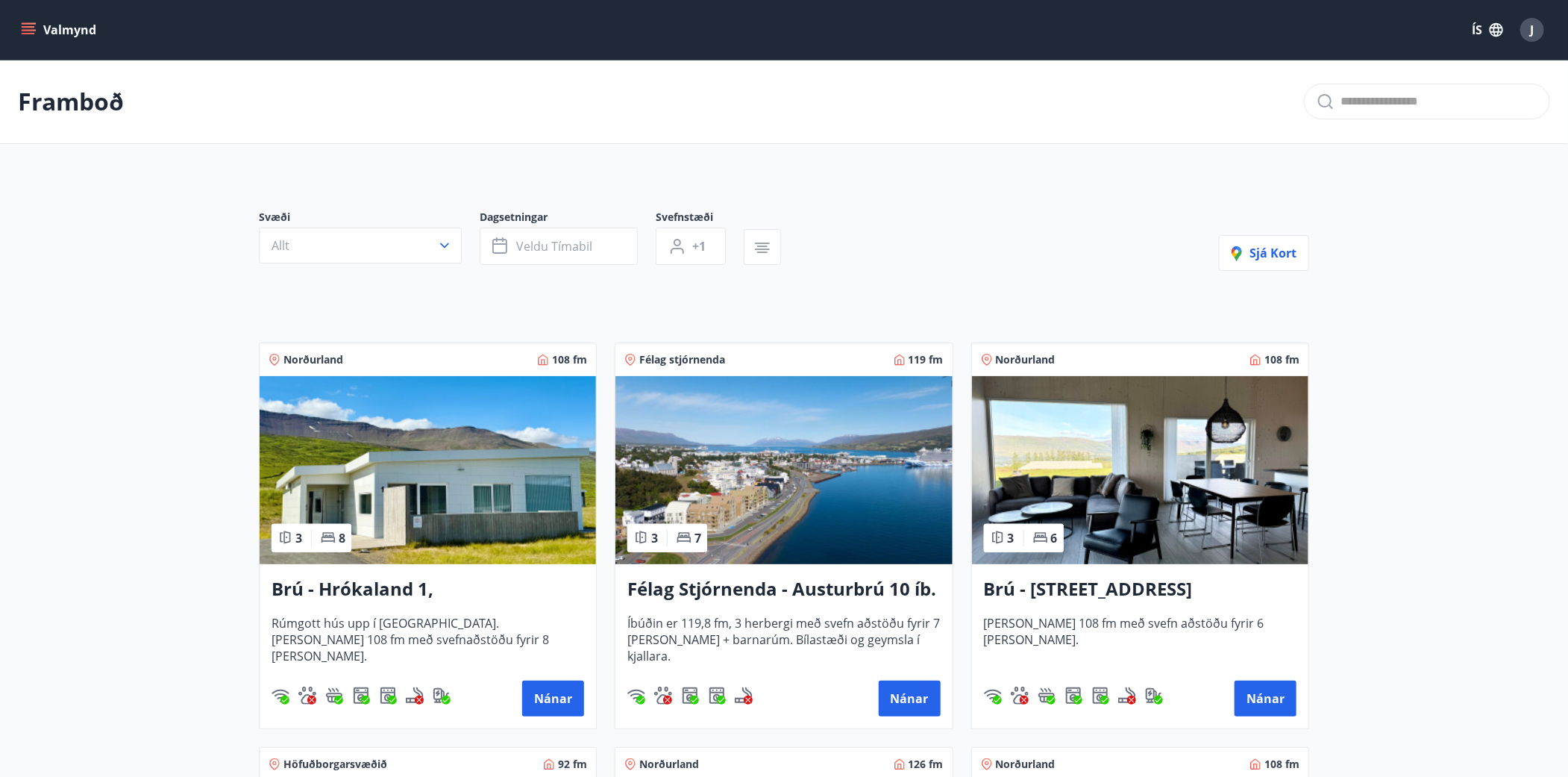
click at [31, 28] on icon "menu" at bounding box center [28, 27] width 14 height 2
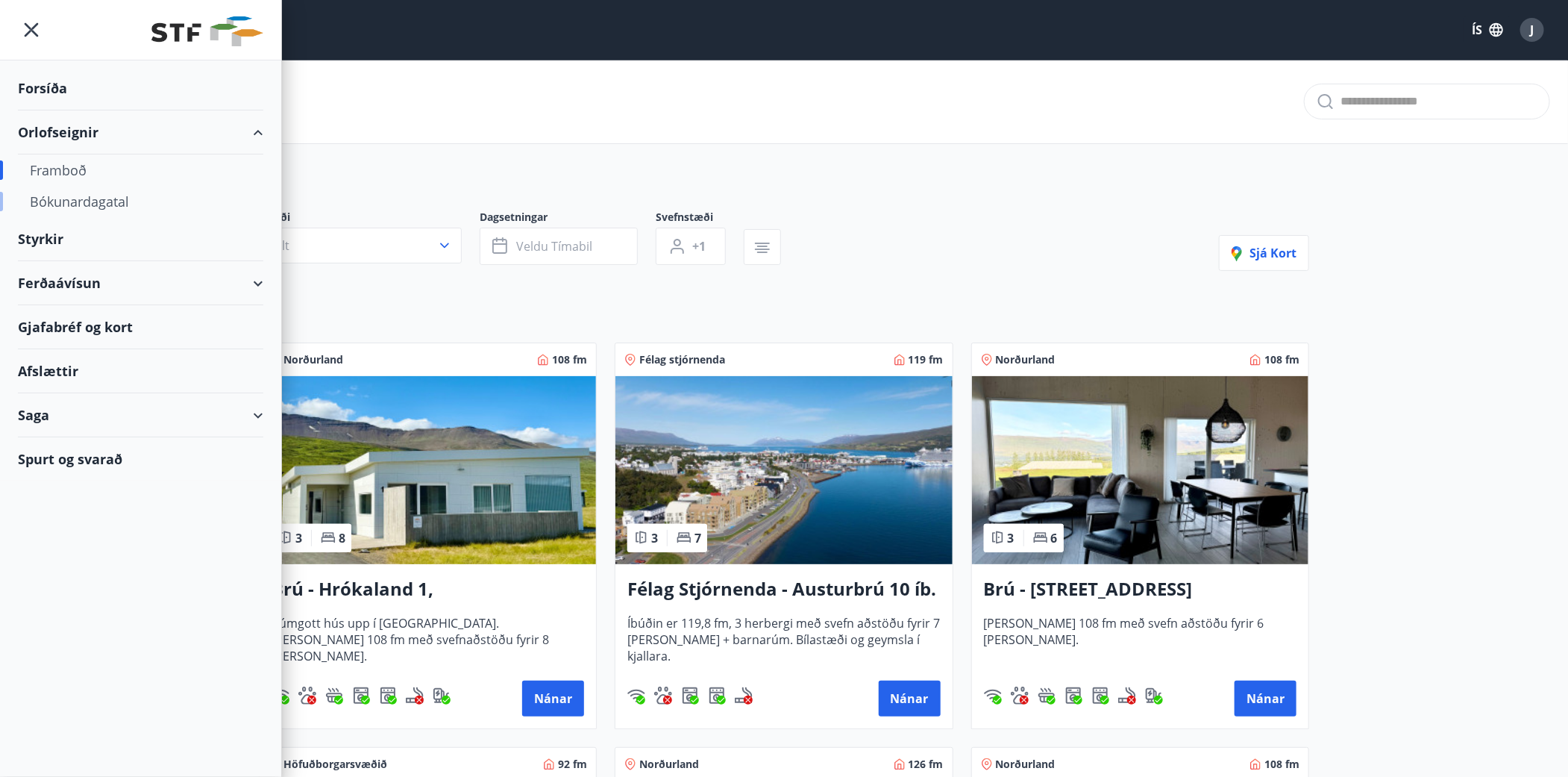
click at [70, 198] on div "Bókunardagatal" at bounding box center [141, 202] width 222 height 31
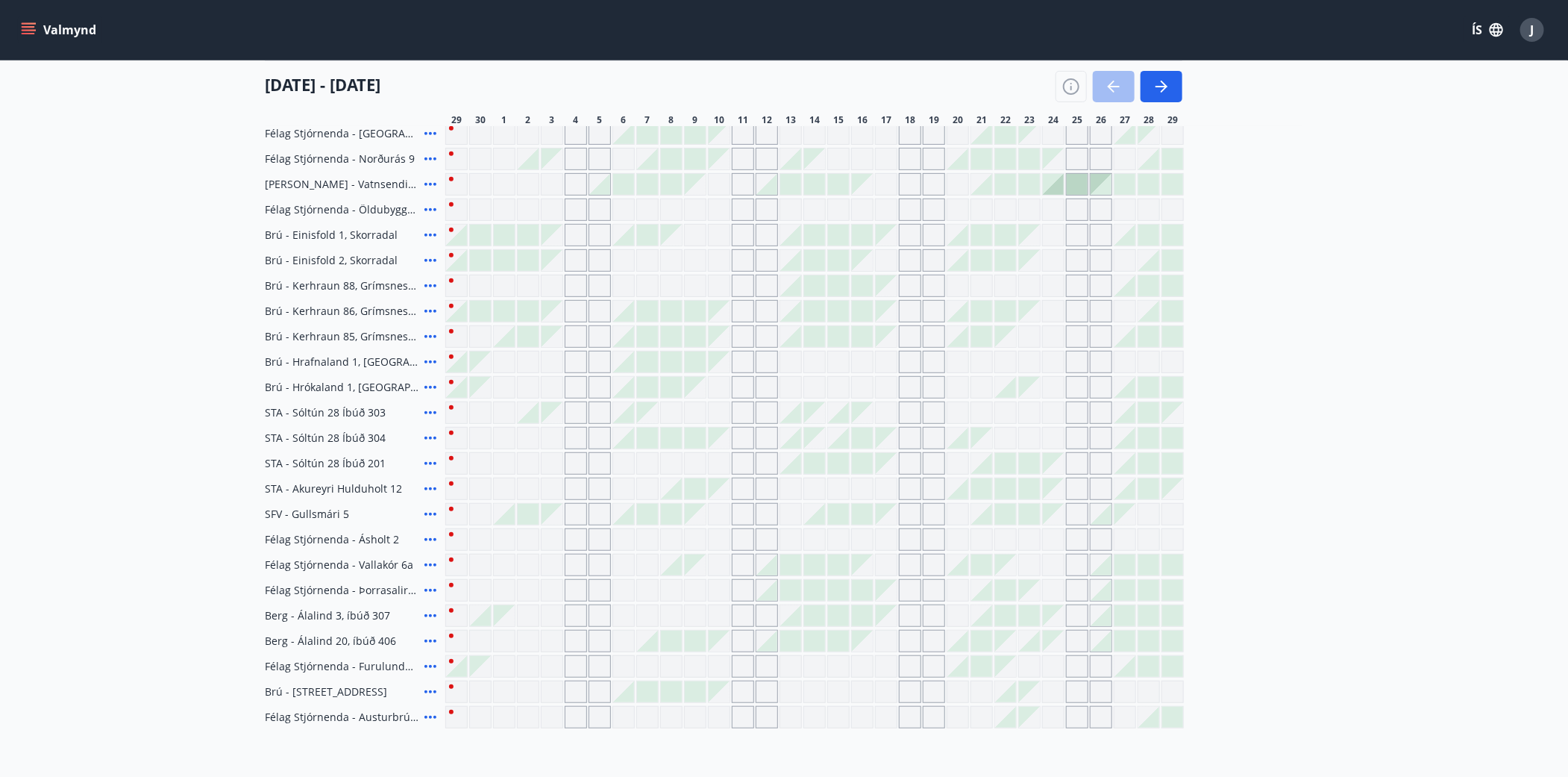
scroll to position [303, 0]
click at [1161, 89] on icon "button" at bounding box center [1162, 87] width 18 height 18
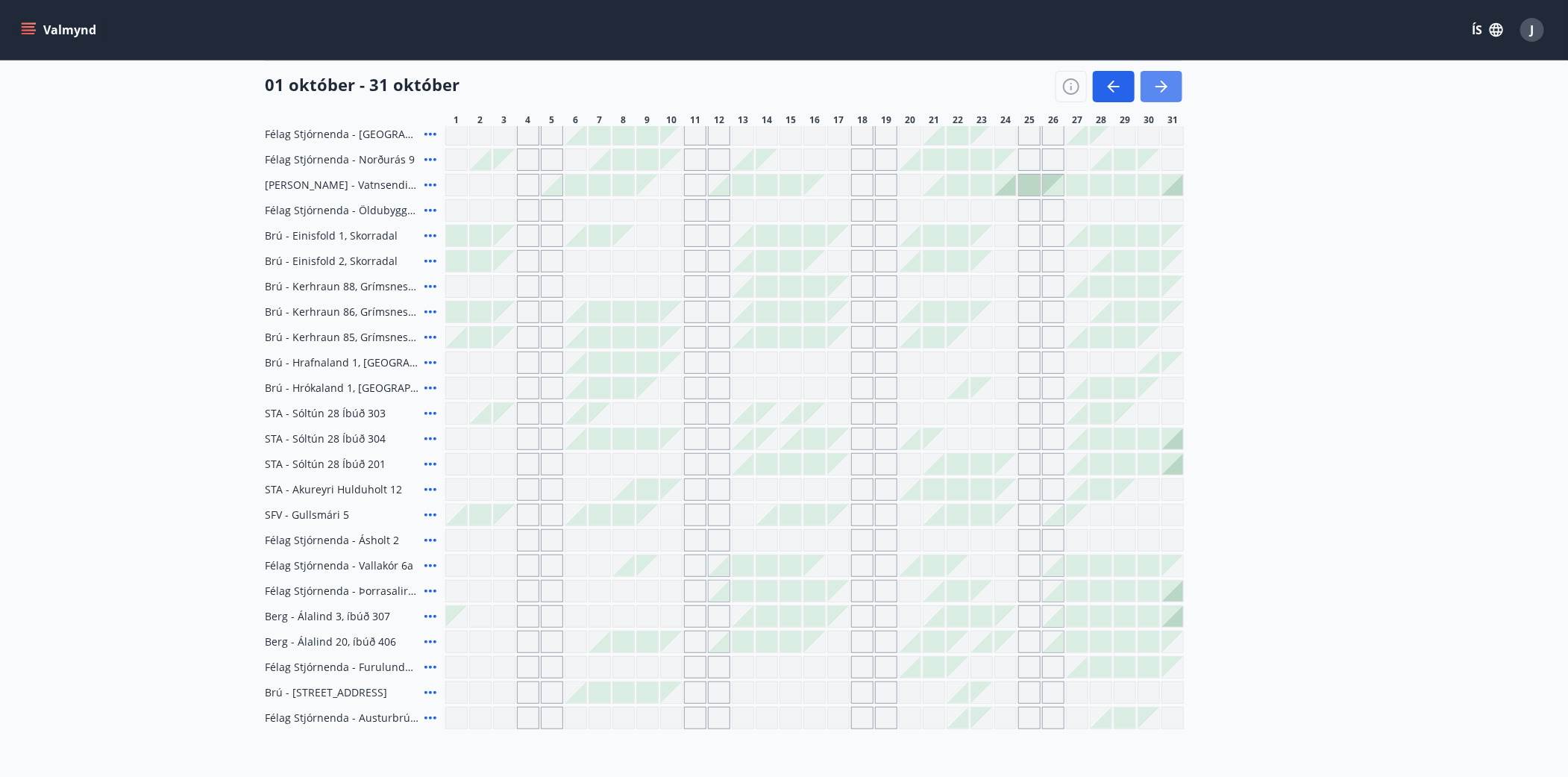
click at [1165, 86] on icon "button" at bounding box center [1161, 87] width 12 height 2
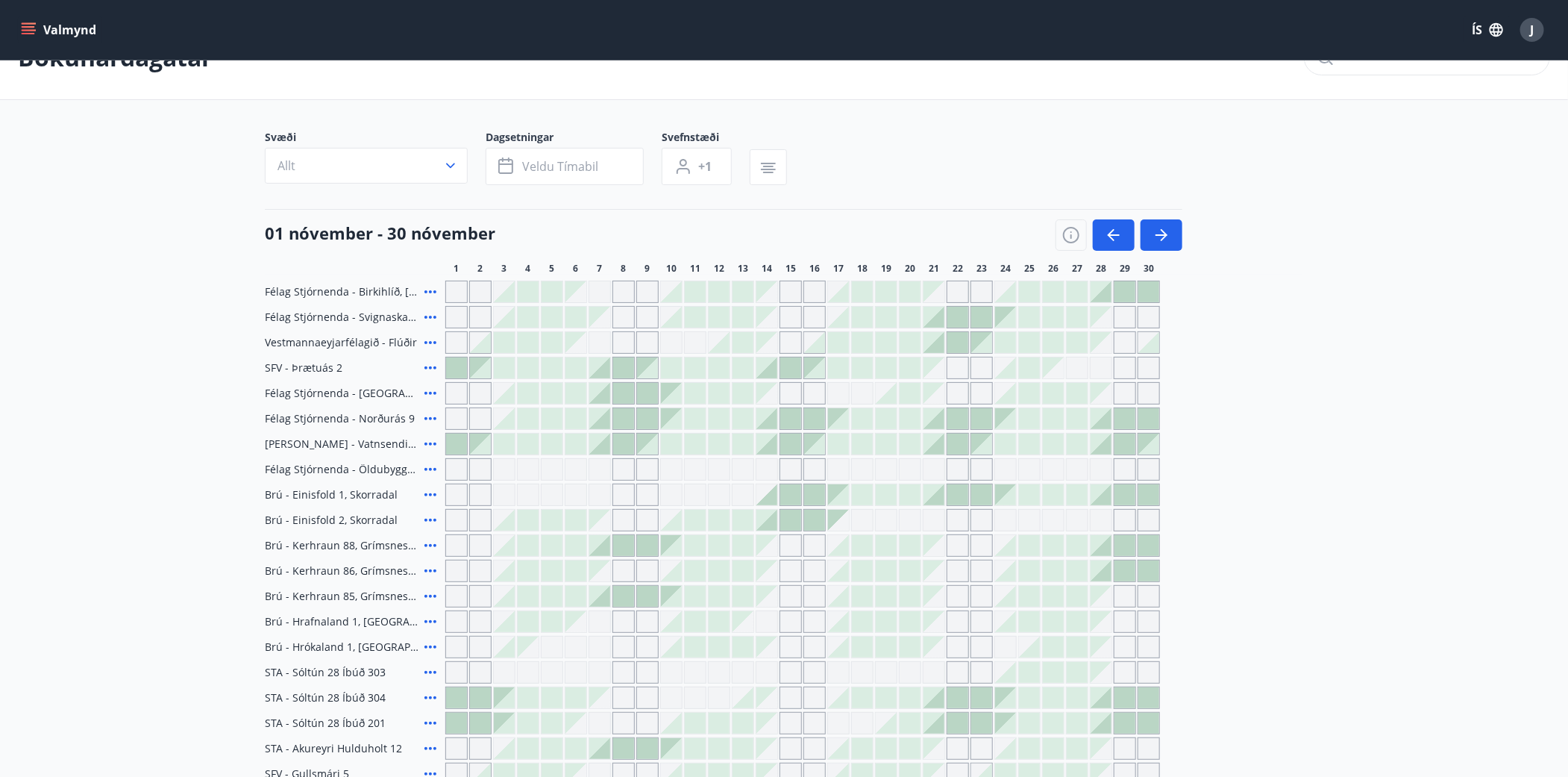
scroll to position [67, 0]
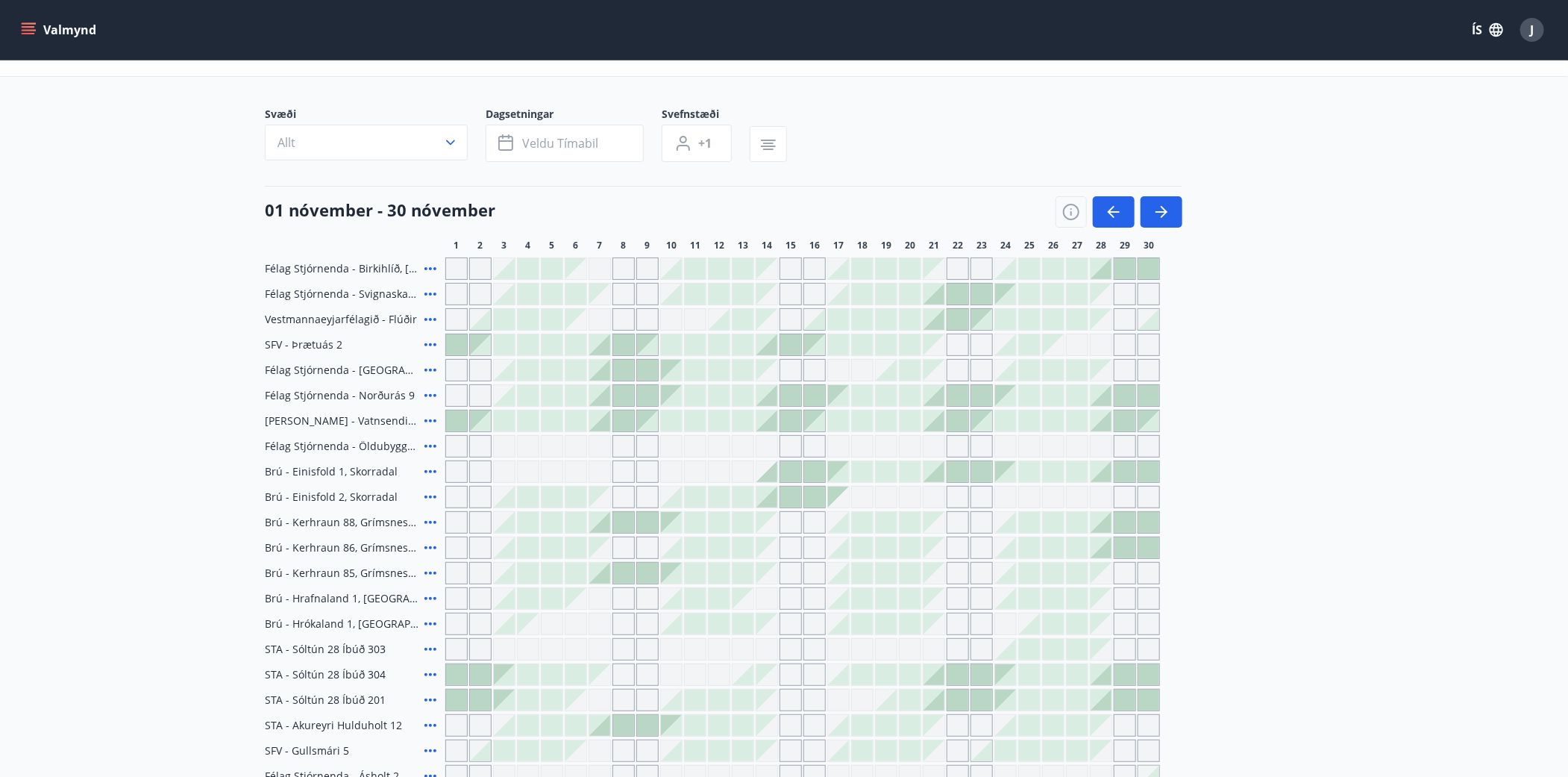
drag, startPoint x: 1162, startPoint y: 209, endPoint x: 785, endPoint y: 239, distance: 378.2
click at [1162, 210] on icon "button" at bounding box center [1162, 212] width 18 height 18
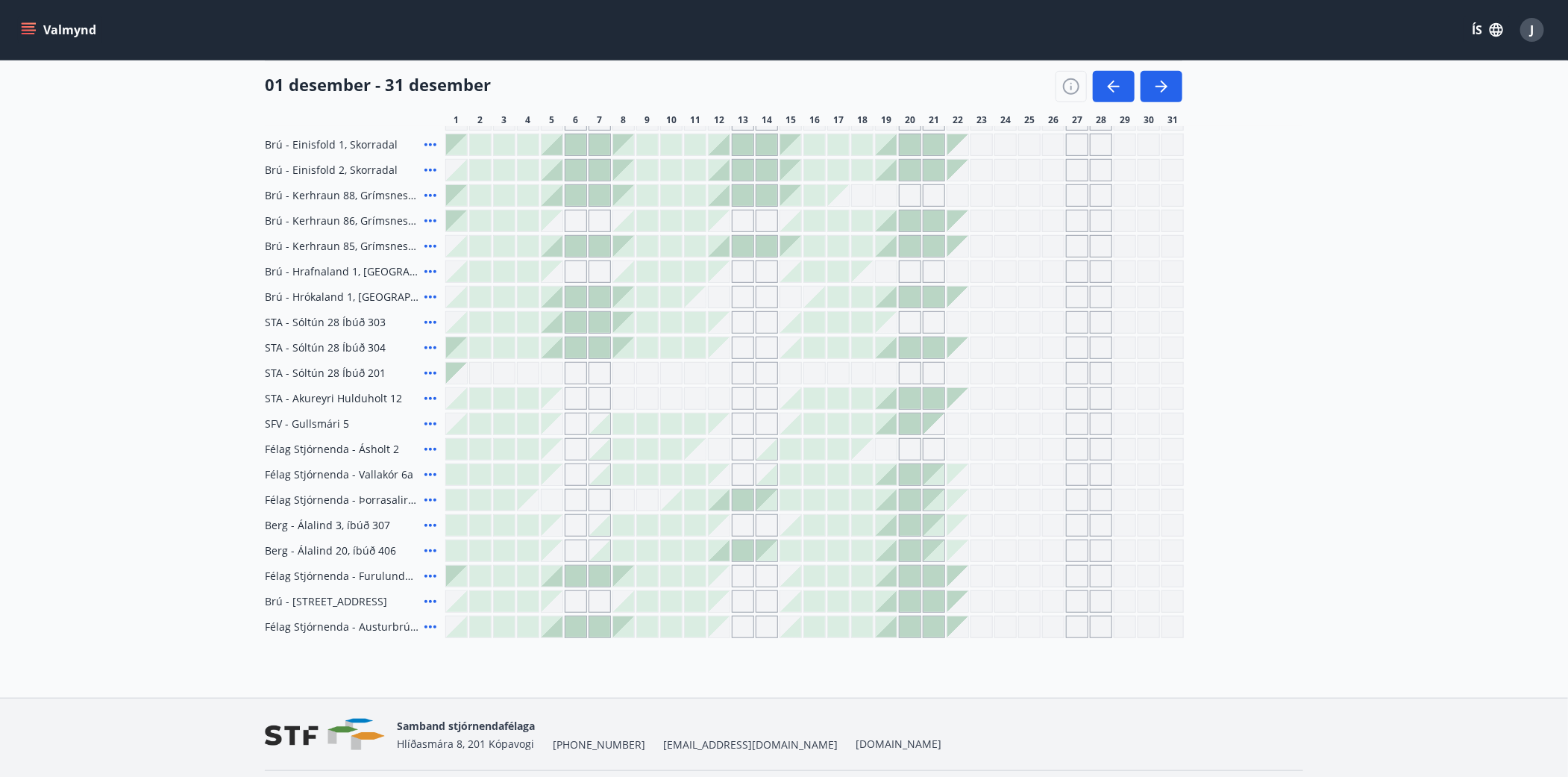
scroll to position [406, 0]
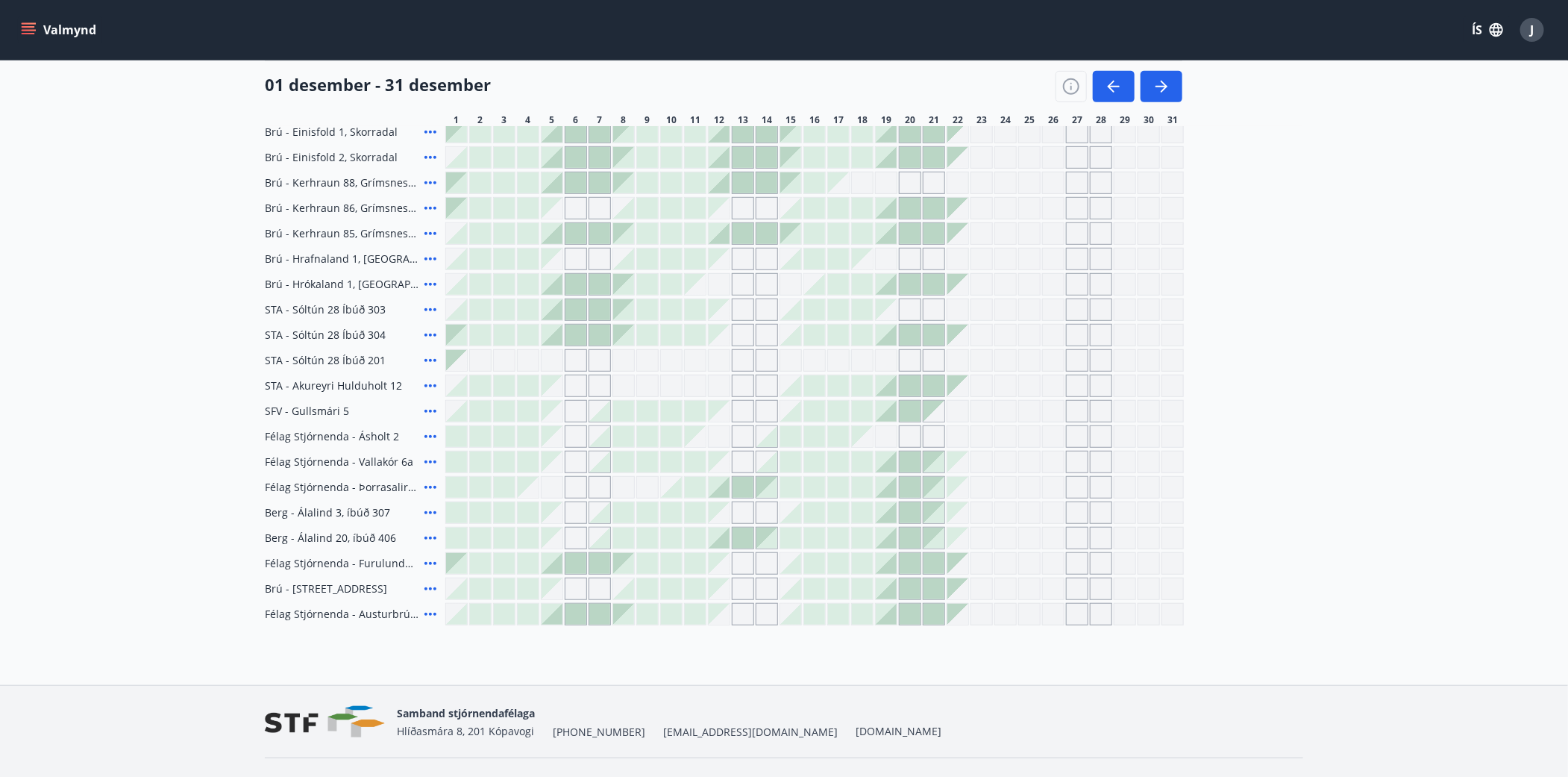
click at [693, 232] on div at bounding box center [695, 233] width 21 height 21
click at [712, 232] on div at bounding box center [719, 233] width 21 height 21
click at [739, 232] on div at bounding box center [743, 233] width 21 height 21
click at [781, 234] on div at bounding box center [790, 233] width 21 height 21
click at [731, 194] on div "Félag Stjórnenda - [GEOGRAPHIC_DATA], [GEOGRAPHIC_DATA] Félag Stjórnenda - Svig…" at bounding box center [784, 271] width 1039 height 707
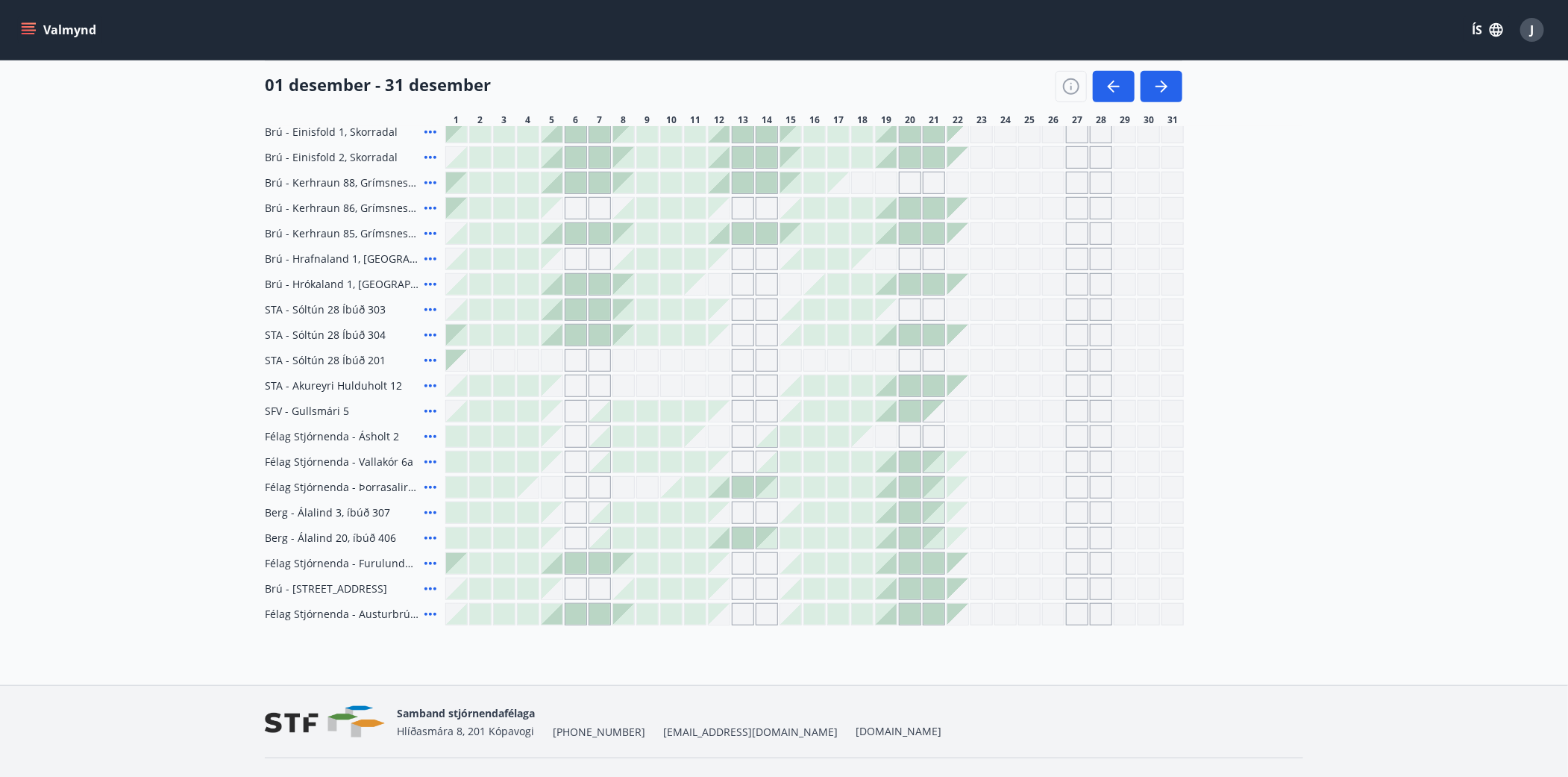
click at [769, 202] on div "Gráir dagar eru ekki bókanlegir" at bounding box center [767, 208] width 22 height 22
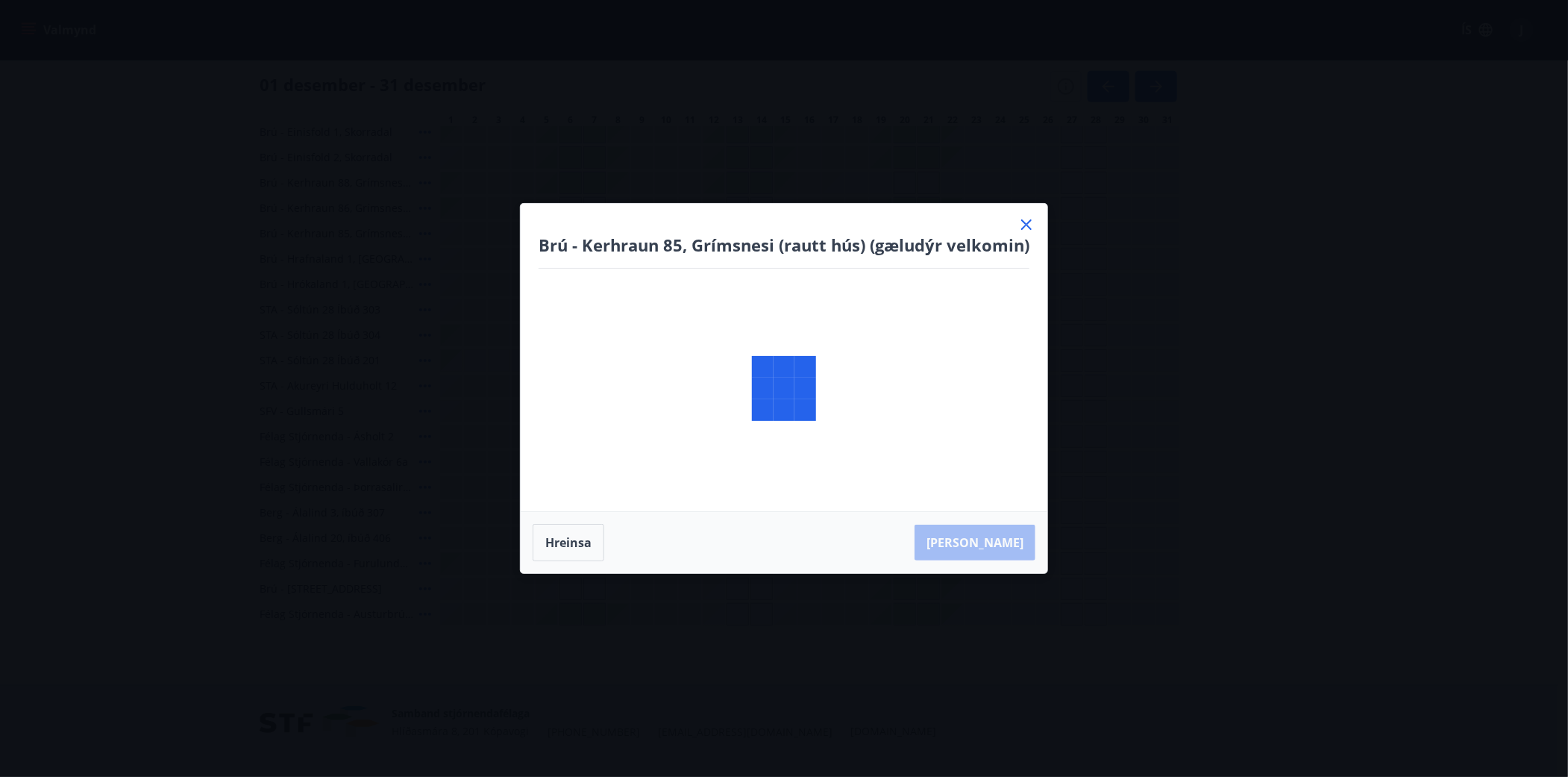
click at [567, 110] on div "Brú - Kerhraun 85, Grímsnesi (rautt hús) (gæludýr velkomin) Hreinsa Taka Frá" at bounding box center [784, 388] width 1568 height 777
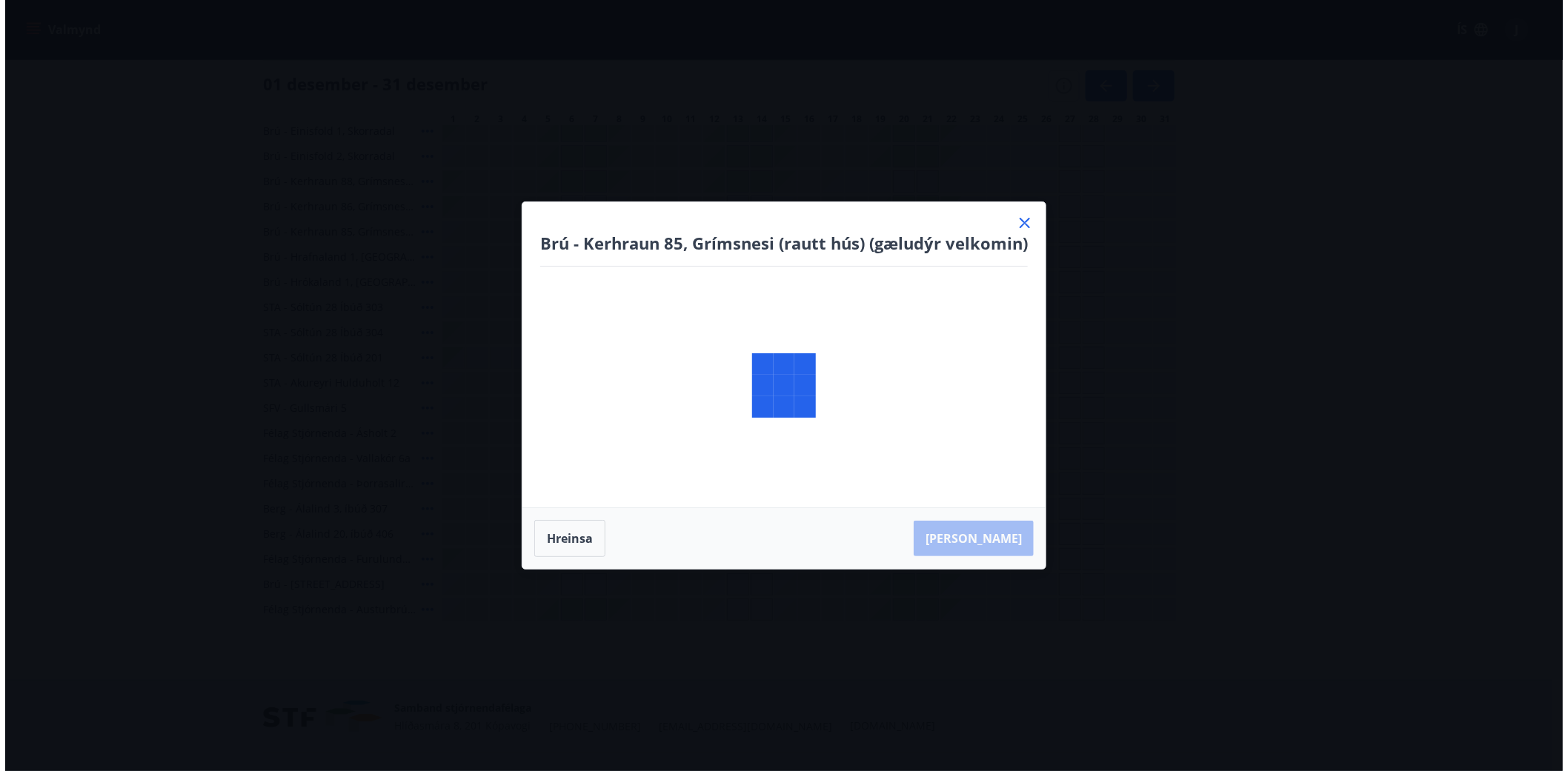
scroll to position [98, 0]
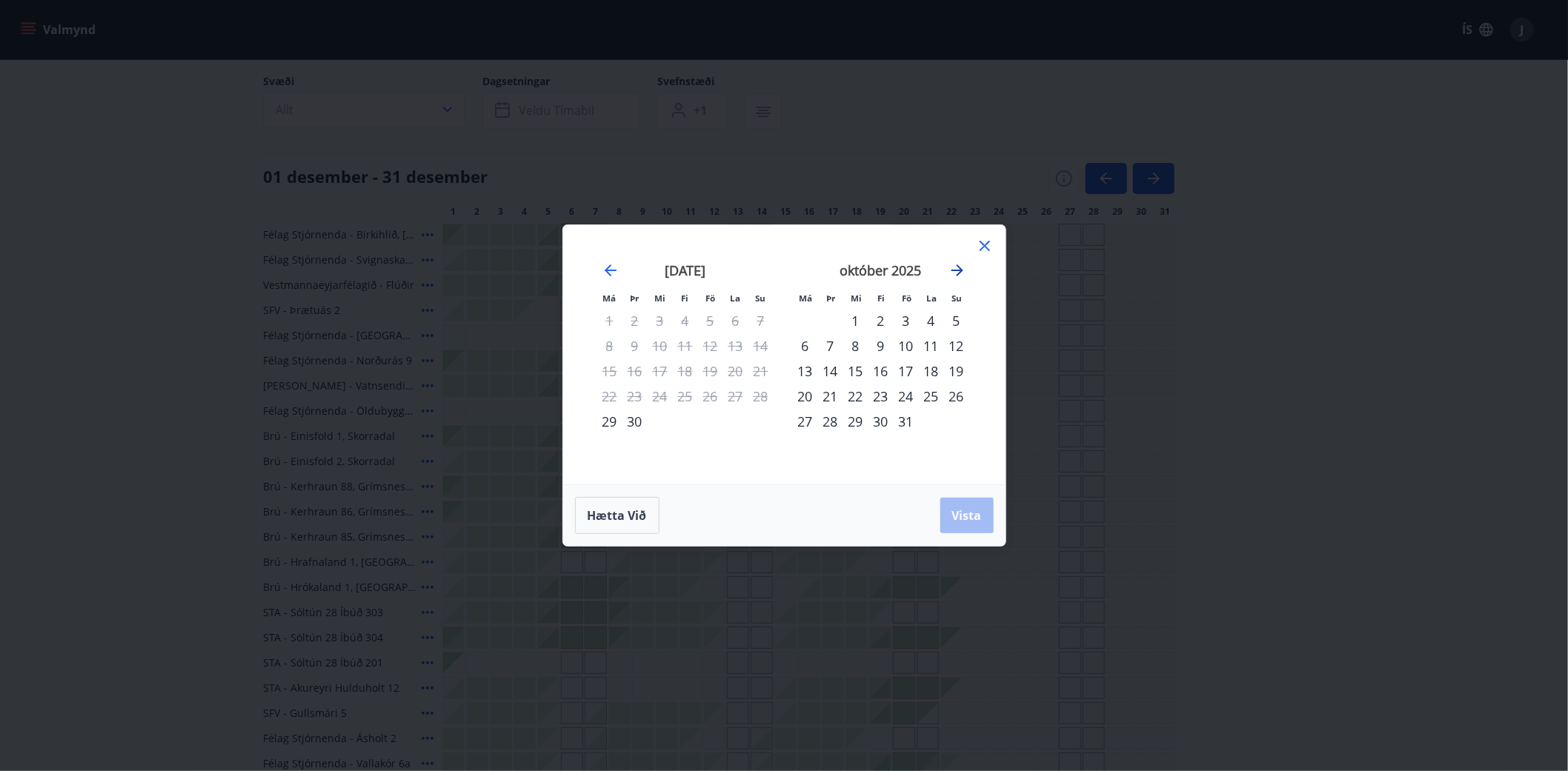
click at [957, 271] on icon "Move forward to switch to the next month." at bounding box center [958, 270] width 18 height 18
click at [606, 277] on icon "Move backward to switch to the previous month." at bounding box center [611, 270] width 18 height 18
click at [710, 374] on div "17" at bounding box center [710, 371] width 25 height 25
click at [738, 370] on div "18" at bounding box center [736, 371] width 25 height 25
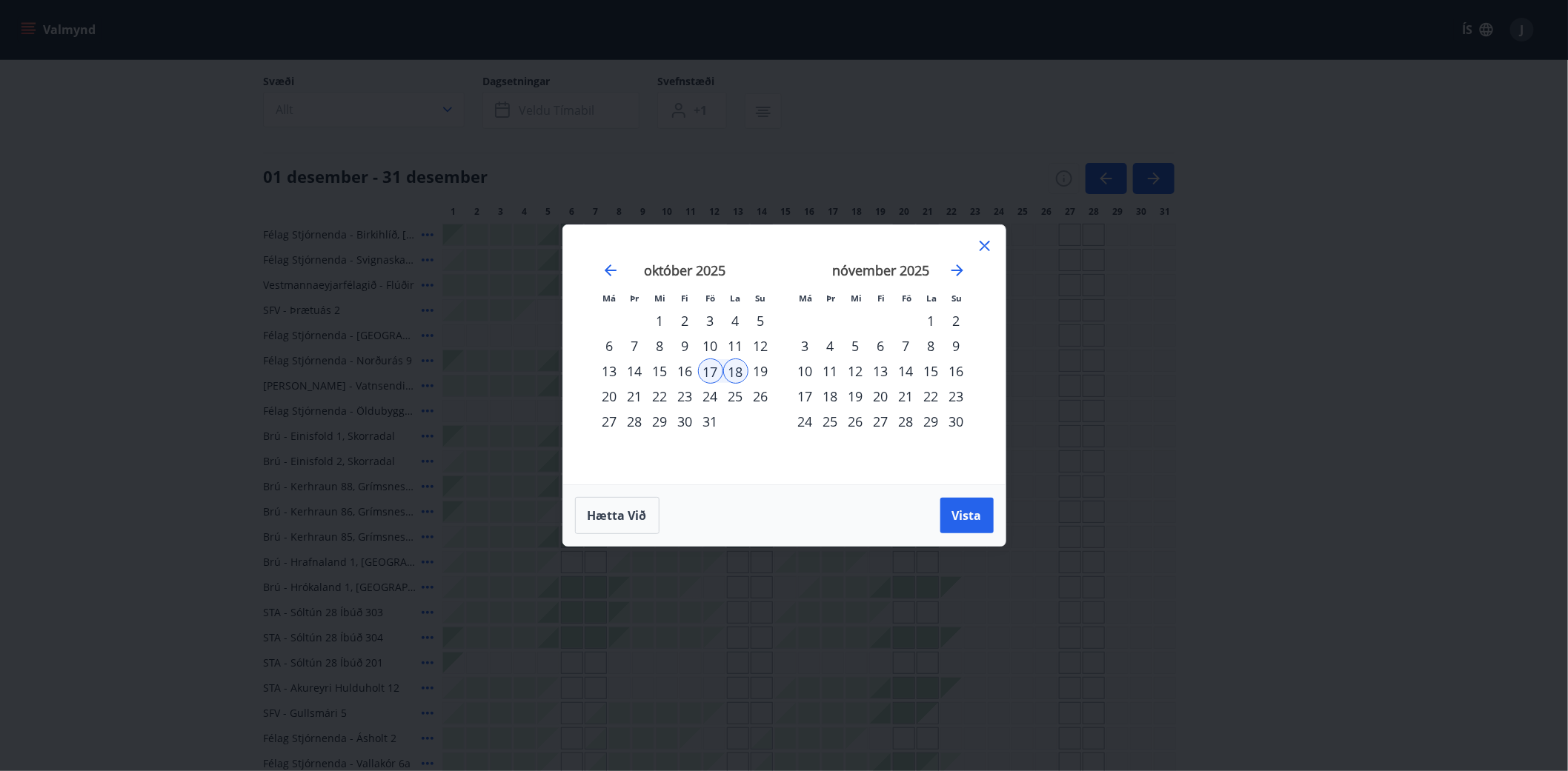
click at [761, 373] on div "19" at bounding box center [761, 371] width 25 height 25
click at [710, 371] on div "17" at bounding box center [710, 371] width 25 height 25
click at [763, 371] on div "19" at bounding box center [761, 371] width 25 height 25
click at [957, 270] on icon "Move forward to switch to the next month." at bounding box center [957, 269] width 12 height 12
